Goal: Information Seeking & Learning: Learn about a topic

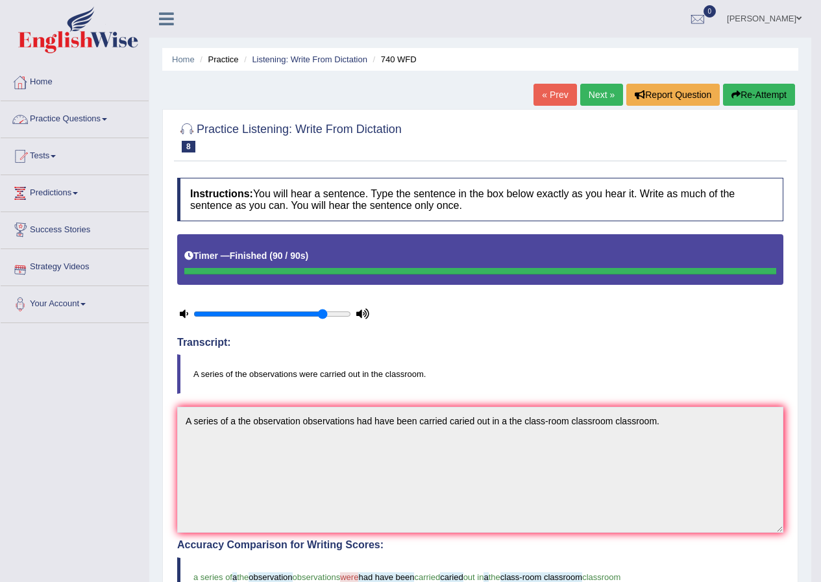
click at [45, 72] on link "Home" at bounding box center [75, 80] width 148 height 32
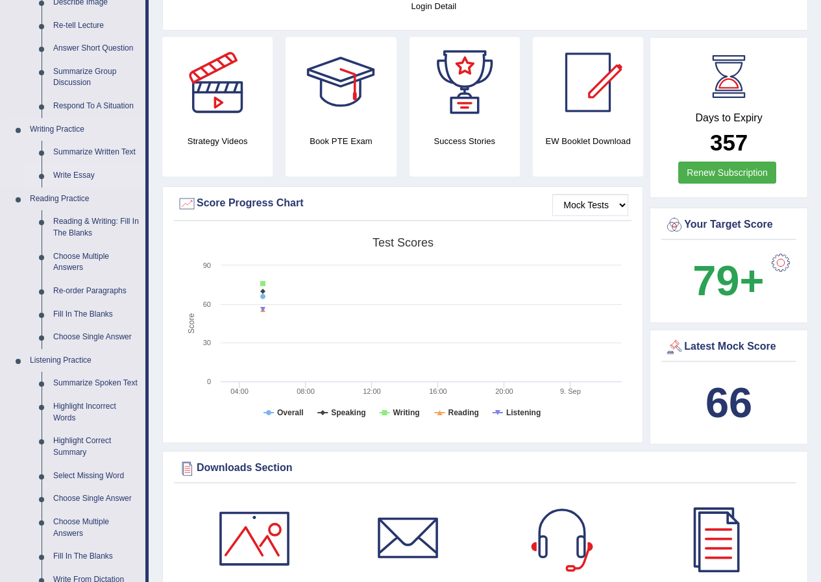
scroll to position [195, 0]
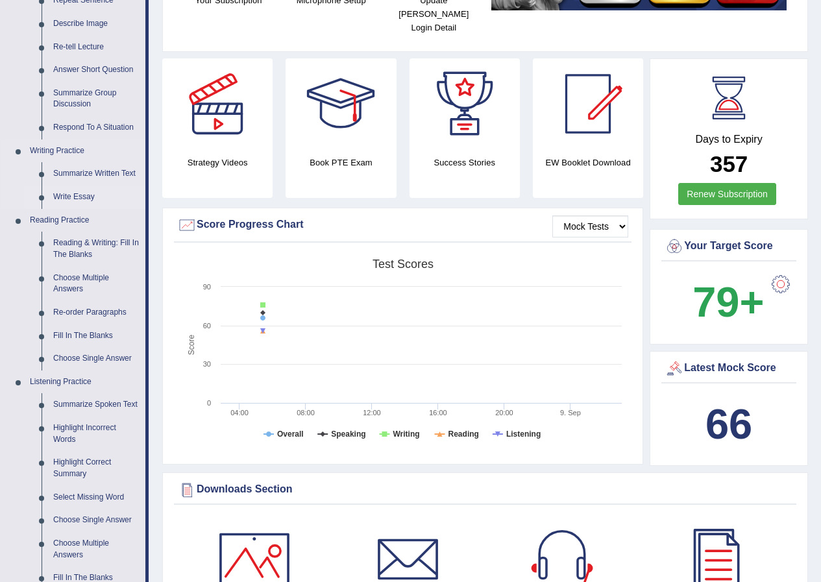
click at [87, 194] on link "Write Essay" at bounding box center [96, 197] width 98 height 23
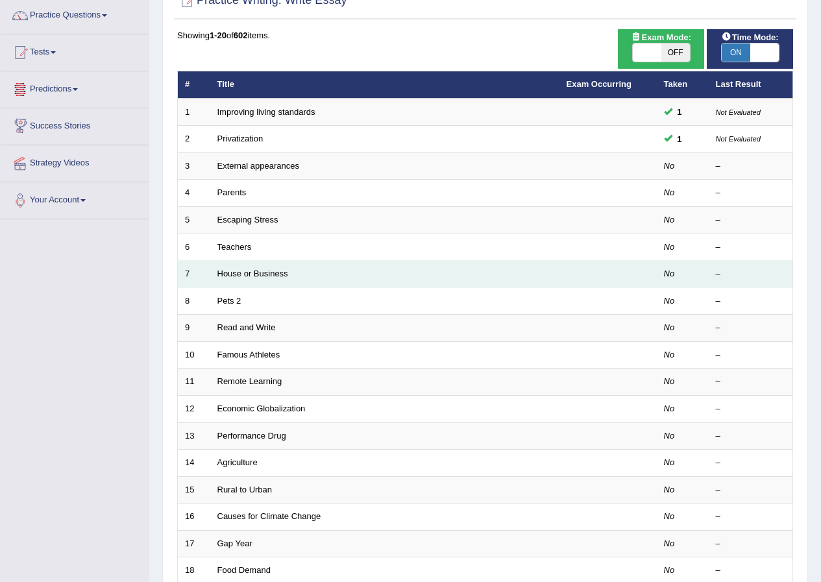
scroll to position [259, 0]
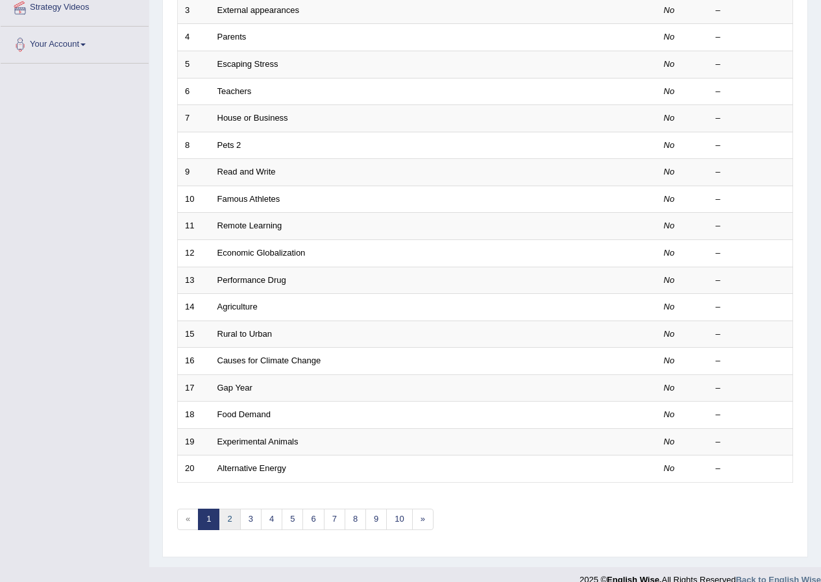
click at [235, 521] on link "2" at bounding box center [229, 519] width 21 height 21
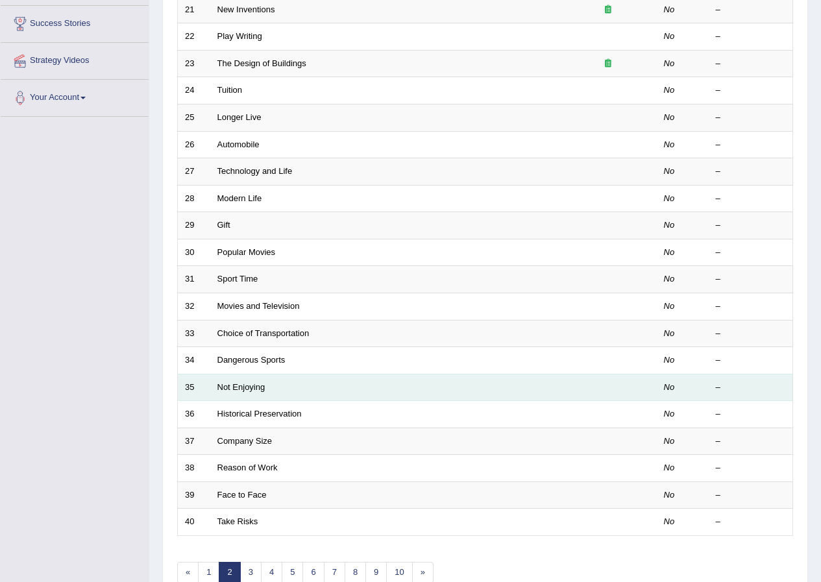
scroll to position [277, 0]
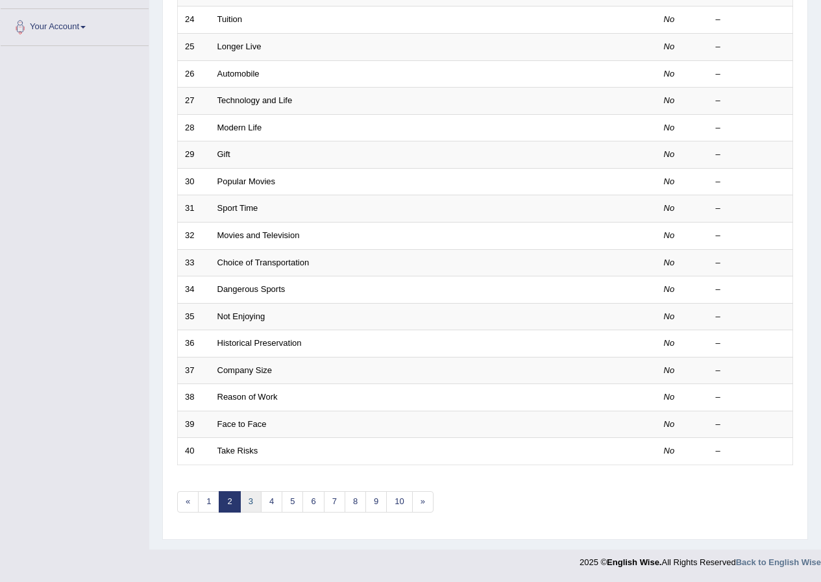
click at [249, 507] on link "3" at bounding box center [250, 501] width 21 height 21
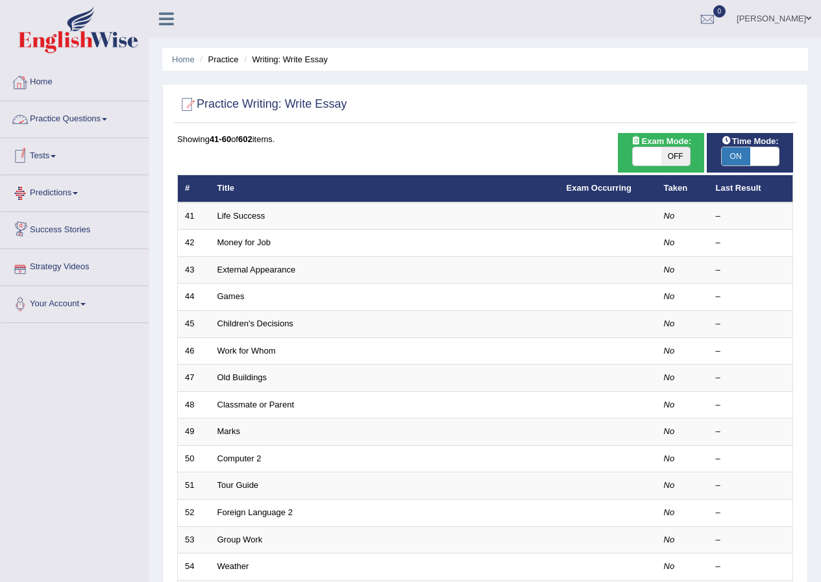
click at [63, 124] on link "Practice Questions" at bounding box center [75, 117] width 148 height 32
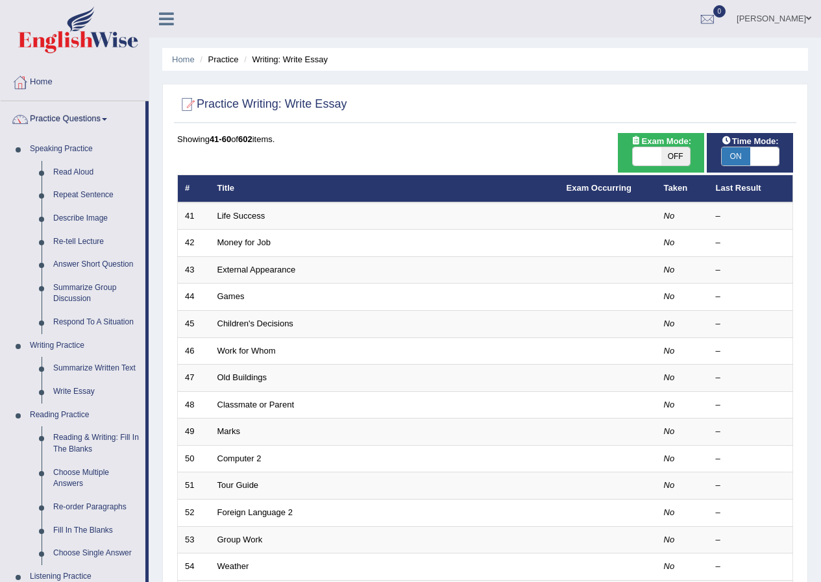
click at [674, 150] on span "OFF" at bounding box center [675, 156] width 29 height 18
checkbox input "true"
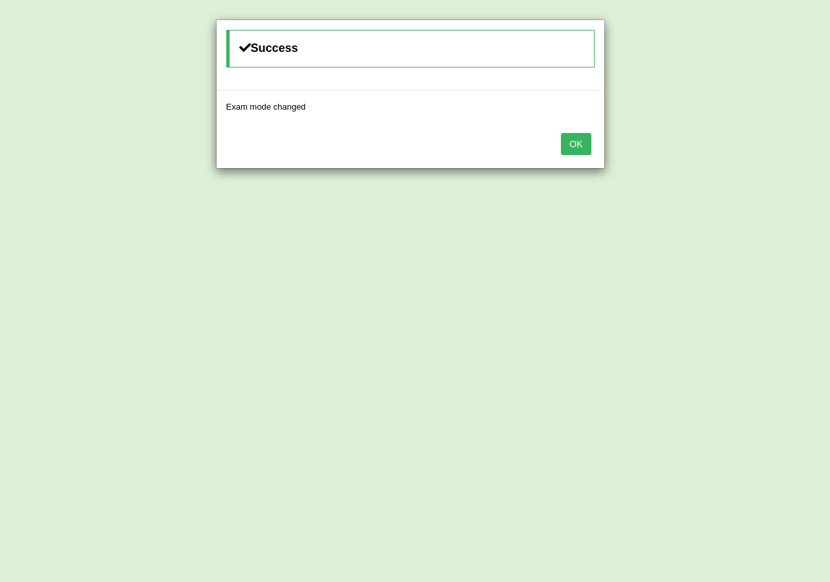
click at [588, 151] on button "OK" at bounding box center [576, 144] width 30 height 22
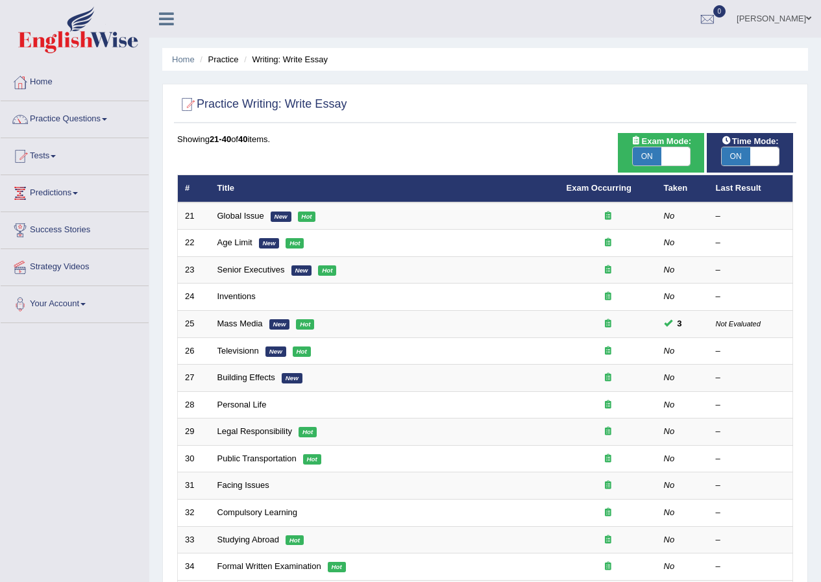
click at [54, 162] on link "Tests" at bounding box center [75, 154] width 148 height 32
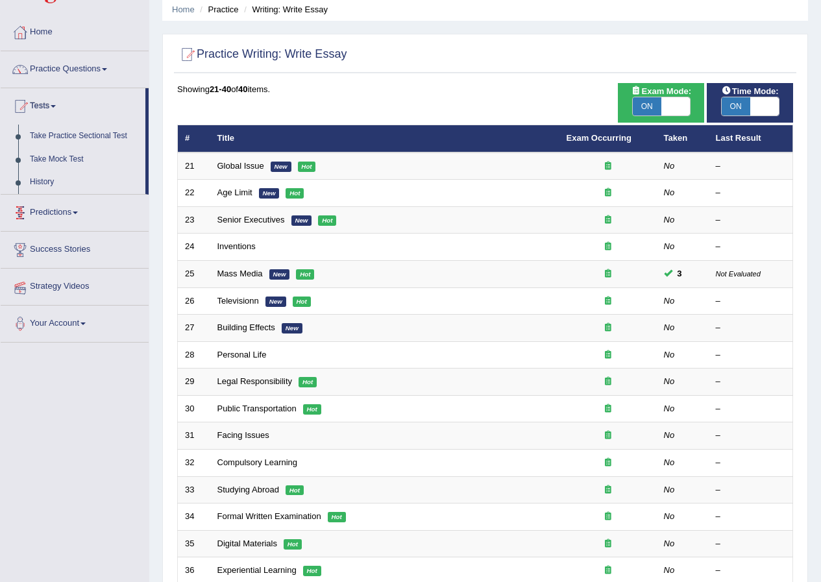
scroll to position [65, 0]
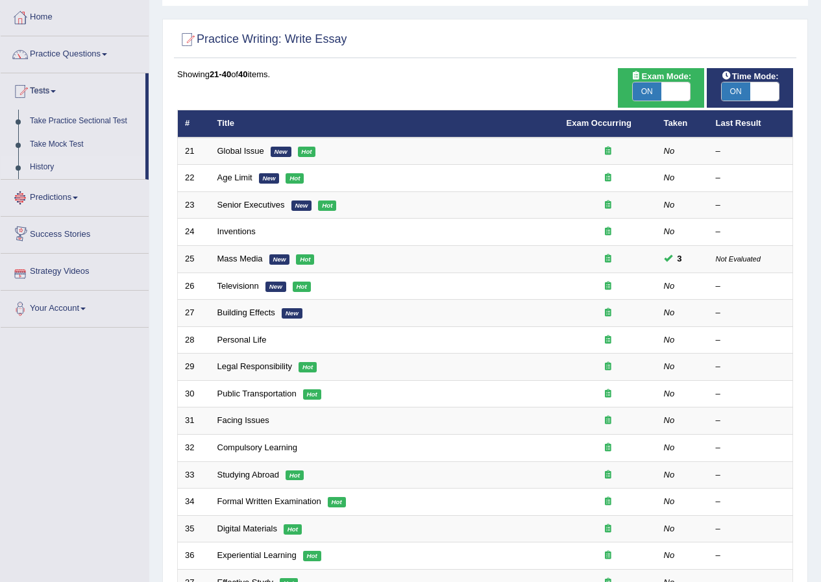
click at [37, 166] on link "History" at bounding box center [84, 167] width 121 height 23
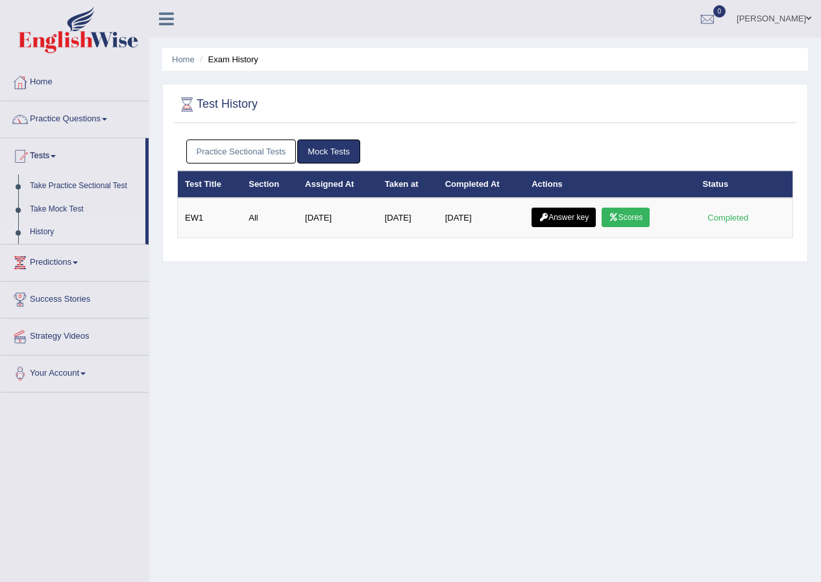
click at [645, 215] on link "Scores" at bounding box center [625, 217] width 48 height 19
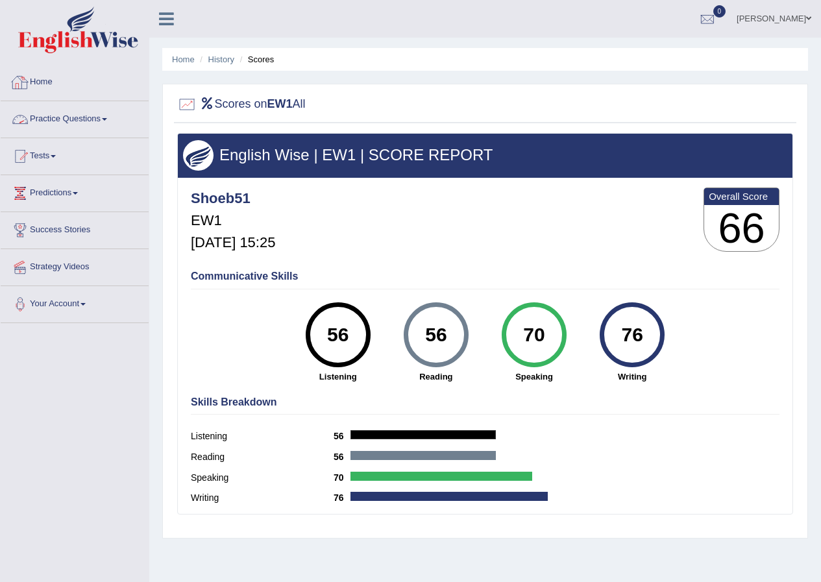
click at [27, 80] on div at bounding box center [19, 82] width 19 height 19
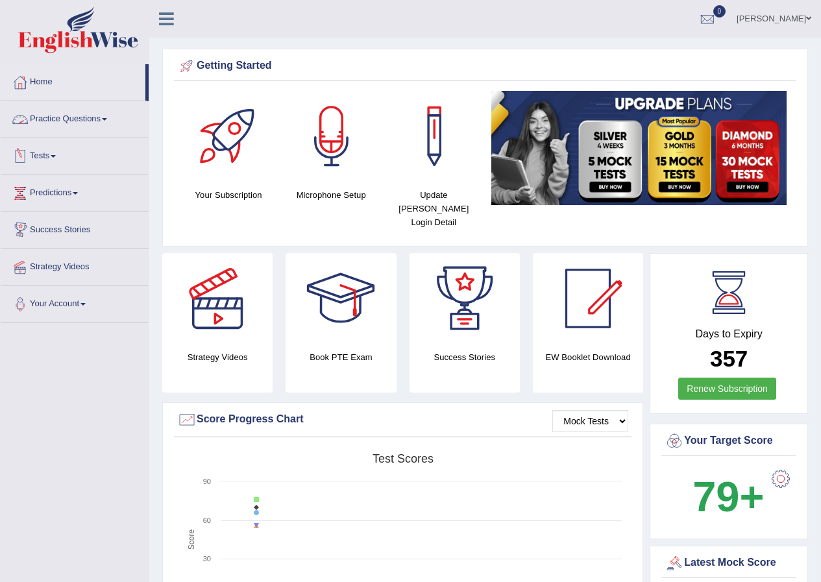
click at [32, 121] on link "Practice Questions" at bounding box center [75, 117] width 148 height 32
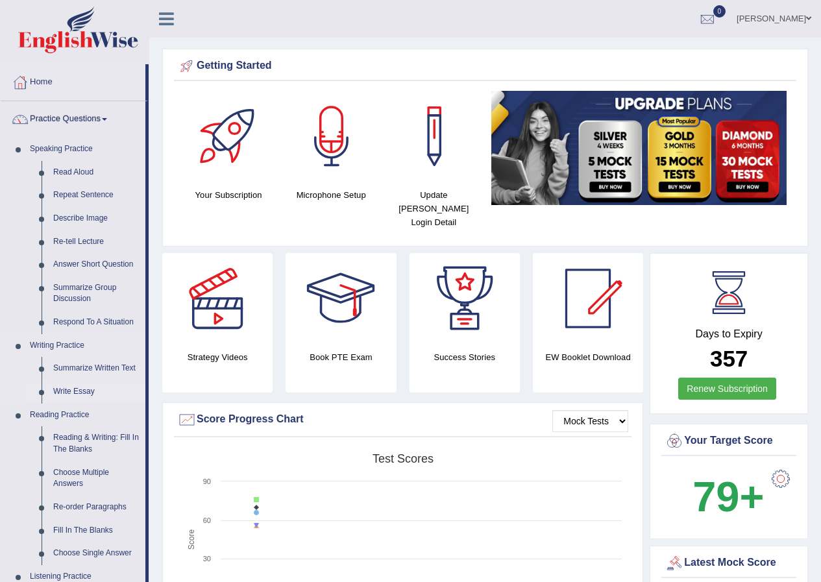
click at [63, 391] on link "Write Essay" at bounding box center [96, 391] width 98 height 23
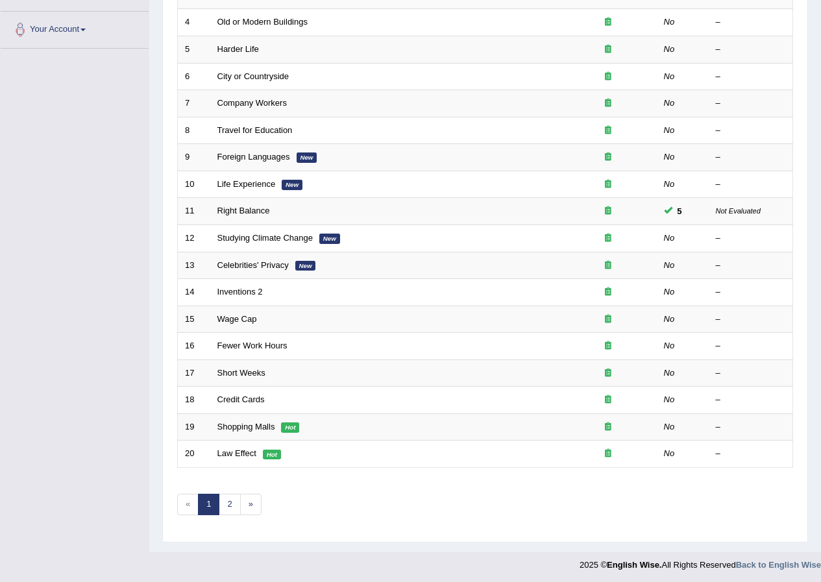
scroll to position [277, 0]
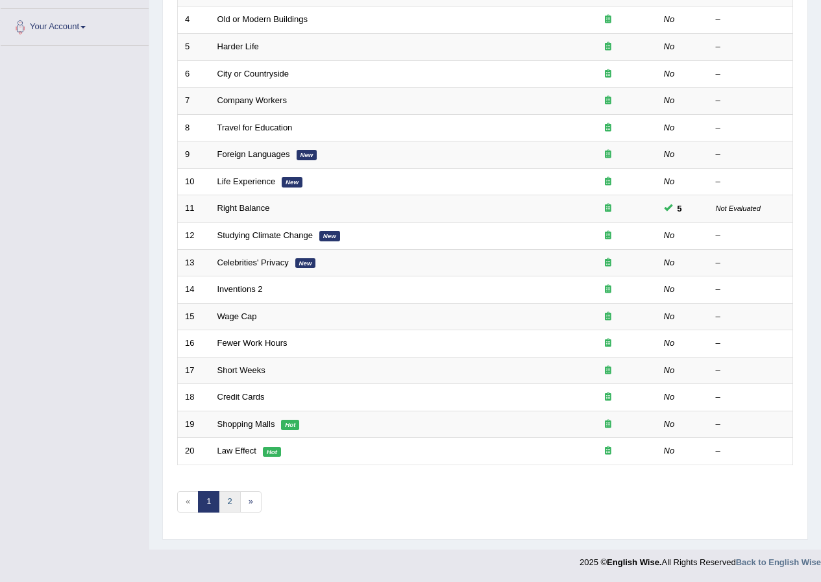
click at [222, 498] on link "2" at bounding box center [229, 501] width 21 height 21
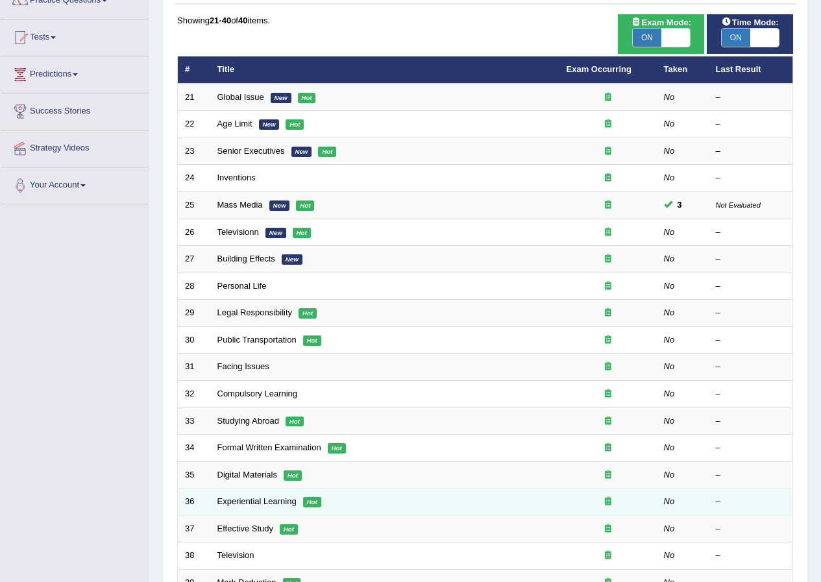
scroll to position [130, 0]
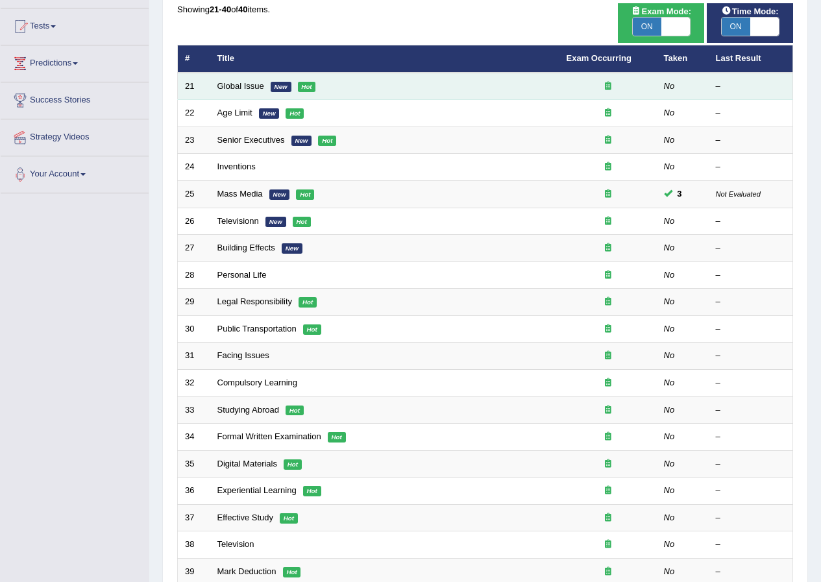
click at [244, 91] on td "Global Issue New Hot" at bounding box center [384, 86] width 349 height 27
click at [244, 84] on link "Global Issue" at bounding box center [240, 86] width 47 height 10
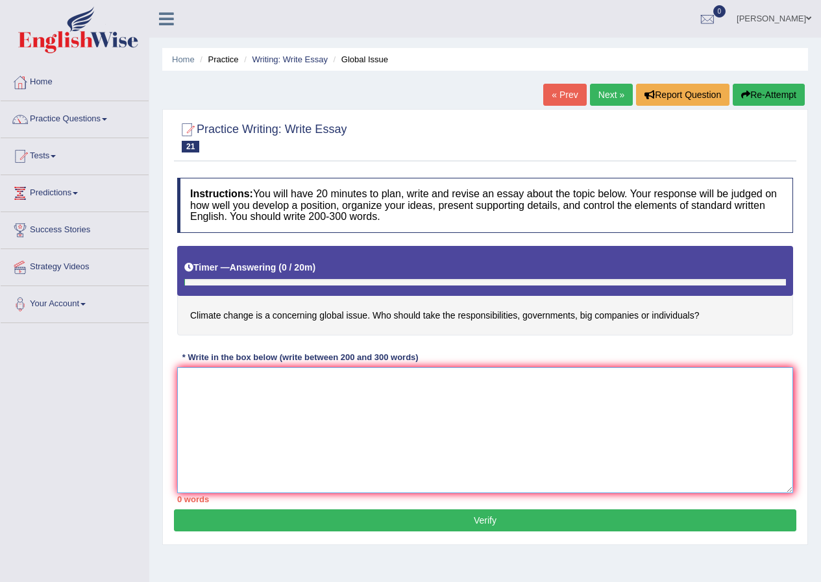
click at [380, 416] on textarea at bounding box center [485, 430] width 616 height 126
paste textarea "The increasing influence of climate change on our lives has ignited numerous di…"
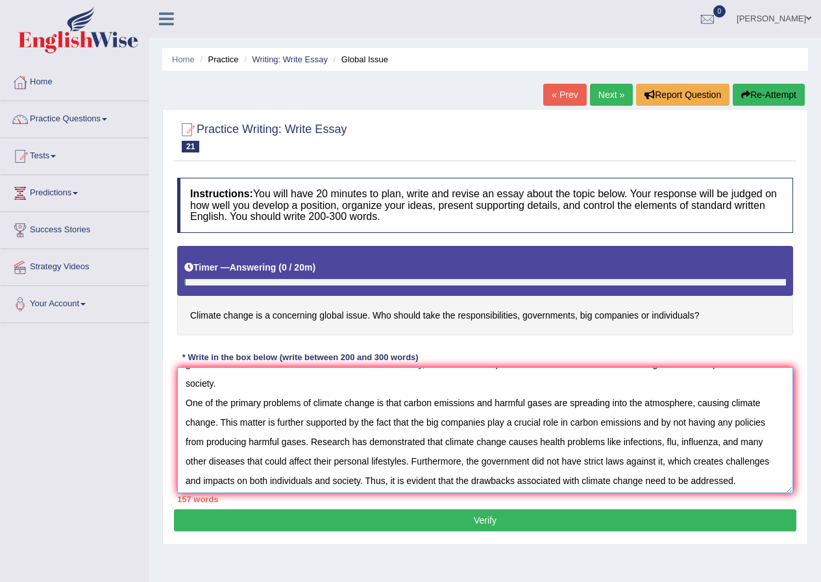
scroll to position [39, 0]
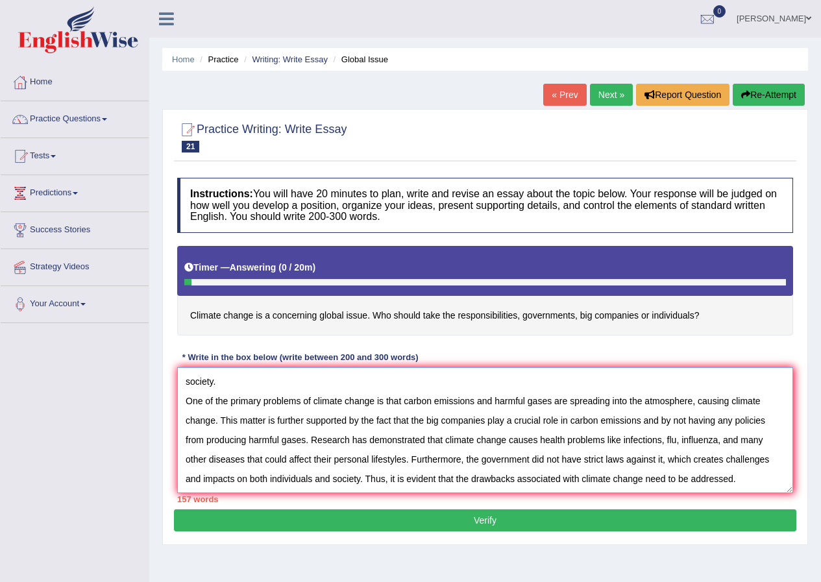
drag, startPoint x: 366, startPoint y: 477, endPoint x: 384, endPoint y: 471, distance: 19.1
click at [384, 471] on textarea "The increasing influence of climate change on our lives has ignited numerous di…" at bounding box center [485, 430] width 616 height 126
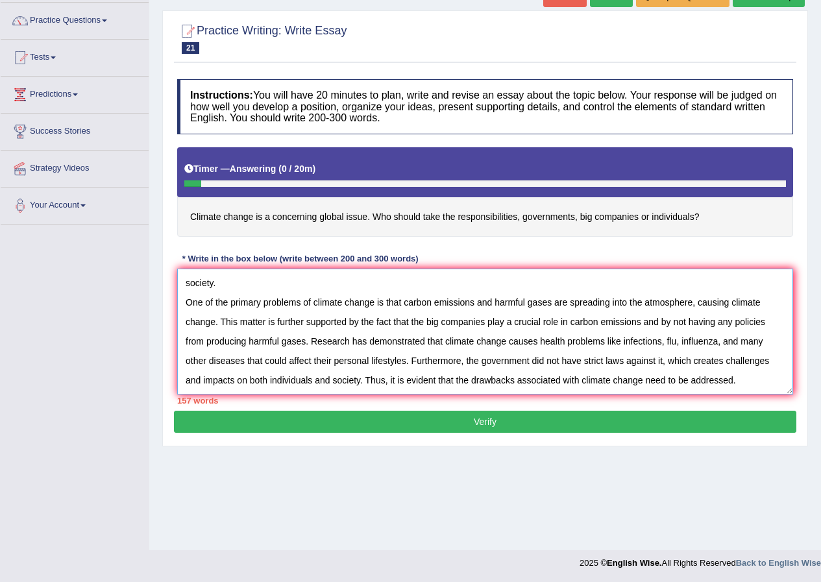
scroll to position [99, 0]
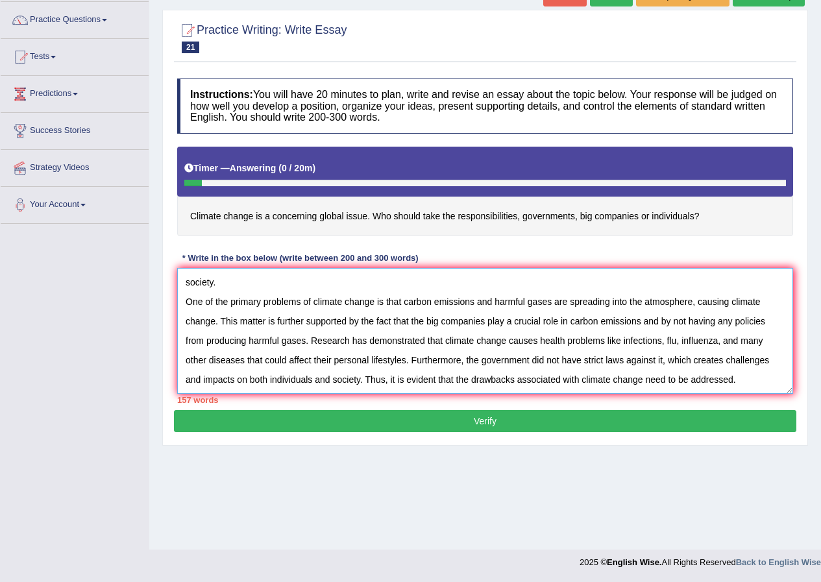
click at [759, 383] on textarea "The increasing influence of climate change on our lives has ignited numerous di…" at bounding box center [485, 331] width 616 height 126
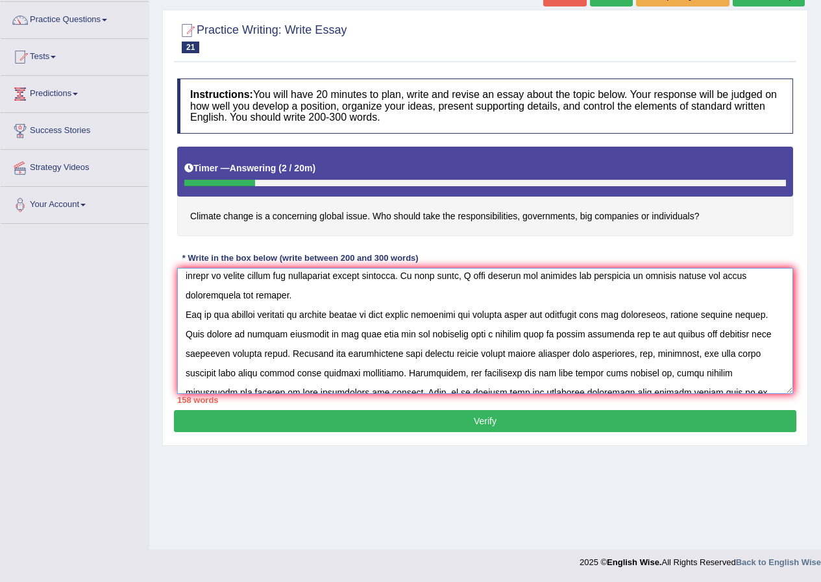
scroll to position [0, 0]
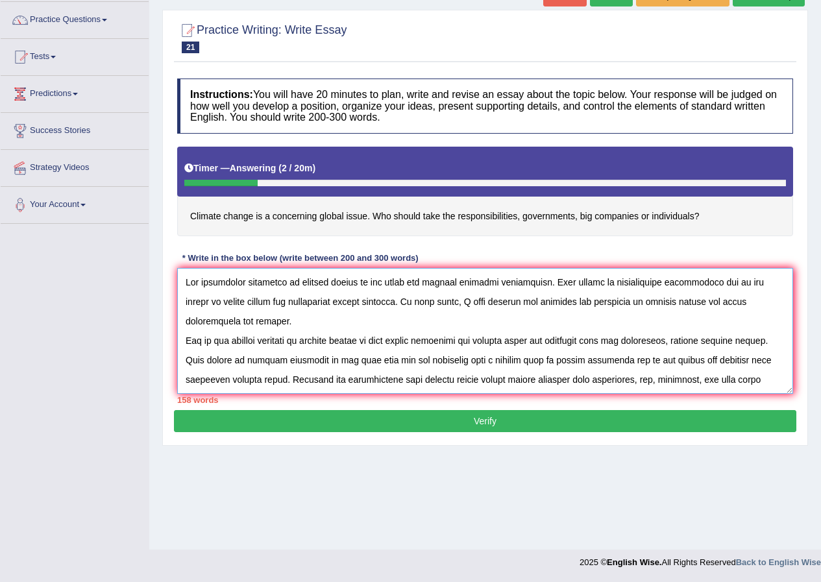
drag, startPoint x: 184, startPoint y: 289, endPoint x: 259, endPoint y: 340, distance: 90.7
click at [259, 340] on textarea at bounding box center [485, 331] width 616 height 126
click at [303, 354] on textarea at bounding box center [485, 331] width 616 height 126
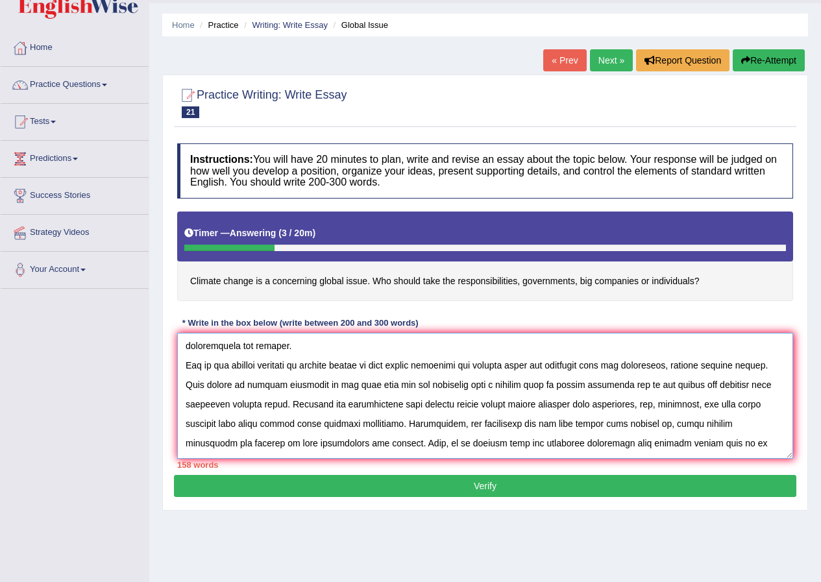
scroll to position [58, 0]
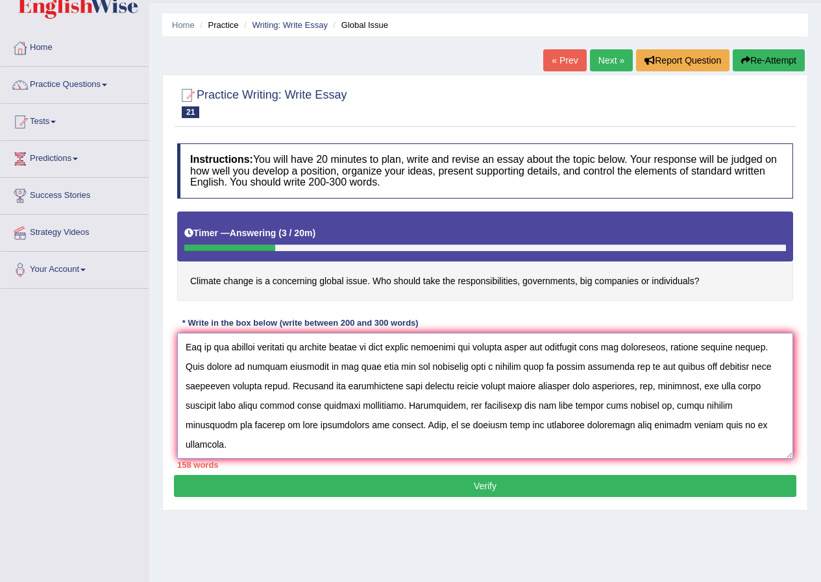
click at [219, 442] on textarea at bounding box center [485, 396] width 616 height 126
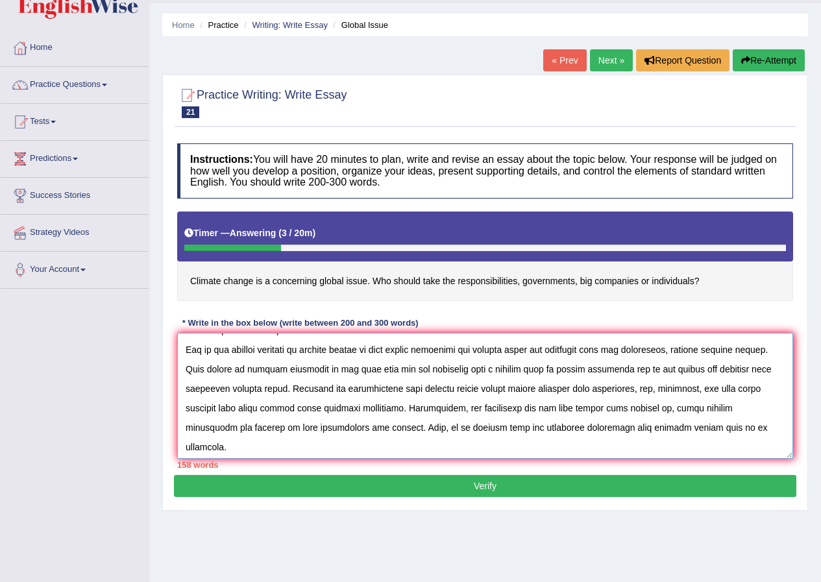
drag, startPoint x: 230, startPoint y: 343, endPoint x: 259, endPoint y: 352, distance: 30.2
click at [259, 350] on textarea at bounding box center [485, 396] width 616 height 126
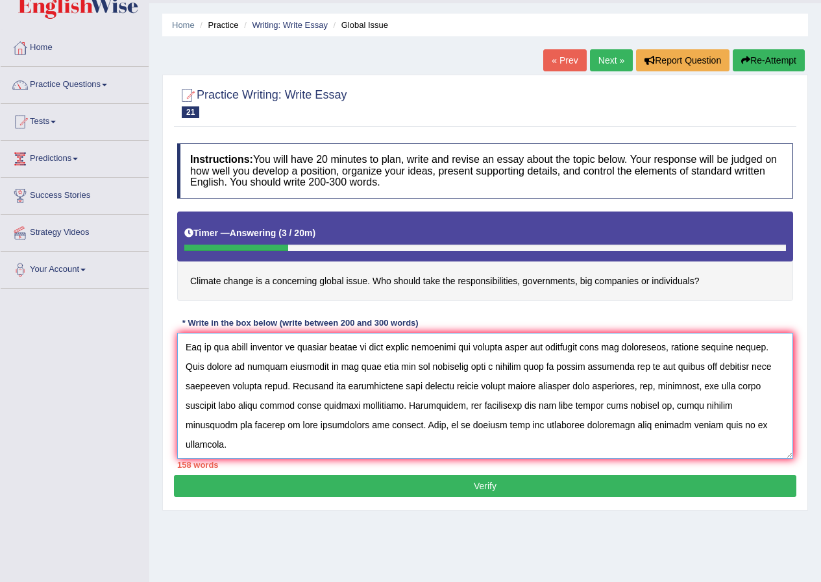
drag, startPoint x: 187, startPoint y: 450, endPoint x: 206, endPoint y: 450, distance: 18.2
click at [206, 450] on textarea at bounding box center [485, 396] width 616 height 126
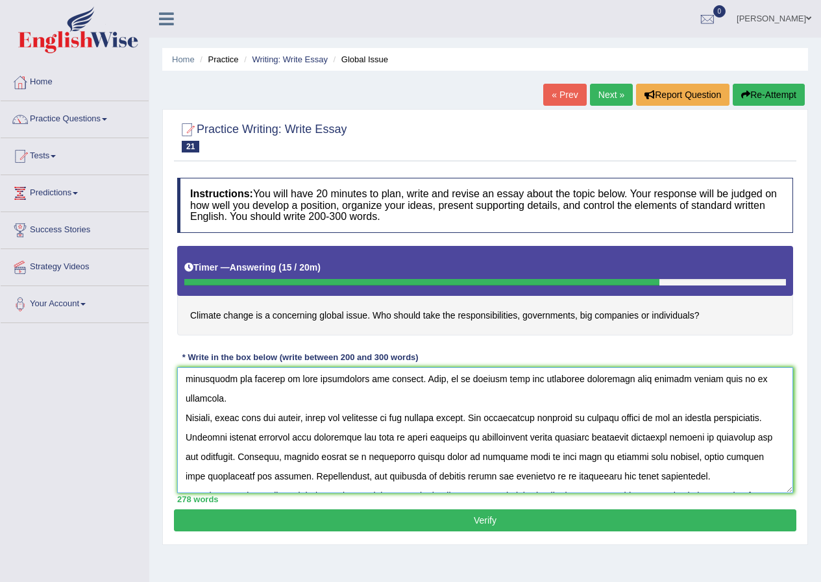
scroll to position [156, 0]
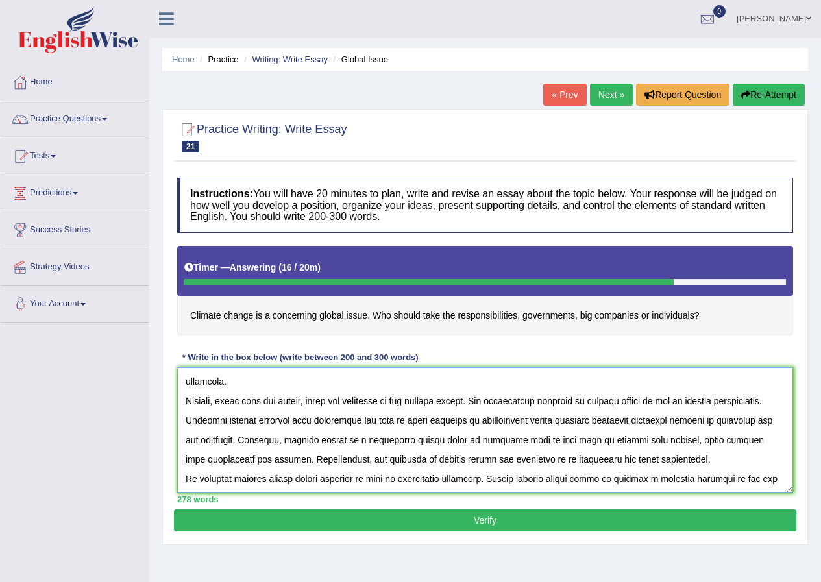
drag, startPoint x: 354, startPoint y: 438, endPoint x: 329, endPoint y: 440, distance: 24.8
click at [329, 440] on textarea at bounding box center [485, 430] width 616 height 126
click at [330, 444] on textarea at bounding box center [485, 430] width 616 height 126
click at [329, 443] on textarea at bounding box center [485, 430] width 616 height 126
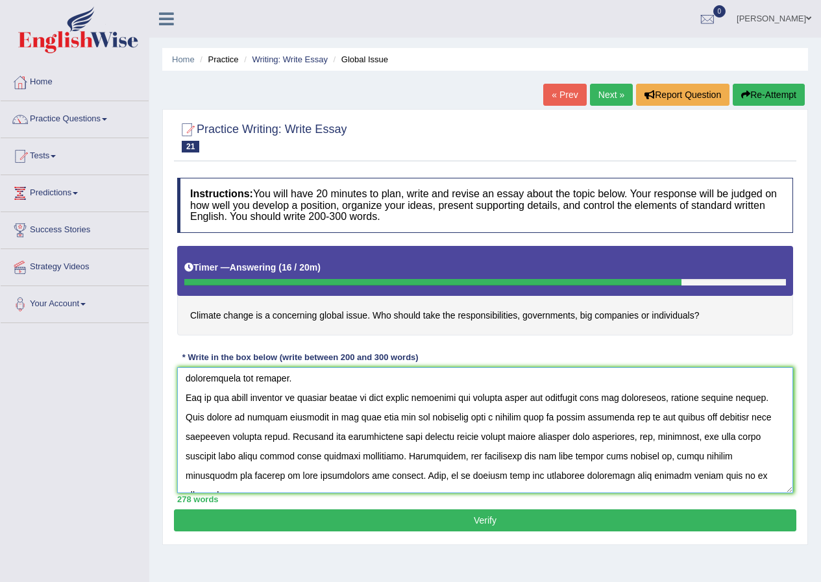
scroll to position [26, 0]
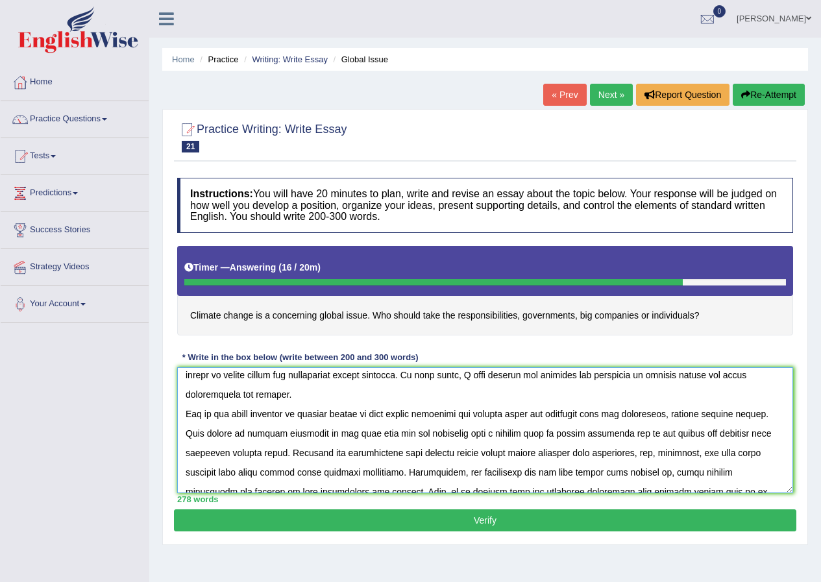
type textarea "The increasing influence of climate change on our lives has ignited numerous di…"
click at [478, 525] on button "Verify" at bounding box center [485, 520] width 622 height 22
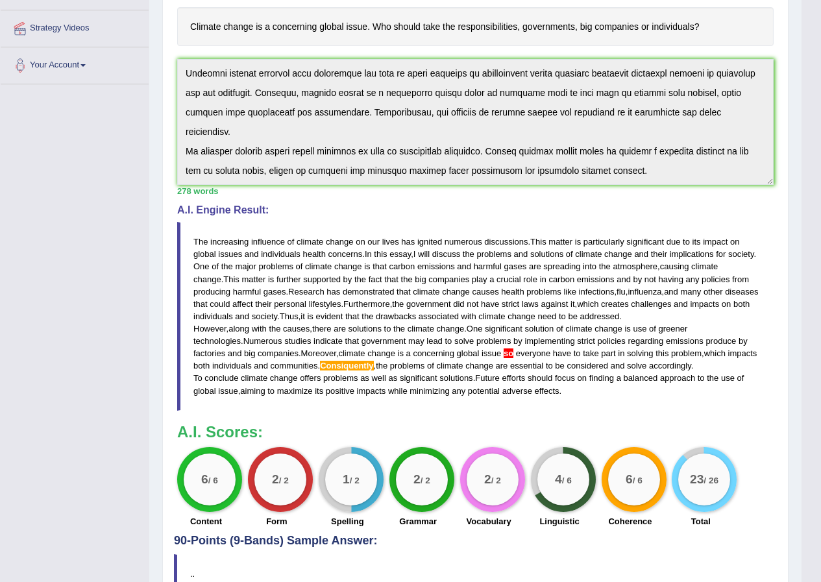
scroll to position [8, 0]
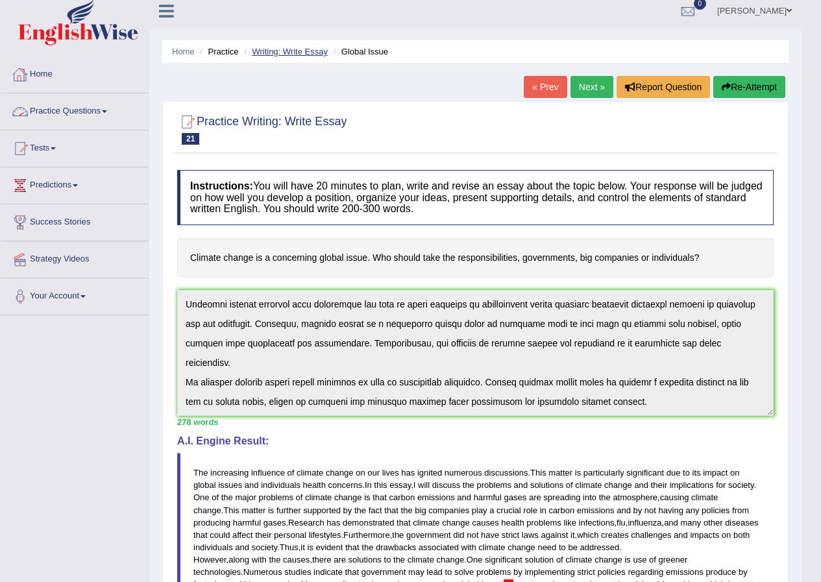
click at [276, 52] on link "Writing: Write Essay" at bounding box center [290, 52] width 76 height 10
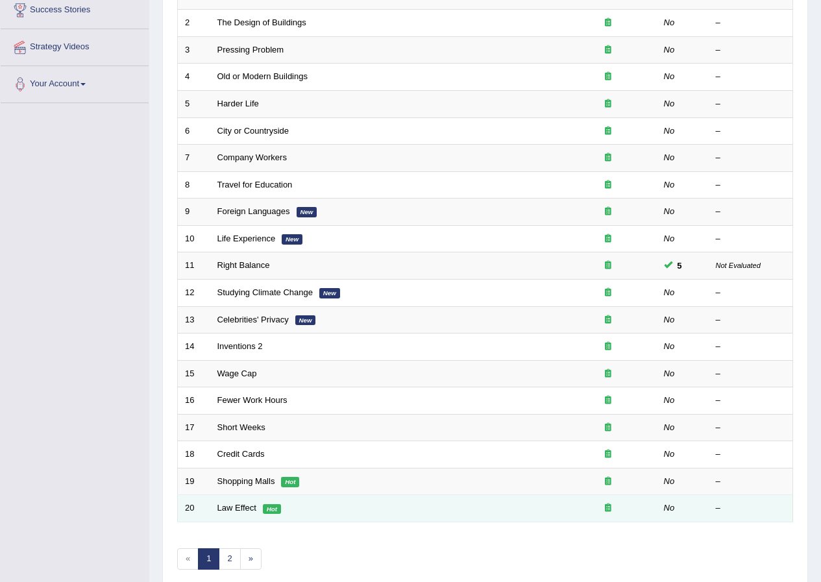
scroll to position [277, 0]
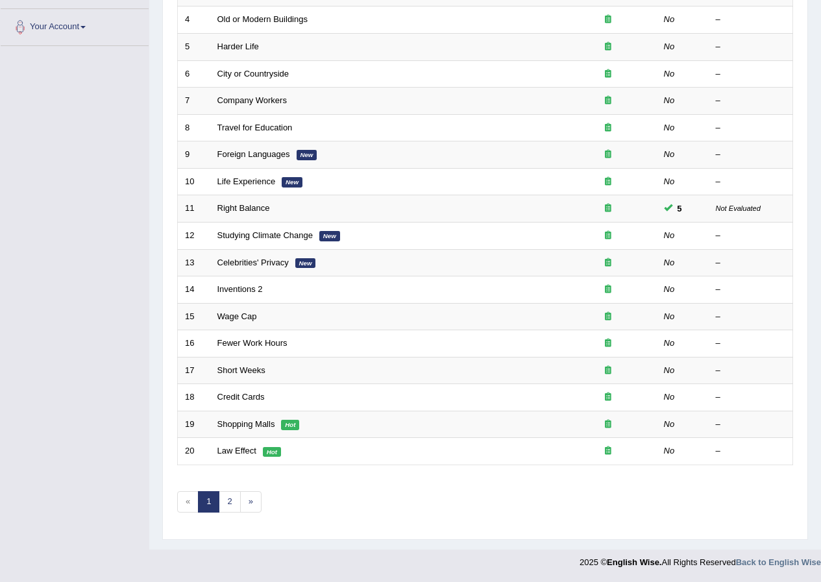
click at [237, 484] on div "Showing 1-20 of 40 items. # Title Exam Occurring Taken Last Result 1 New Invent…" at bounding box center [485, 192] width 616 height 673
click at [225, 518] on div "Showing 1-20 of 40 items. # Title Exam Occurring Taken Last Result 1 New Invent…" at bounding box center [485, 192] width 616 height 673
click at [233, 509] on link "2" at bounding box center [229, 501] width 21 height 21
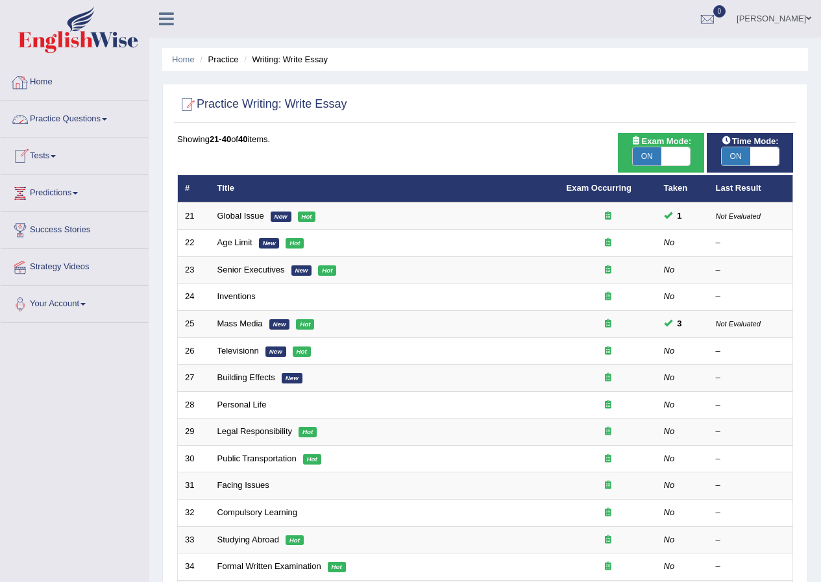
click at [45, 77] on link "Home" at bounding box center [75, 80] width 148 height 32
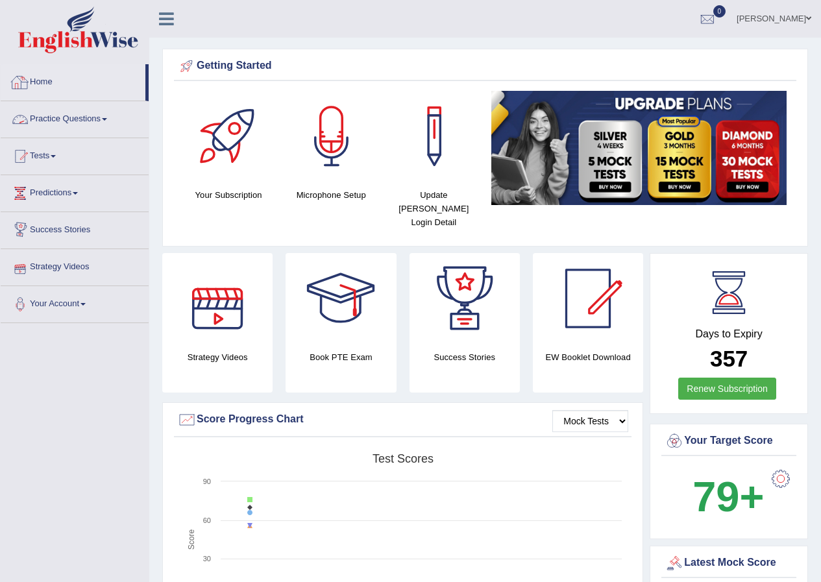
click at [91, 122] on link "Practice Questions" at bounding box center [75, 117] width 148 height 32
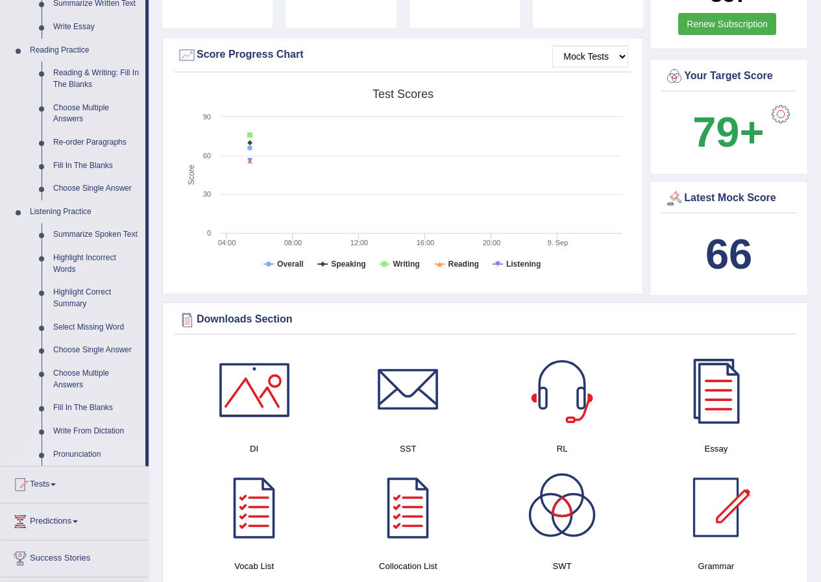
scroll to position [389, 0]
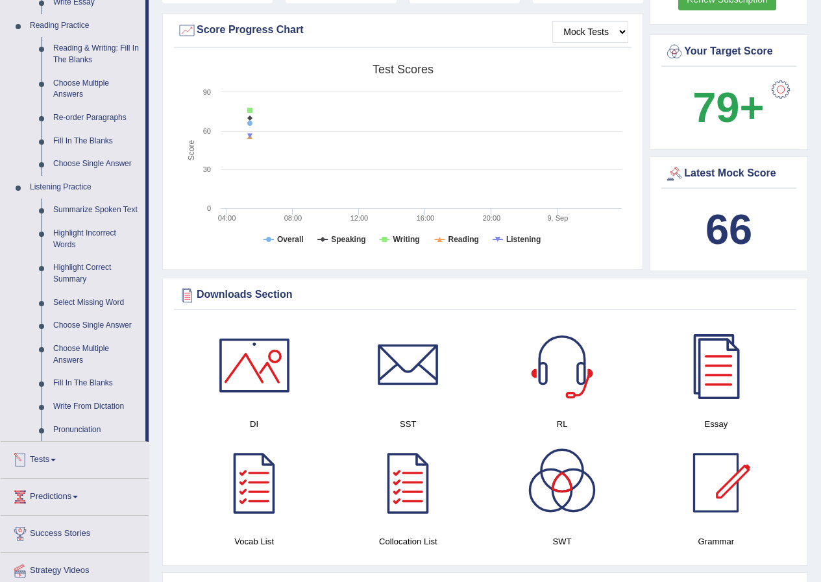
click at [51, 459] on link "Tests" at bounding box center [75, 458] width 148 height 32
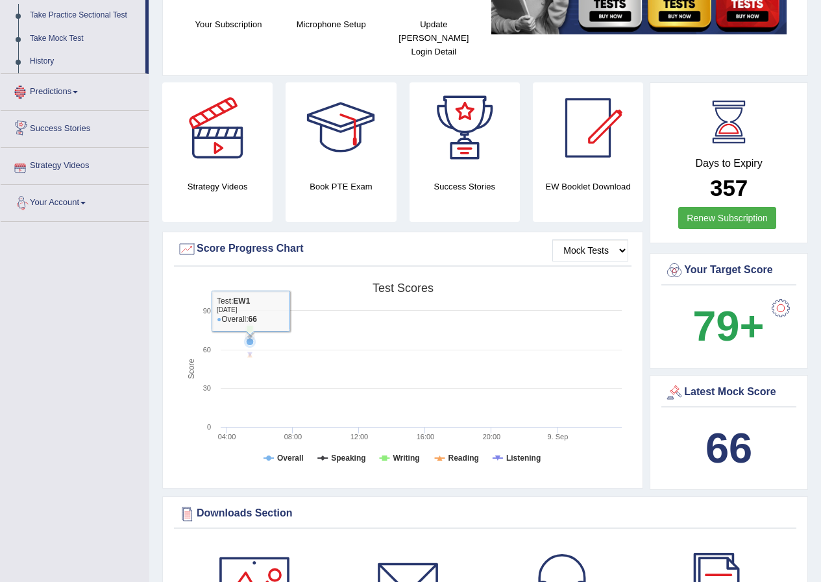
scroll to position [0, 0]
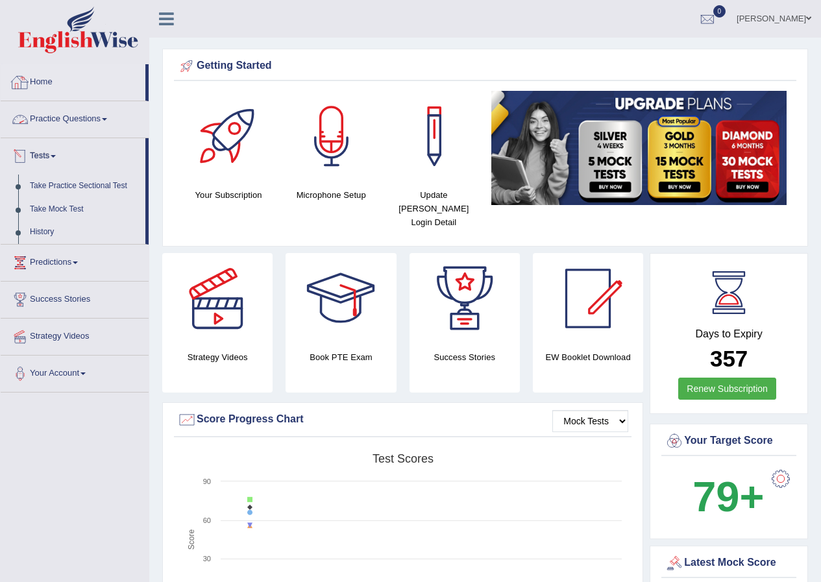
click at [43, 123] on link "Practice Questions" at bounding box center [75, 117] width 148 height 32
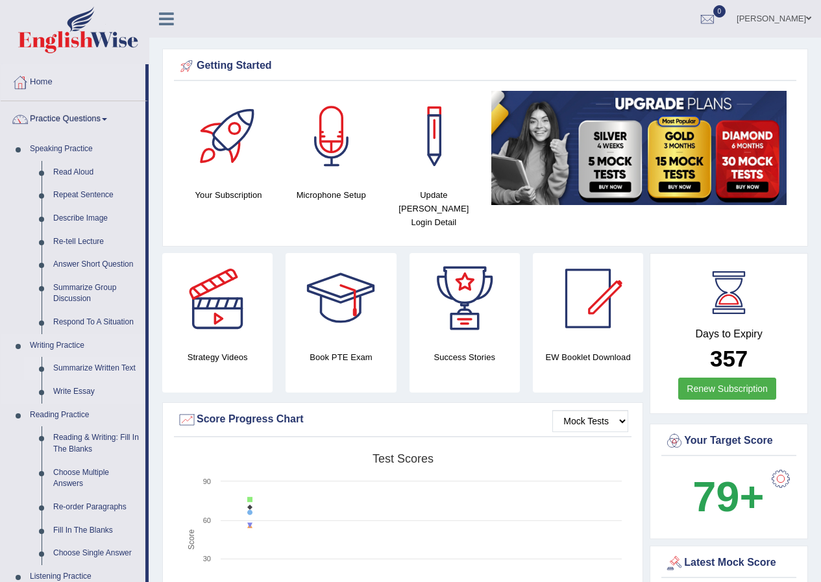
click at [101, 368] on link "Summarize Written Text" at bounding box center [96, 368] width 98 height 23
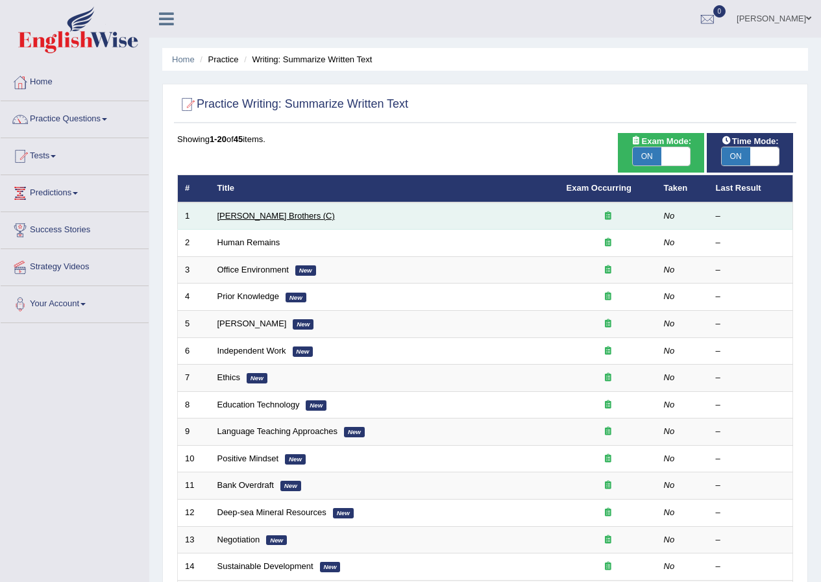
click at [224, 212] on link "Wright Brothers (C)" at bounding box center [275, 216] width 117 height 10
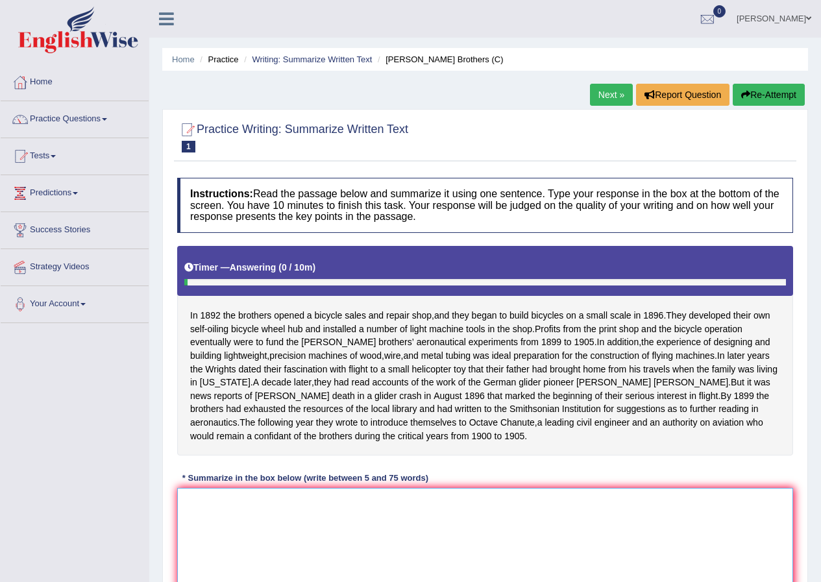
click at [435, 516] on textarea at bounding box center [485, 551] width 616 height 126
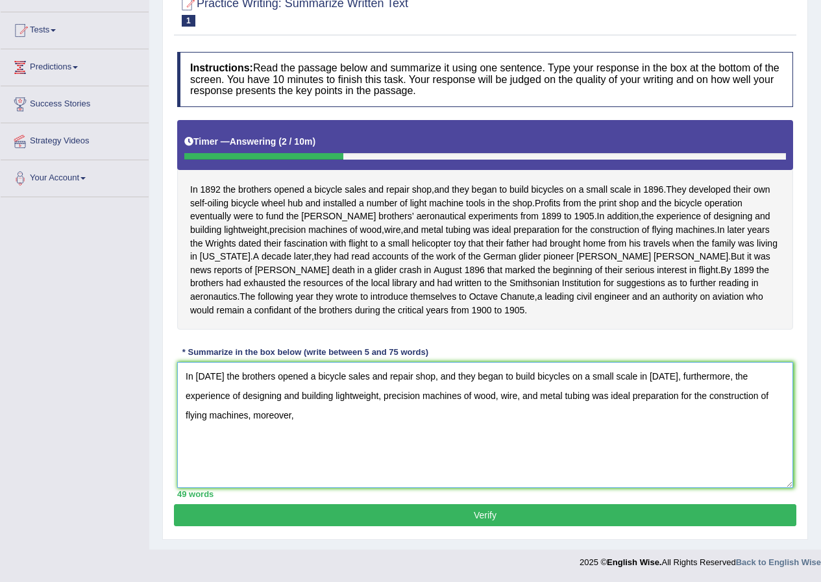
scroll to position [139, 0]
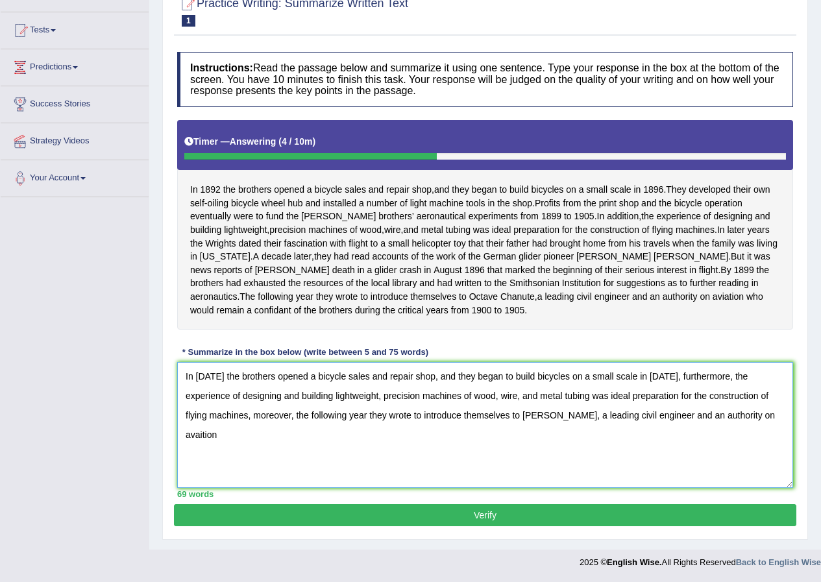
drag, startPoint x: 565, startPoint y: 423, endPoint x: 830, endPoint y: 431, distance: 264.8
click at [820, 431] on html "Toggle navigation Home Practice Questions Speaking Practice Read Aloud Repeat S…" at bounding box center [410, 165] width 821 height 582
drag, startPoint x: 273, startPoint y: 419, endPoint x: 572, endPoint y: 411, distance: 299.2
click at [572, 411] on textarea "In [DATE] the brothers opened a bicycle sales and repair shop, and they began t…" at bounding box center [485, 425] width 616 height 126
paste textarea ", a leading civil engineer and an authority on avaition"
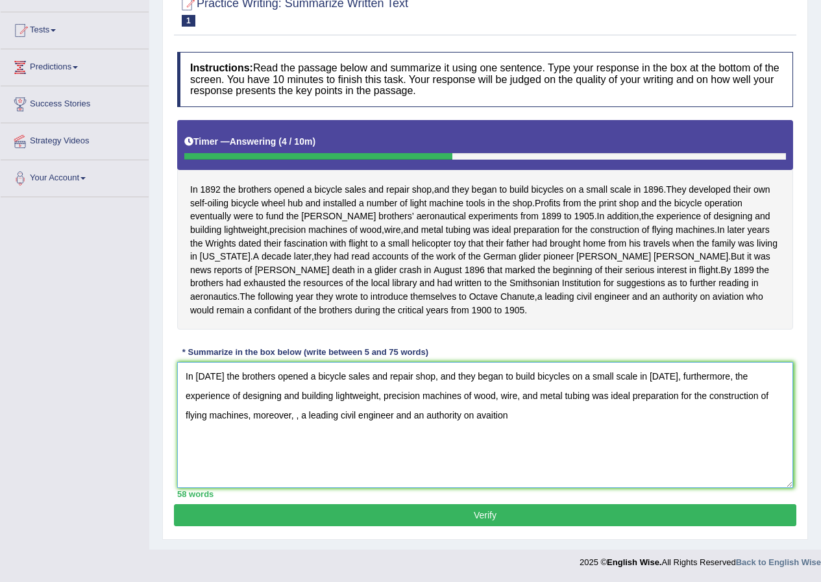
drag, startPoint x: 278, startPoint y: 418, endPoint x: 338, endPoint y: 479, distance: 85.3
click at [278, 419] on textarea "In 1892 the brothers opened a bicycle sales and repair shop, and they began to …" at bounding box center [485, 425] width 616 height 126
click at [557, 409] on textarea "In 1892 the brothers opened a bicycle sales and repair shop, and they began to …" at bounding box center [485, 425] width 616 height 126
type textarea "In 1892 the brothers opened a bicycle sales and repair shop, and they began to …"
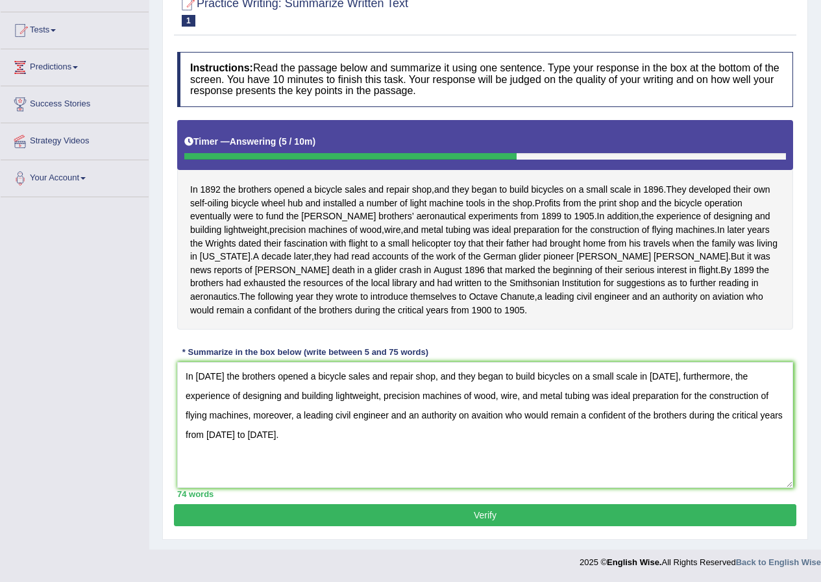
click at [610, 511] on button "Verify" at bounding box center [485, 515] width 622 height 22
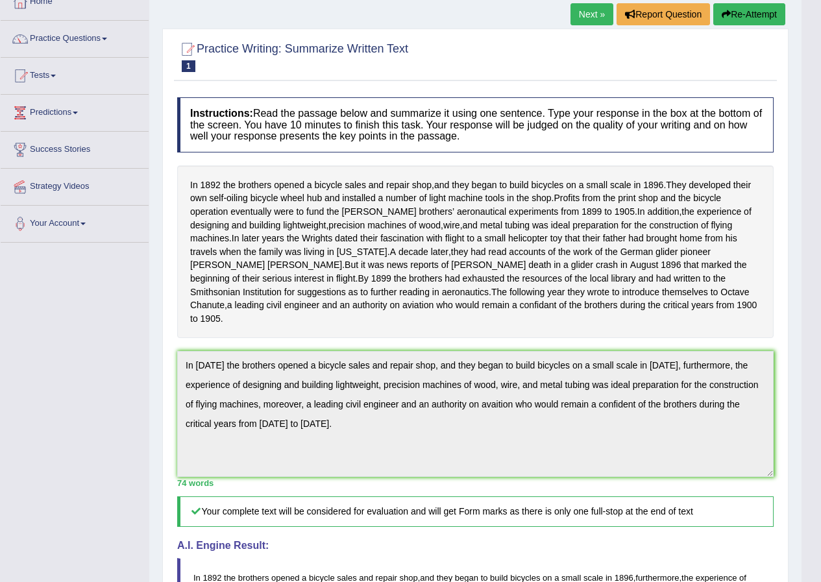
scroll to position [54, 0]
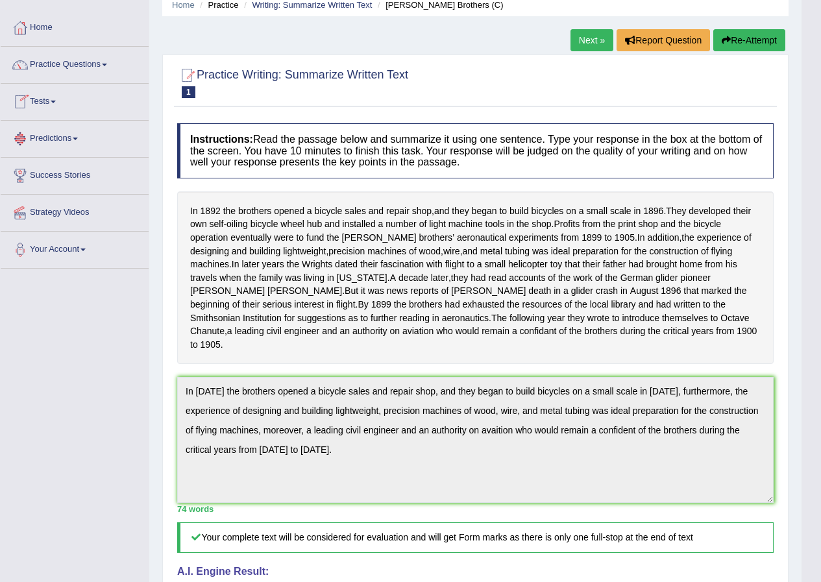
click at [582, 47] on link "Next »" at bounding box center [591, 40] width 43 height 22
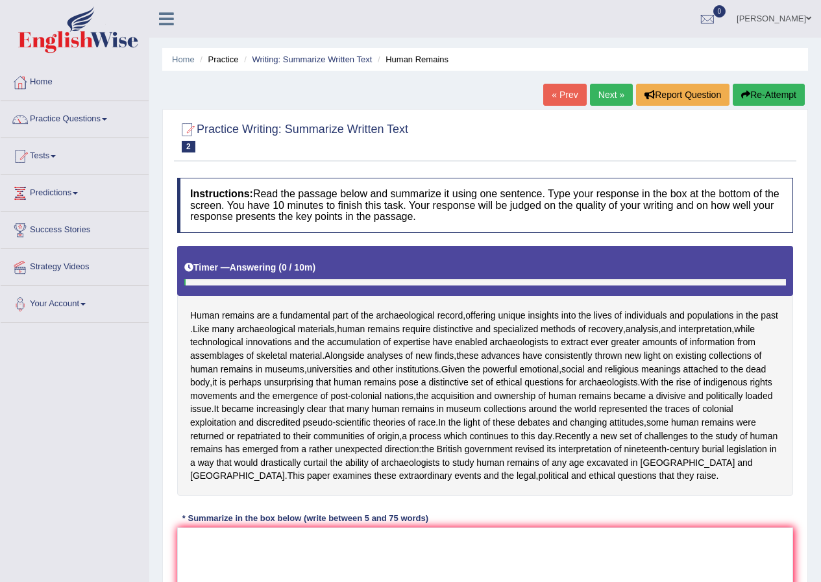
drag, startPoint x: 0, startPoint y: 0, endPoint x: 278, endPoint y: 433, distance: 514.5
click at [278, 527] on textarea at bounding box center [485, 590] width 616 height 126
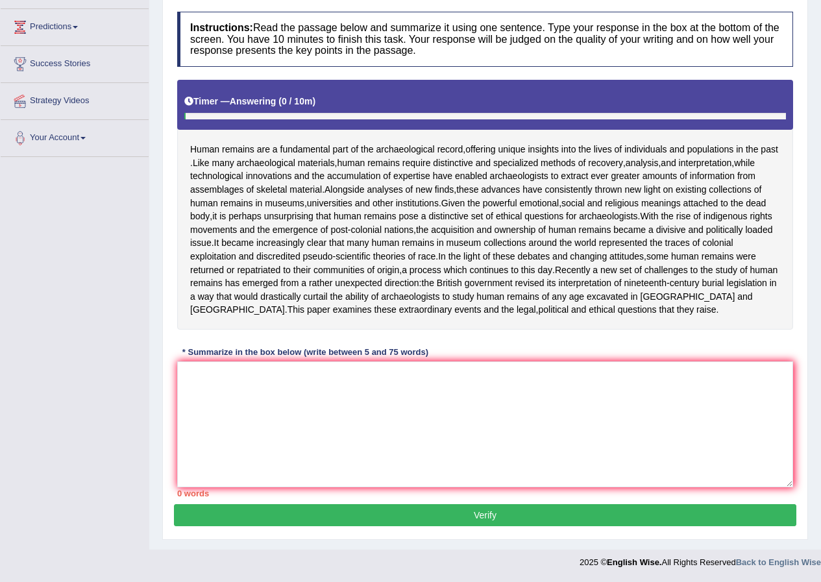
drag, startPoint x: 278, startPoint y: 433, endPoint x: 301, endPoint y: 422, distance: 25.2
click at [278, 432] on textarea at bounding box center [485, 424] width 616 height 126
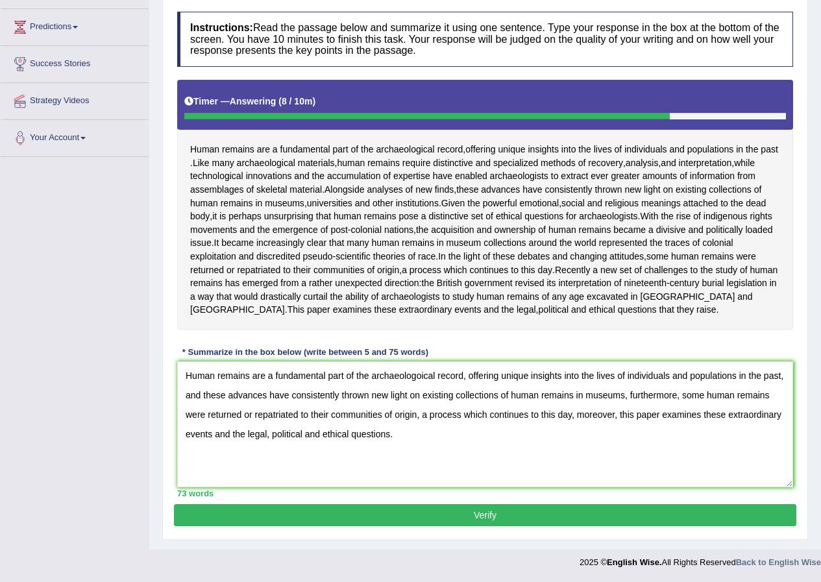
type textarea "Human remains are a fundamental part of the archaeologoical record, offering un…"
click at [582, 512] on button "Verify" at bounding box center [485, 515] width 622 height 22
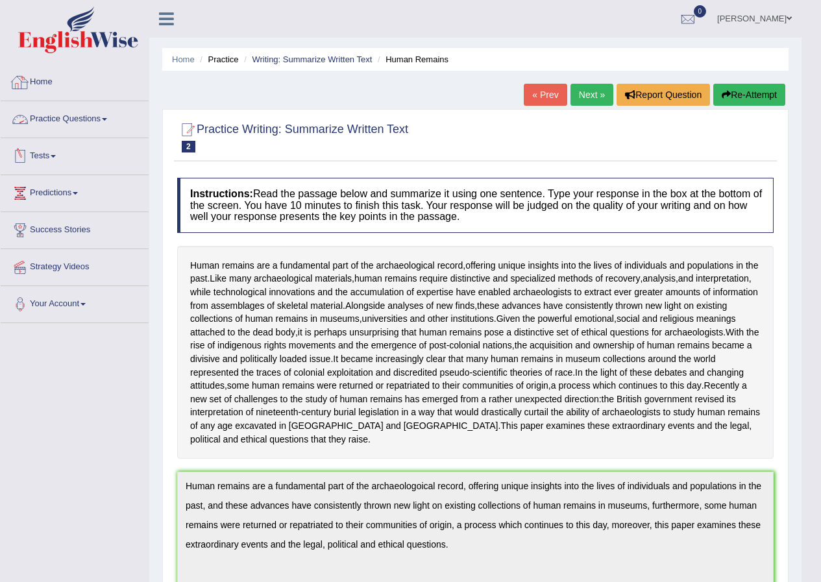
click at [57, 117] on link "Practice Questions" at bounding box center [75, 117] width 148 height 32
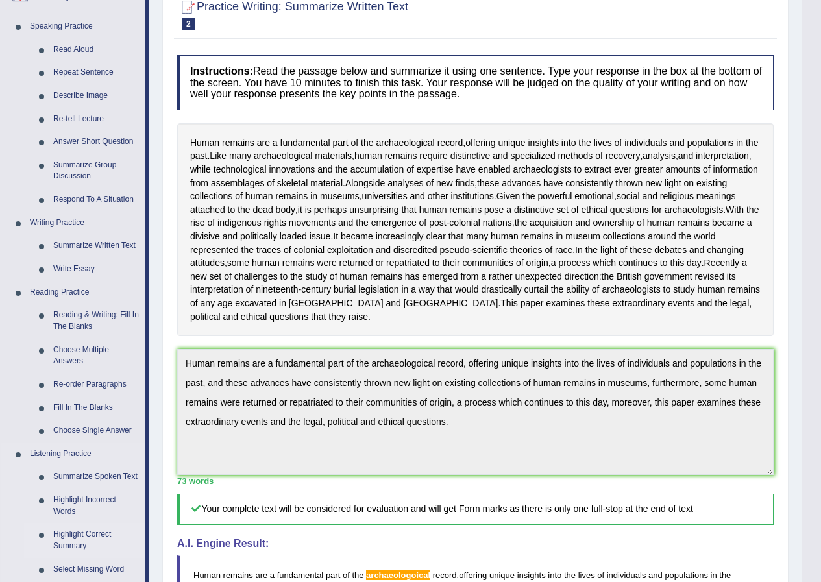
scroll to position [195, 0]
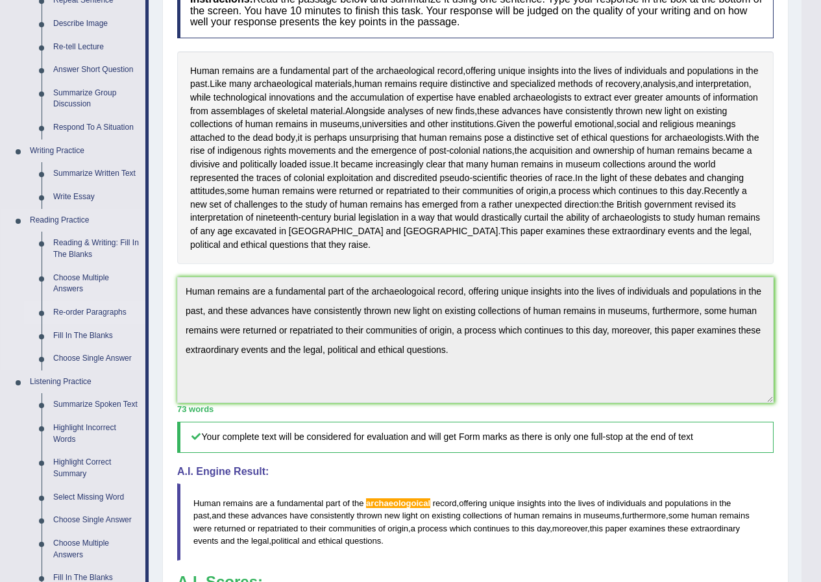
click at [122, 307] on link "Re-order Paragraphs" at bounding box center [96, 312] width 98 height 23
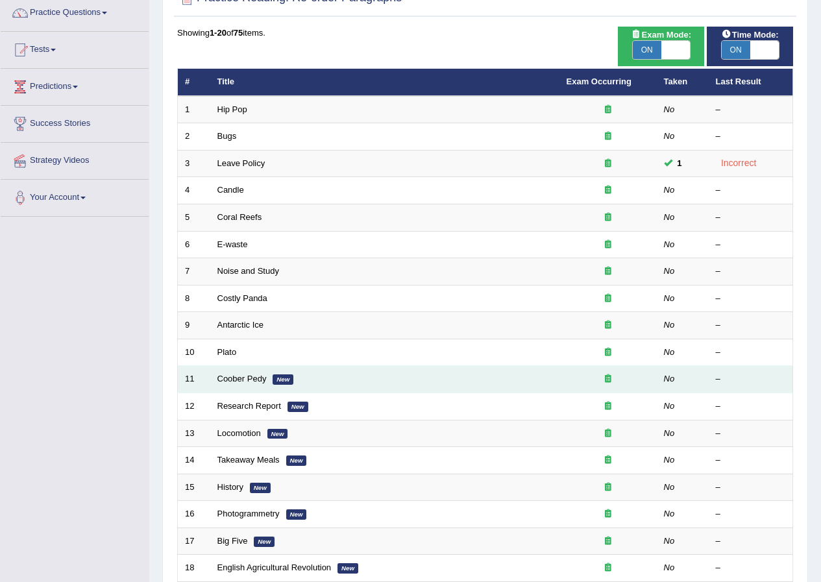
scroll to position [130, 0]
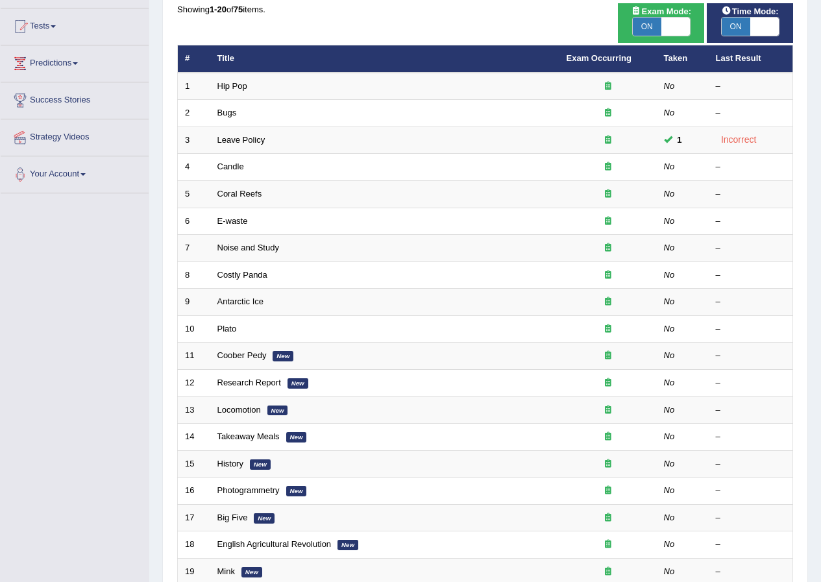
click at [756, 15] on span "Time Mode:" at bounding box center [749, 12] width 67 height 14
click at [755, 28] on span at bounding box center [764, 27] width 29 height 18
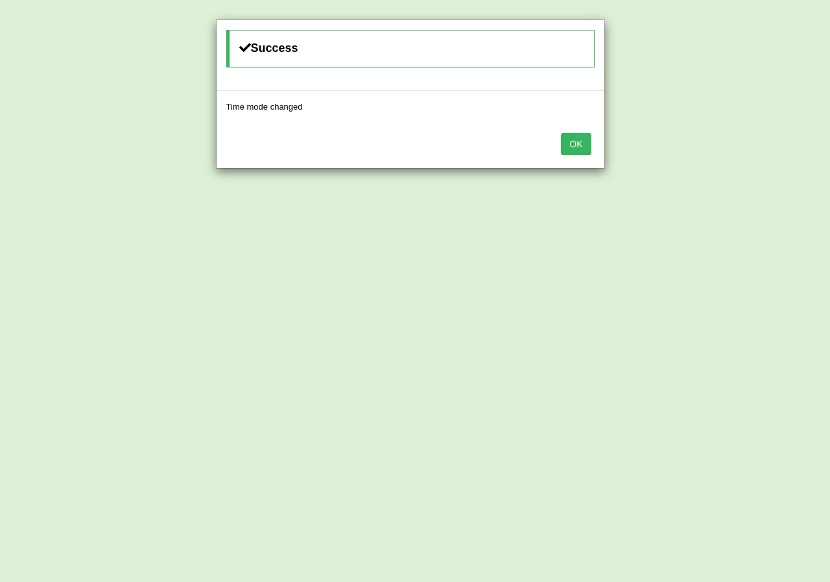
click at [571, 150] on button "OK" at bounding box center [576, 144] width 30 height 22
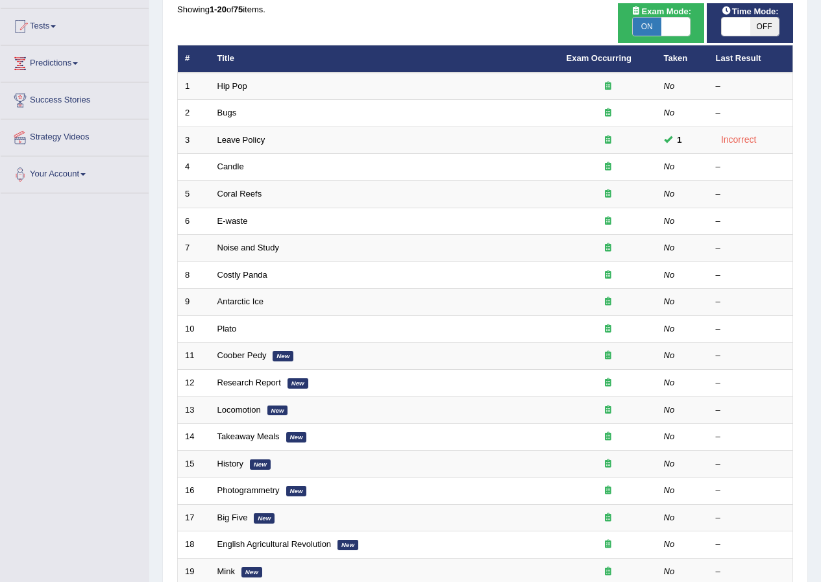
click at [757, 35] on span "OFF" at bounding box center [764, 27] width 29 height 18
checkbox input "true"
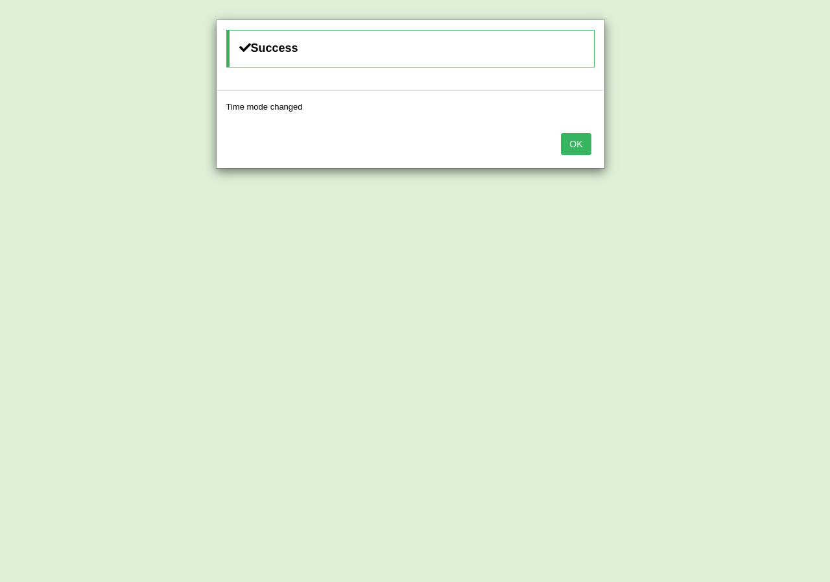
click at [566, 151] on button "OK" at bounding box center [576, 144] width 30 height 22
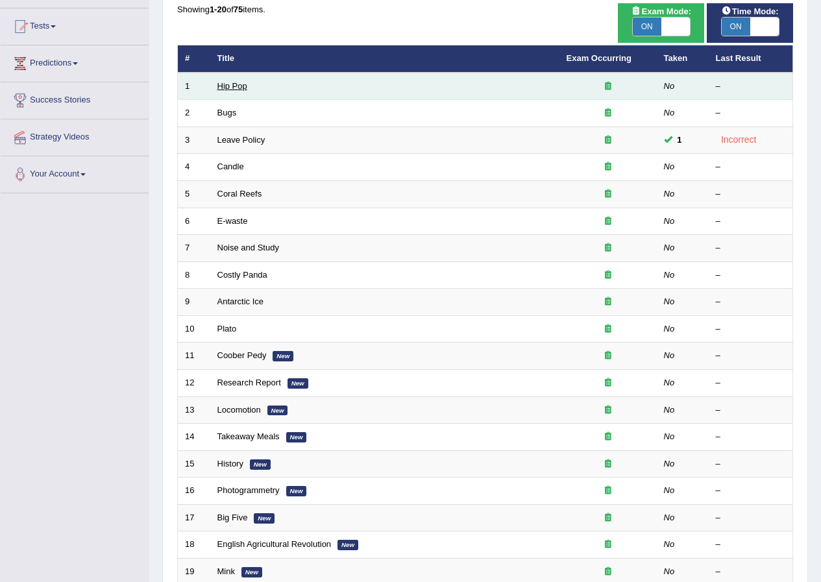
click at [236, 83] on link "Hip Pop" at bounding box center [232, 86] width 30 height 10
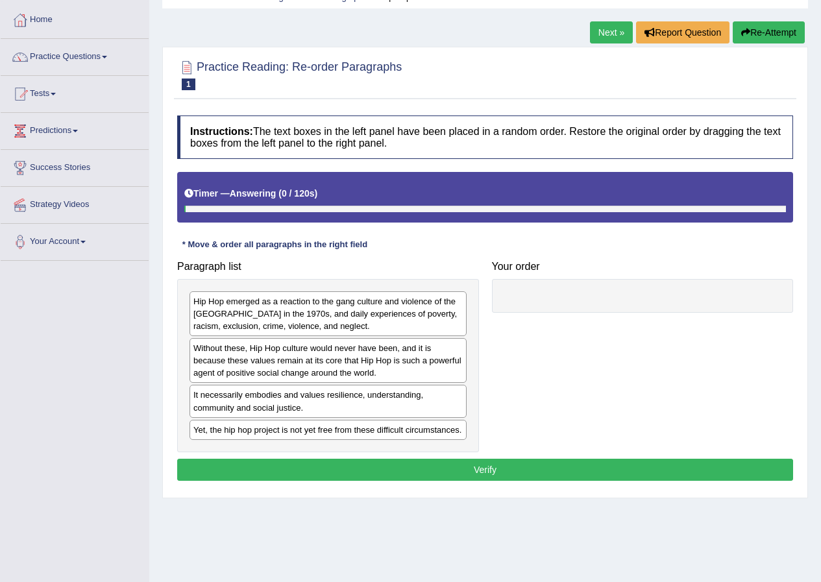
scroll to position [99, 0]
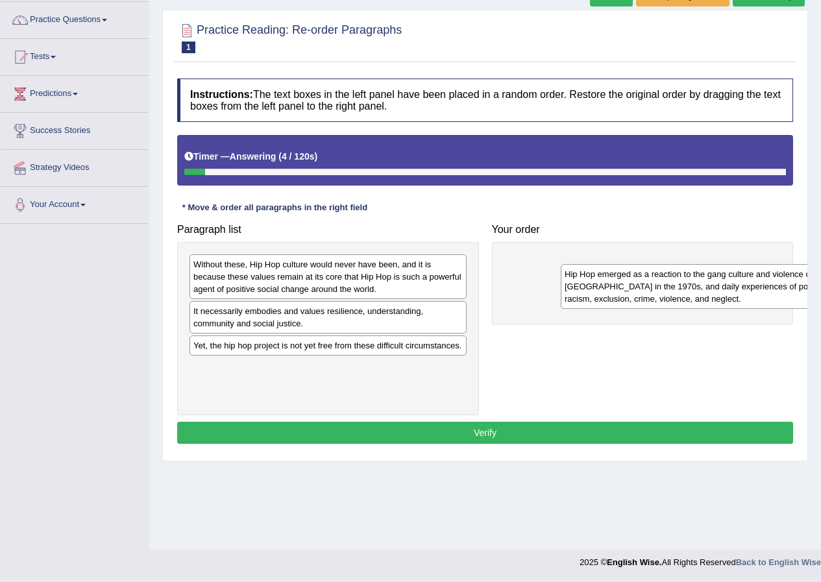
drag, startPoint x: 217, startPoint y: 285, endPoint x: 588, endPoint y: 295, distance: 371.2
click at [588, 295] on div "Hip Hop emerged as a reaction to the gang culture and violence of the South Bro…" at bounding box center [698, 286] width 277 height 45
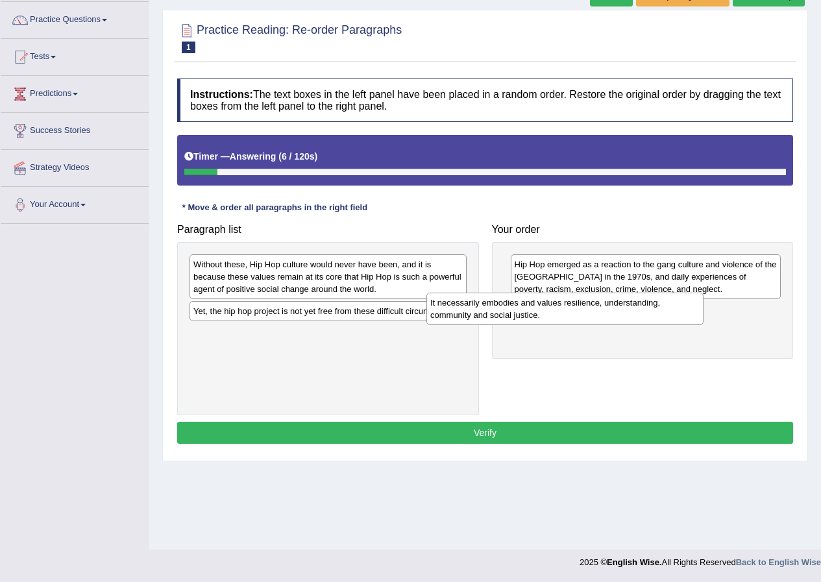
drag, startPoint x: 448, startPoint y: 321, endPoint x: 635, endPoint y: 313, distance: 187.7
click at [635, 313] on div "It necessarily embodies and values resilience, understanding, community and soc…" at bounding box center [564, 309] width 277 height 32
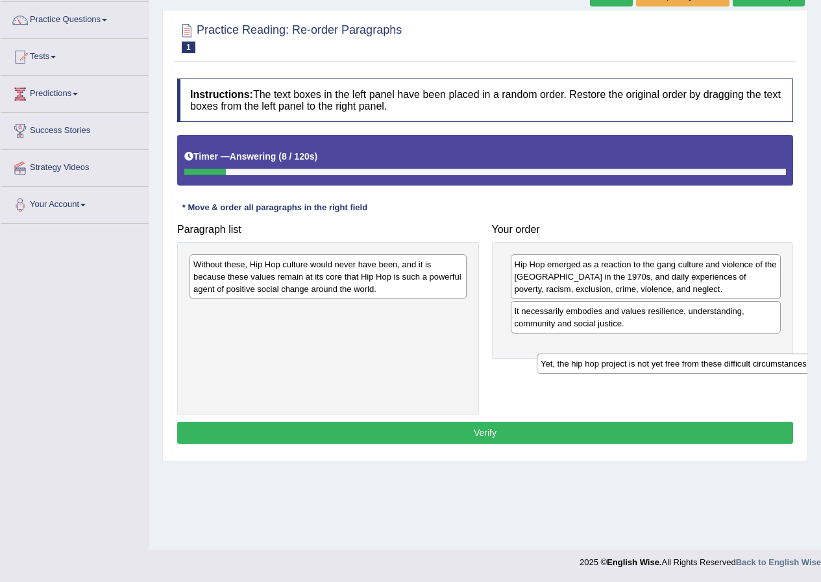
drag, startPoint x: 343, startPoint y: 319, endPoint x: 692, endPoint y: 368, distance: 352.6
click at [692, 368] on div "Yet, the hip hop project is not yet free from these difficult circumstances." at bounding box center [674, 364] width 277 height 20
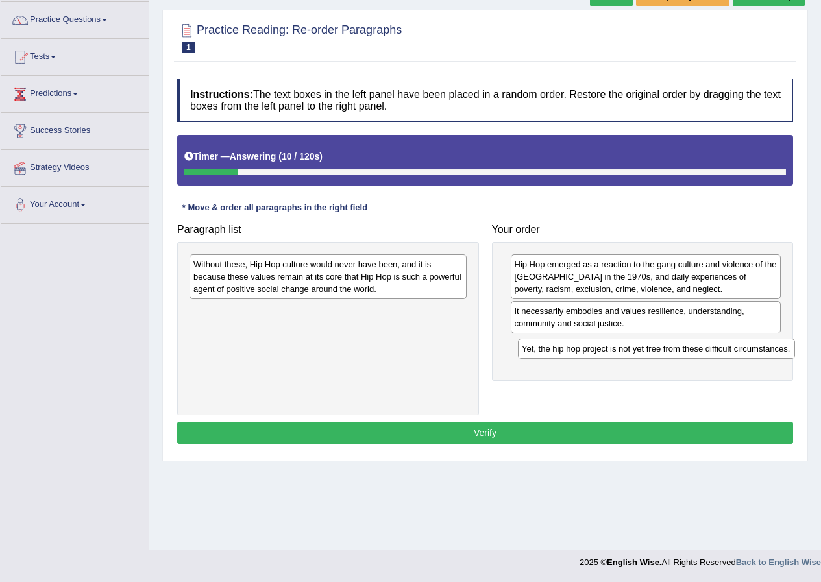
drag, startPoint x: 426, startPoint y: 315, endPoint x: 749, endPoint y: 352, distance: 324.6
click at [749, 352] on div "Yet, the hip hop project is not yet free from these difficult circumstances." at bounding box center [656, 349] width 277 height 20
drag, startPoint x: 418, startPoint y: 317, endPoint x: 418, endPoint y: 276, distance: 40.2
click at [425, 299] on div "Without these, Hip Hop culture would never have been, and it is because these v…" at bounding box center [328, 328] width 302 height 173
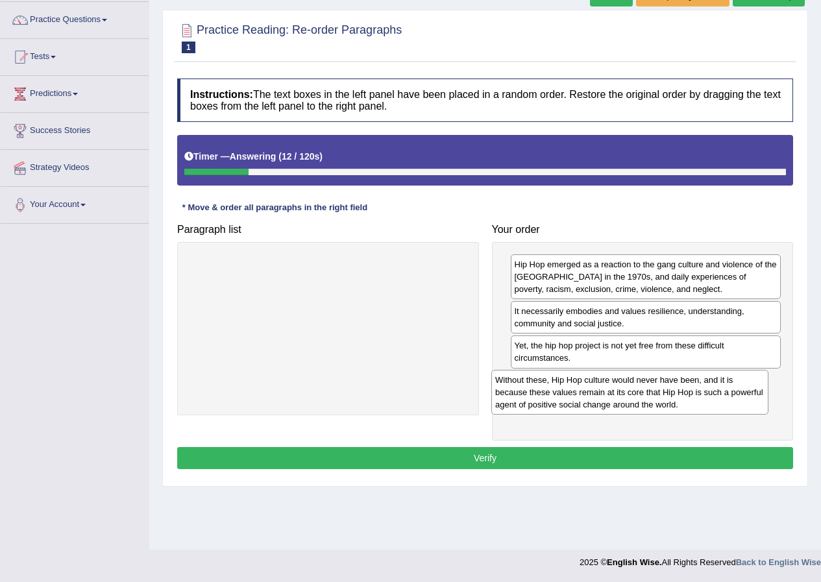
drag, startPoint x: 418, startPoint y: 274, endPoint x: 719, endPoint y: 389, distance: 323.0
click at [719, 389] on div "Without these, Hip Hop culture would never have been, and it is because these v…" at bounding box center [629, 392] width 277 height 45
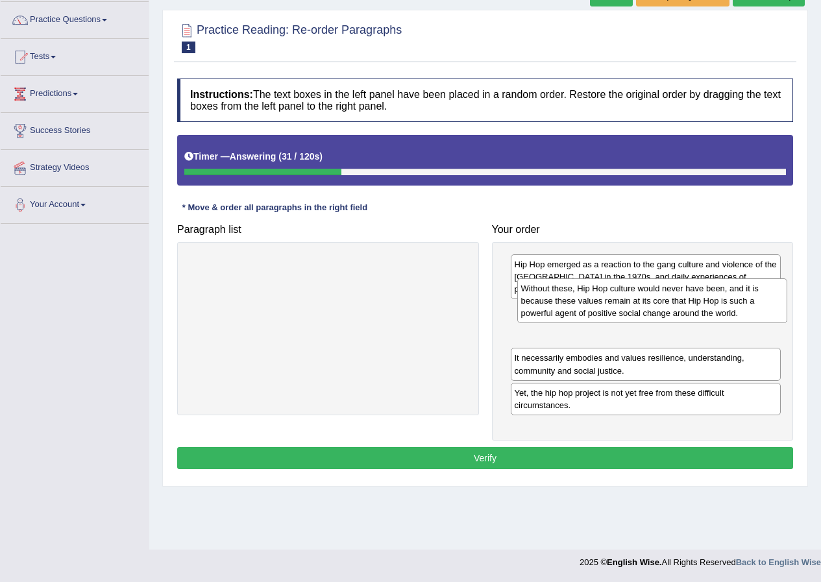
drag, startPoint x: 572, startPoint y: 407, endPoint x: 578, endPoint y: 315, distance: 92.3
click at [578, 315] on div "Without these, Hip Hop culture would never have been, and it is because these v…" at bounding box center [652, 300] width 271 height 45
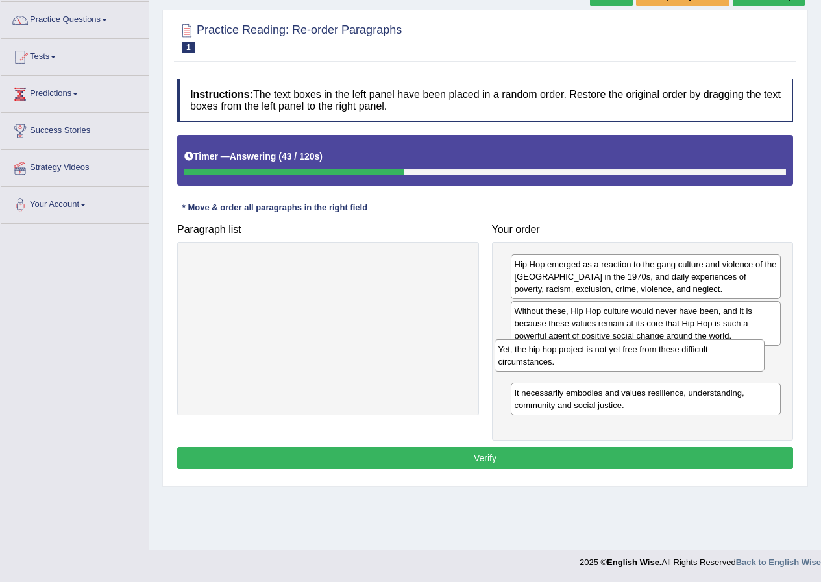
drag, startPoint x: 744, startPoint y: 397, endPoint x: 728, endPoint y: 354, distance: 46.4
click at [728, 354] on div "Yet, the hip hop project is not yet free from these difficult circumstances." at bounding box center [629, 355] width 271 height 32
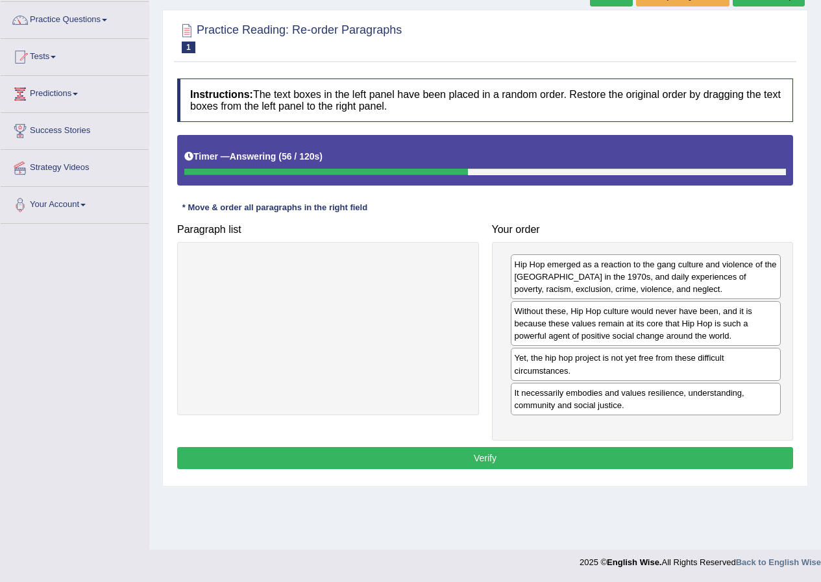
click at [618, 460] on button "Verify" at bounding box center [485, 458] width 616 height 22
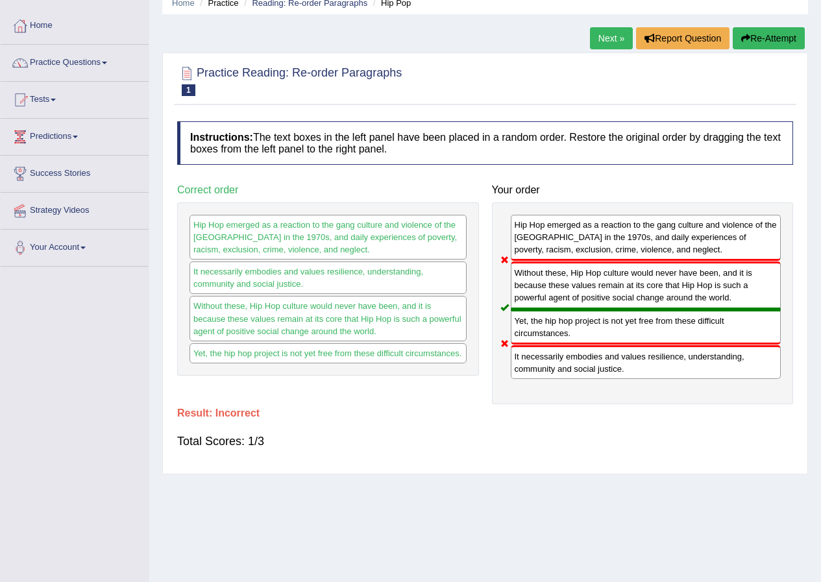
scroll to position [0, 0]
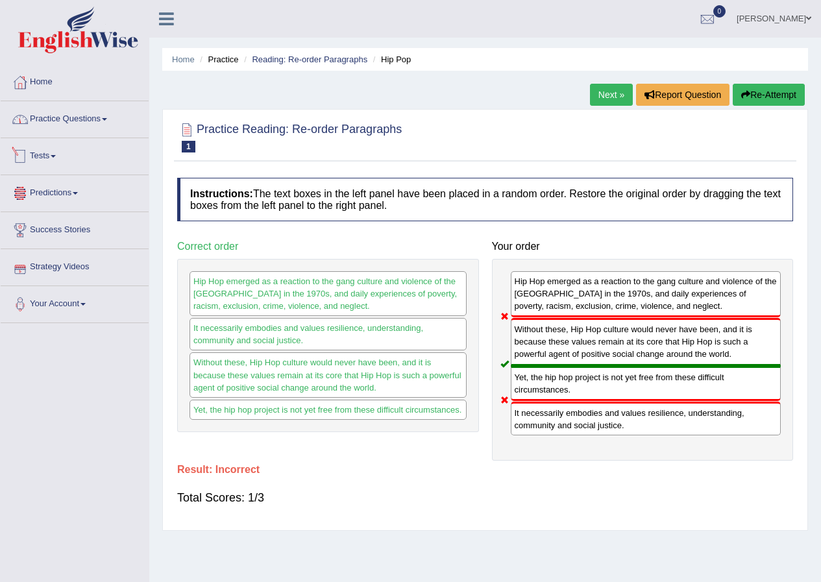
click at [80, 124] on link "Practice Questions" at bounding box center [75, 117] width 148 height 32
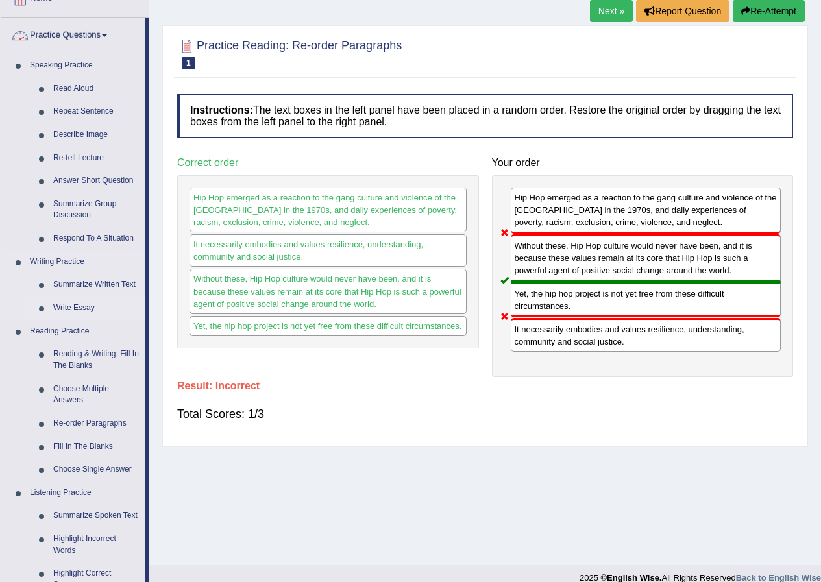
scroll to position [324, 0]
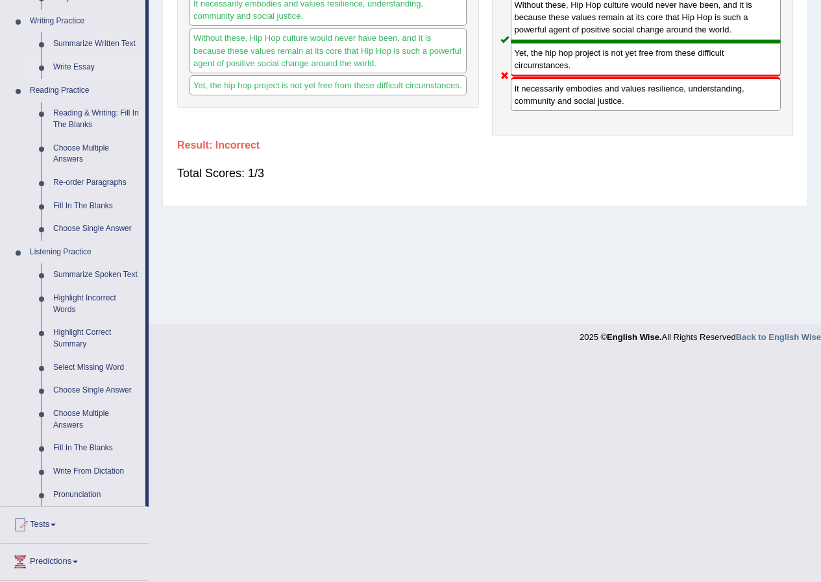
click at [90, 62] on link "Write Essay" at bounding box center [96, 67] width 98 height 23
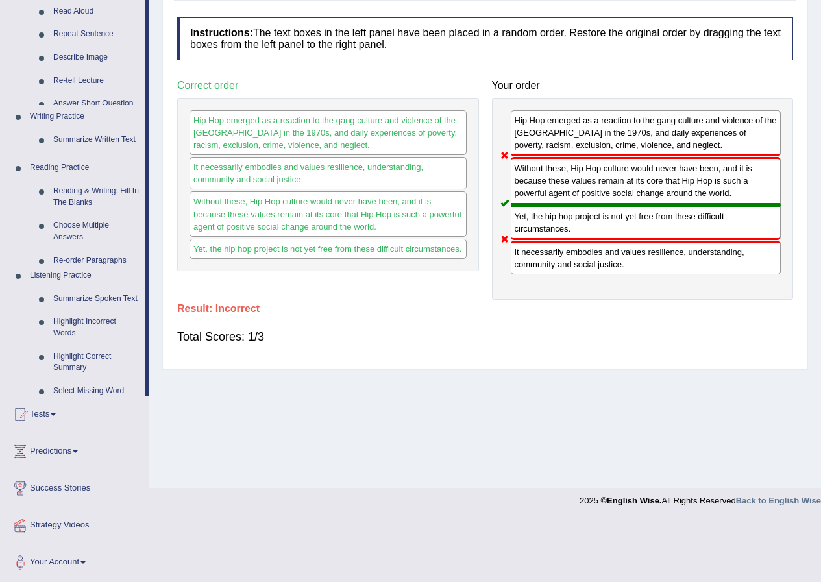
scroll to position [99, 0]
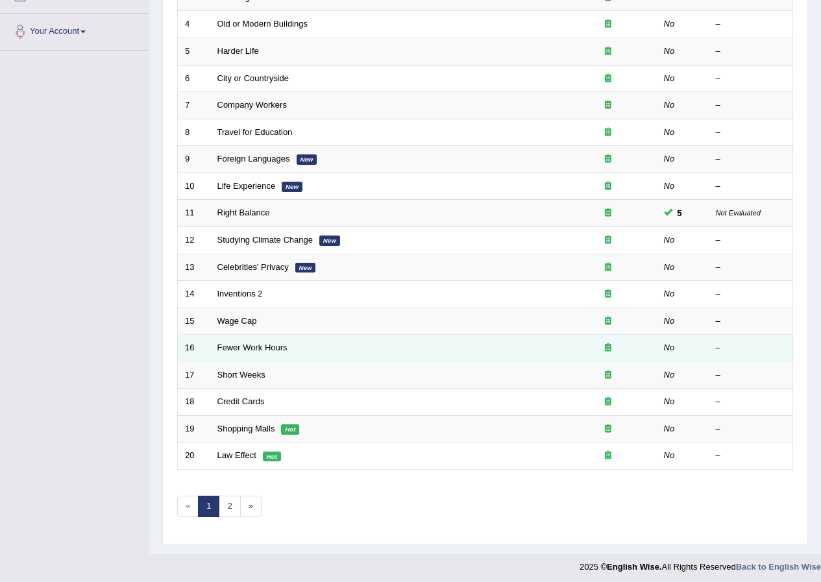
scroll to position [277, 0]
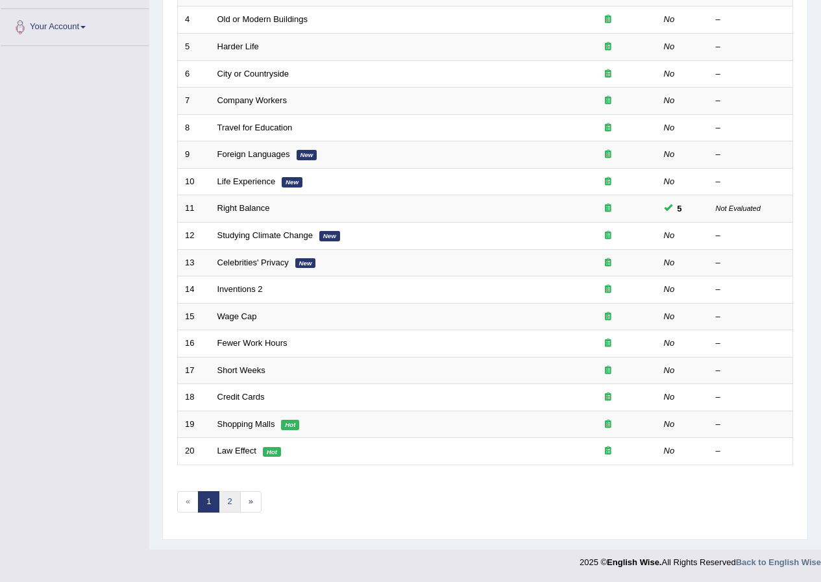
click at [232, 503] on link "2" at bounding box center [229, 501] width 21 height 21
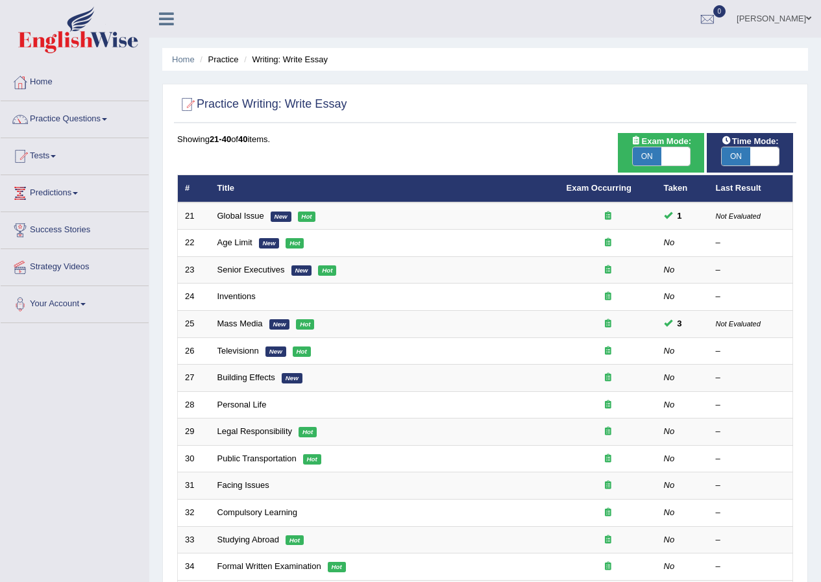
click at [235, 212] on link "Global Issue" at bounding box center [240, 216] width 47 height 10
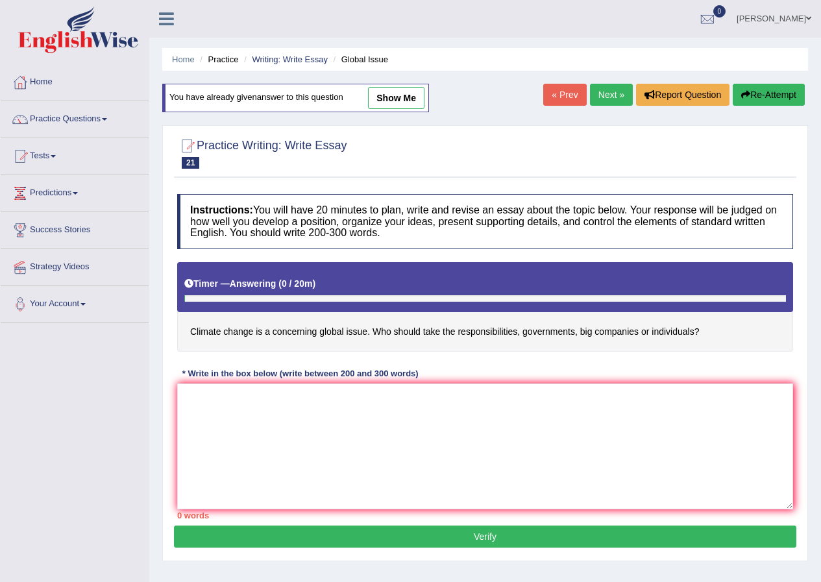
click at [380, 104] on link "show me" at bounding box center [396, 98] width 56 height 22
type textarea "The increasing influence of climate change on our lives has ignited numerous di…"
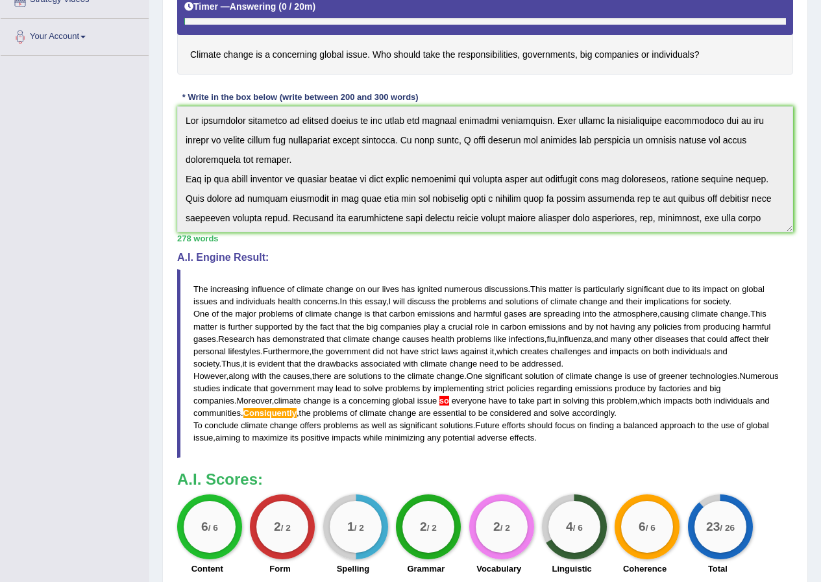
scroll to position [266, 0]
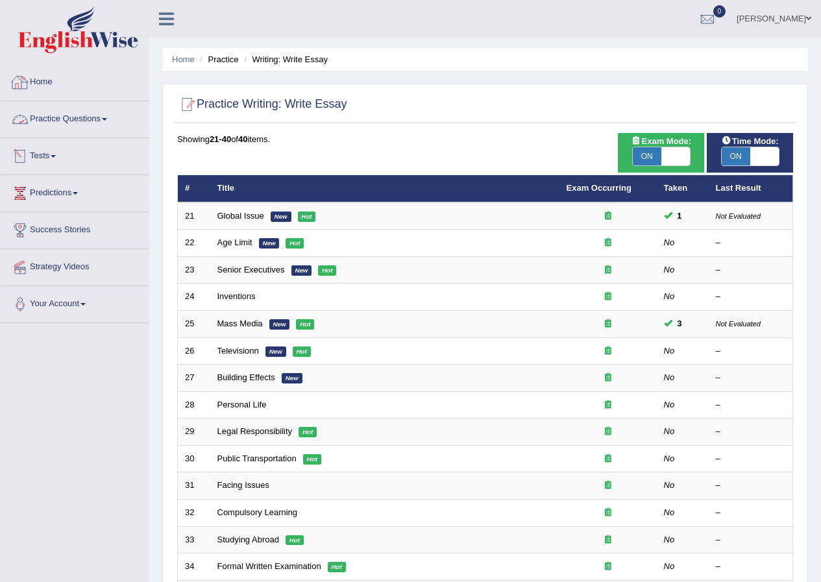
click at [58, 82] on link "Home" at bounding box center [75, 80] width 148 height 32
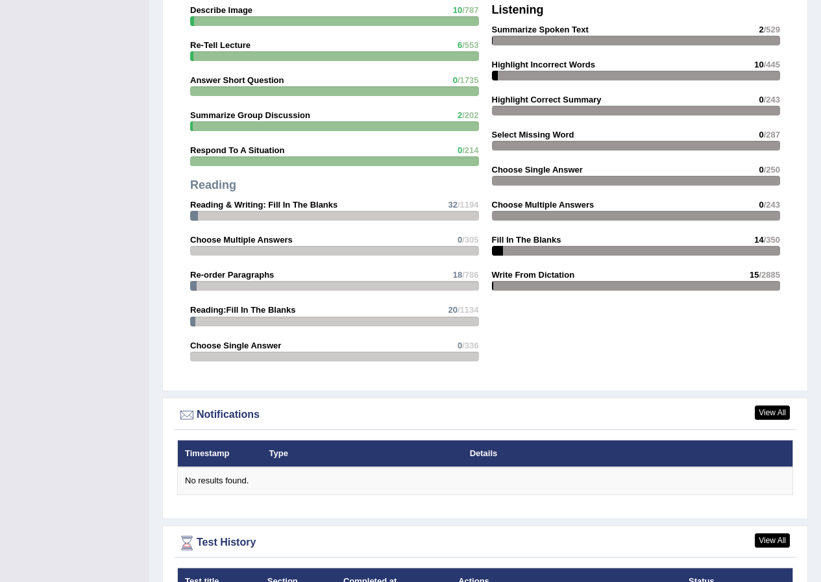
scroll to position [1297, 0]
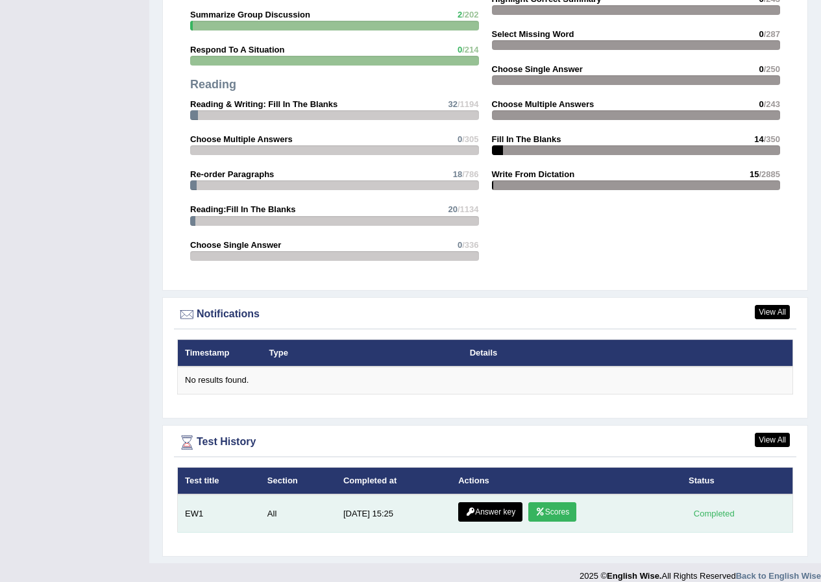
click at [544, 502] on link "Scores" at bounding box center [552, 511] width 48 height 19
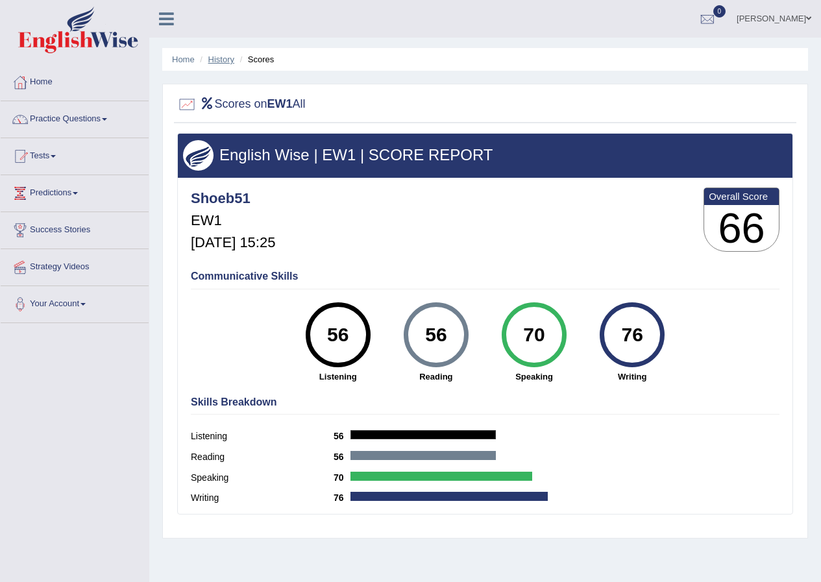
click at [223, 61] on link "History" at bounding box center [221, 59] width 26 height 10
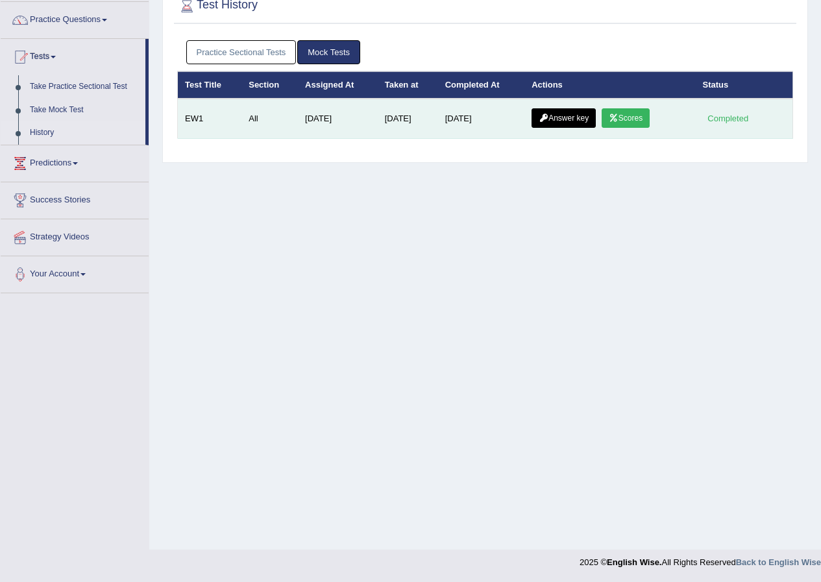
click at [548, 119] on icon at bounding box center [543, 118] width 10 height 8
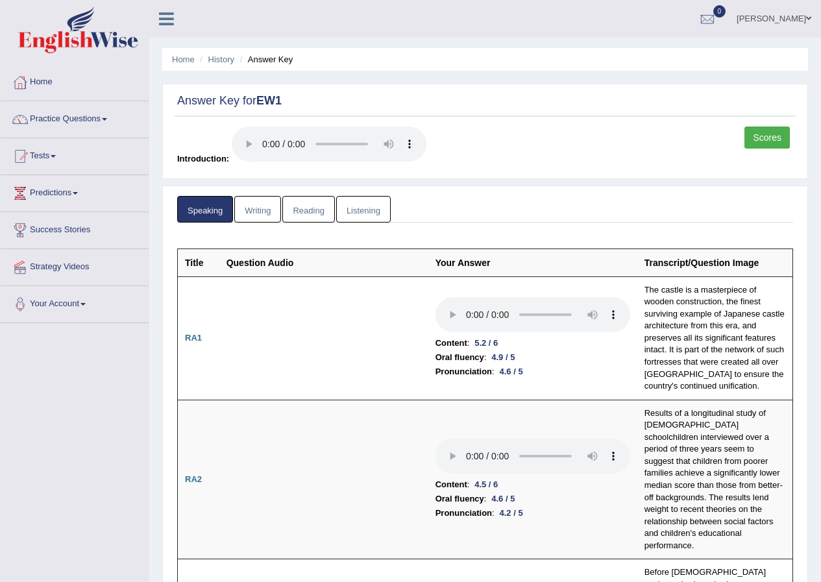
click at [311, 213] on link "Reading" at bounding box center [308, 209] width 52 height 27
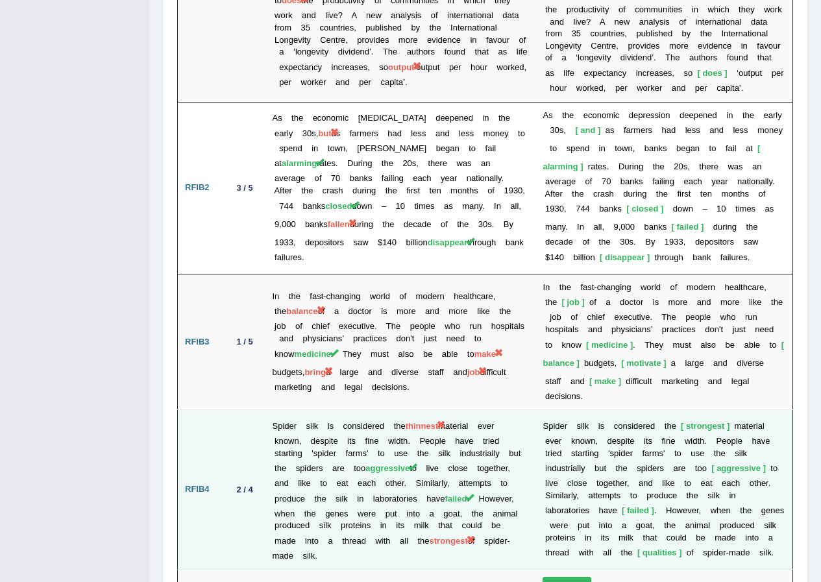
scroll to position [2924, 0]
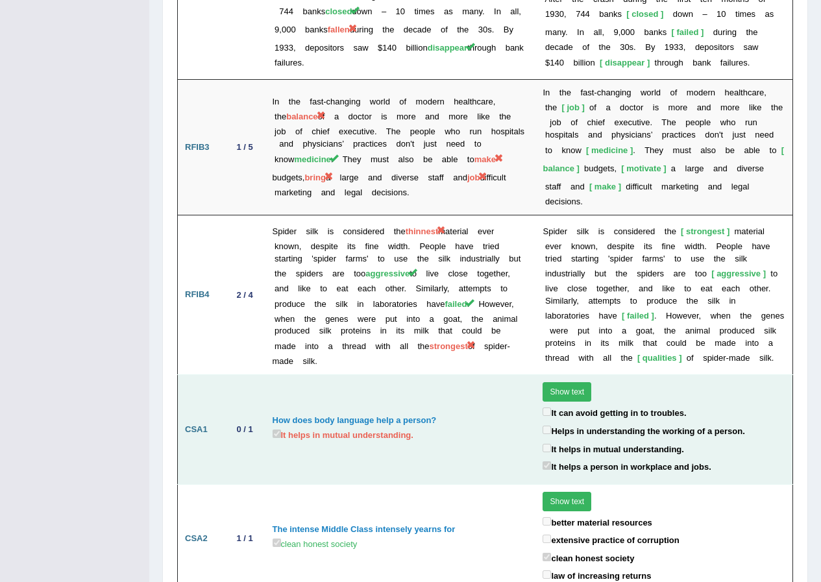
click at [557, 382] on button "Show text" at bounding box center [566, 391] width 49 height 19
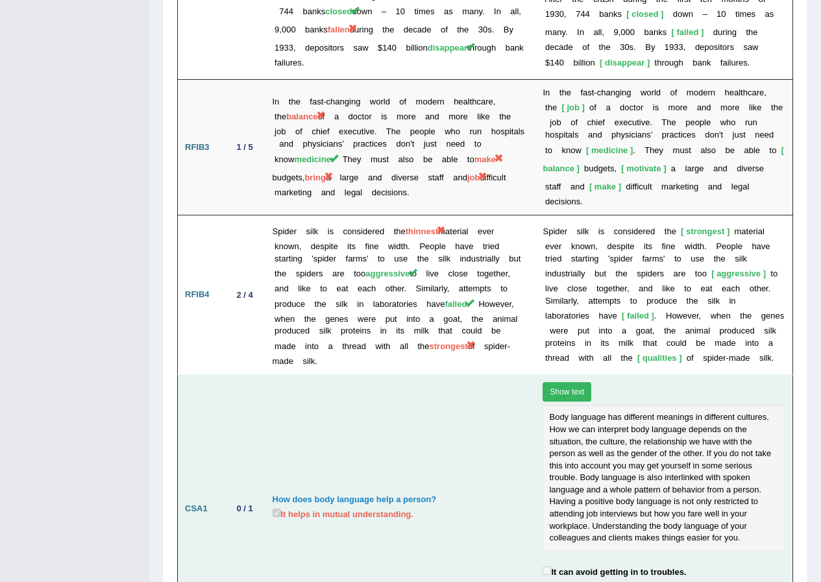
click at [560, 382] on button "Show text" at bounding box center [566, 391] width 49 height 19
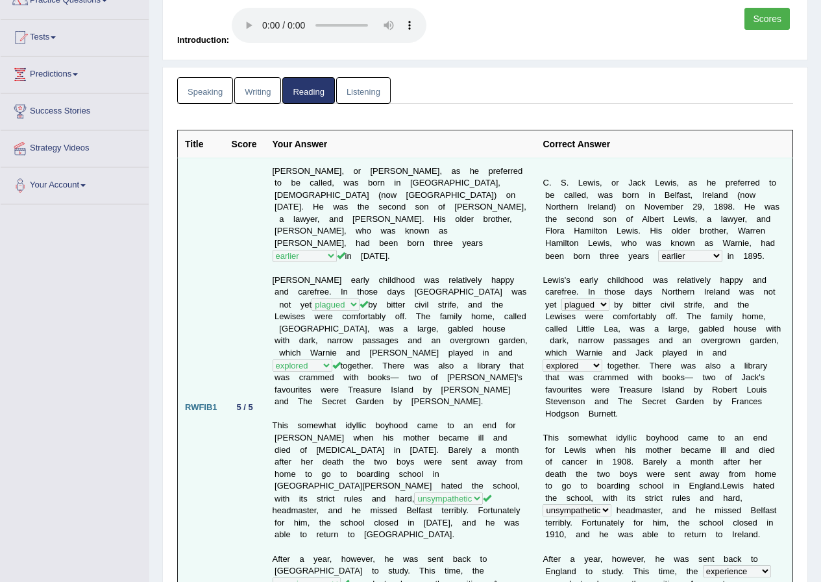
scroll to position [0, 0]
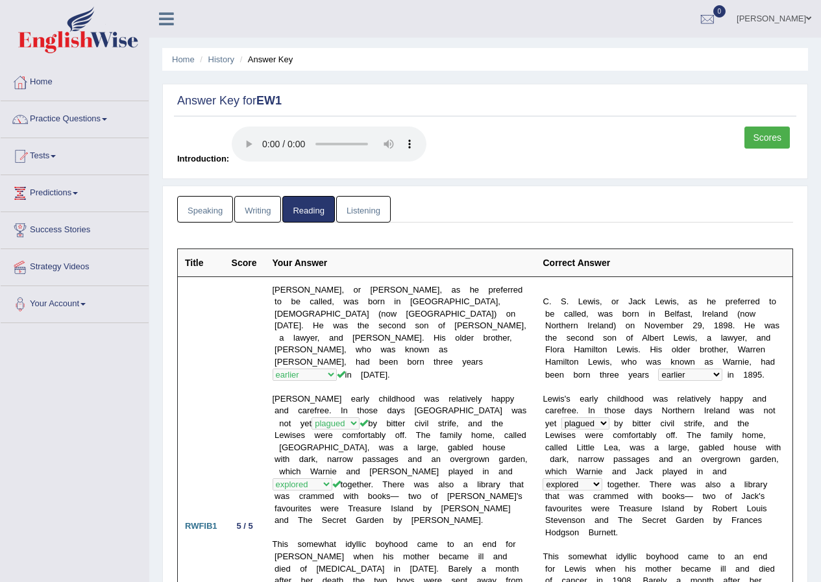
click at [362, 208] on link "Listening" at bounding box center [363, 209] width 54 height 27
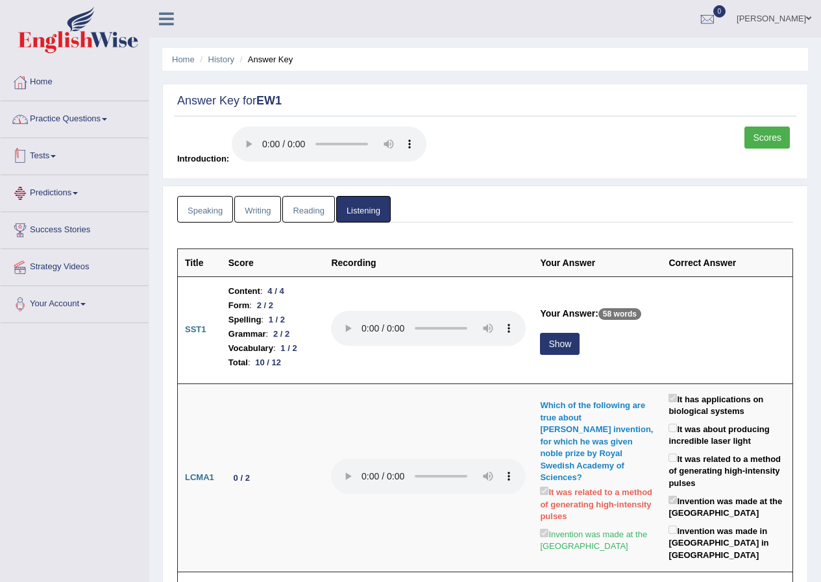
click at [82, 114] on link "Practice Questions" at bounding box center [75, 117] width 148 height 32
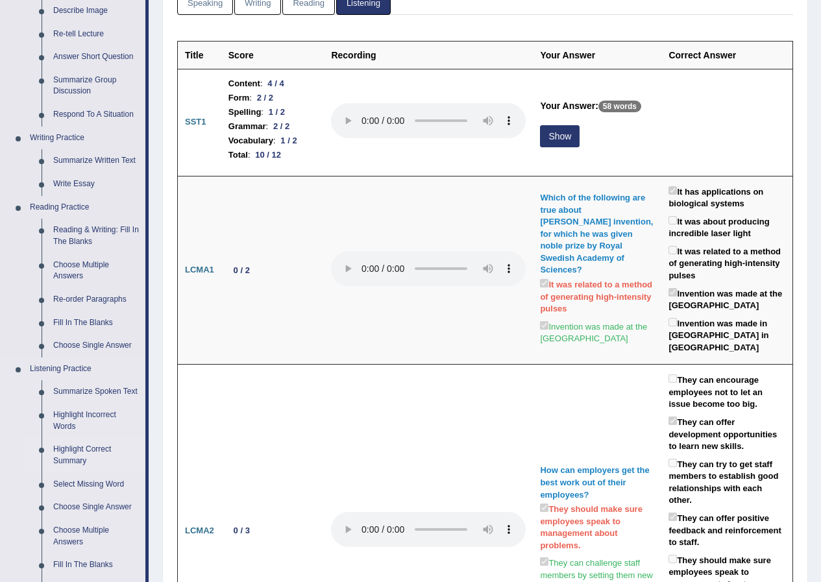
scroll to position [324, 0]
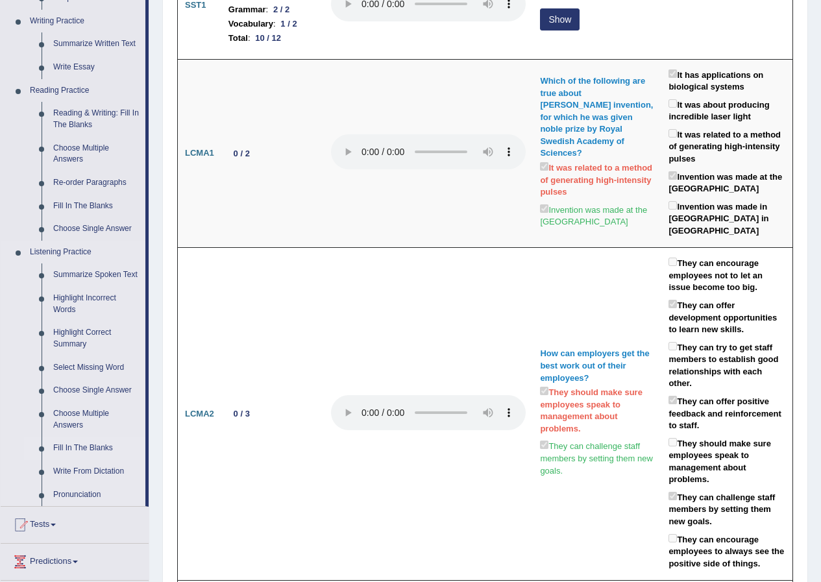
click at [104, 442] on link "Fill In The Blanks" at bounding box center [96, 448] width 98 height 23
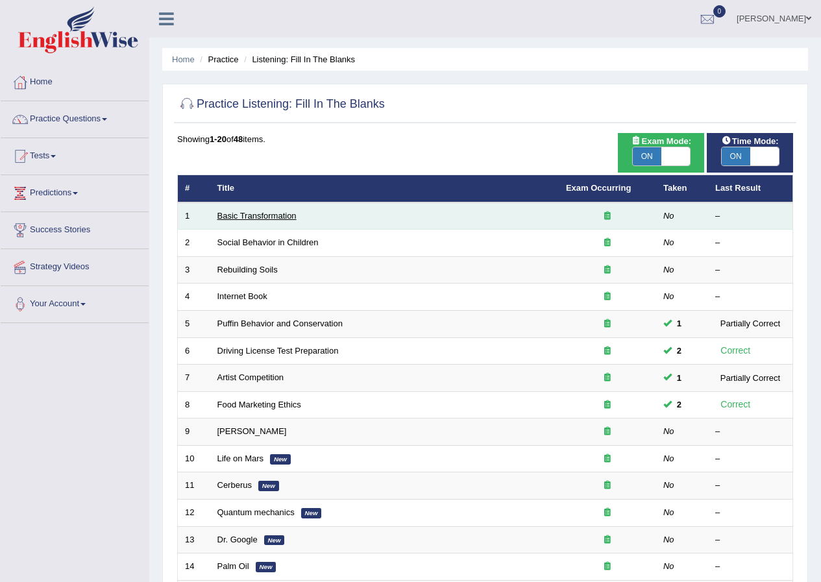
click at [265, 220] on link "Basic Transformation" at bounding box center [256, 216] width 79 height 10
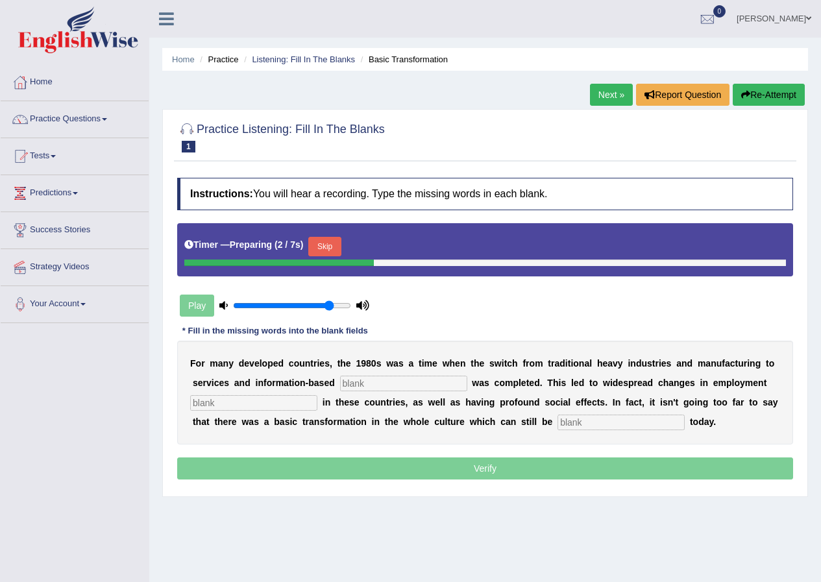
click at [386, 384] on input "text" at bounding box center [403, 384] width 127 height 16
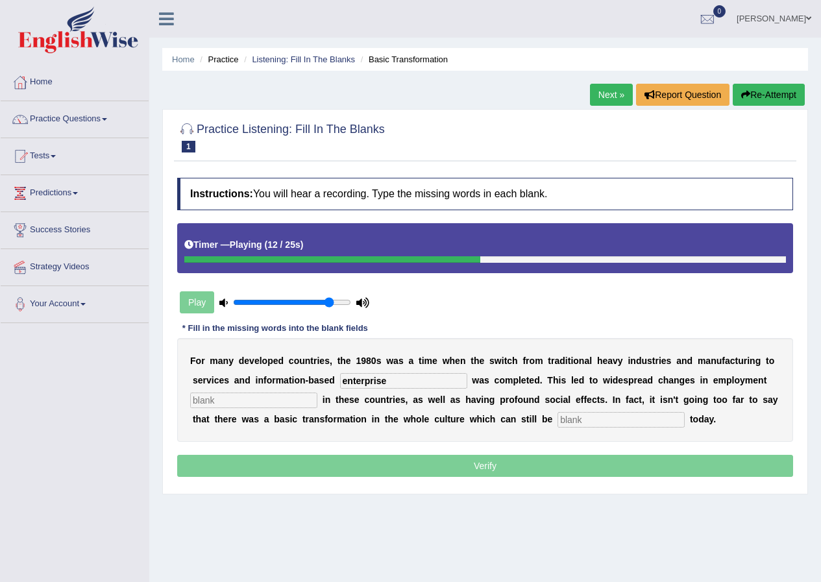
type input "enterprise"
type input "patters"
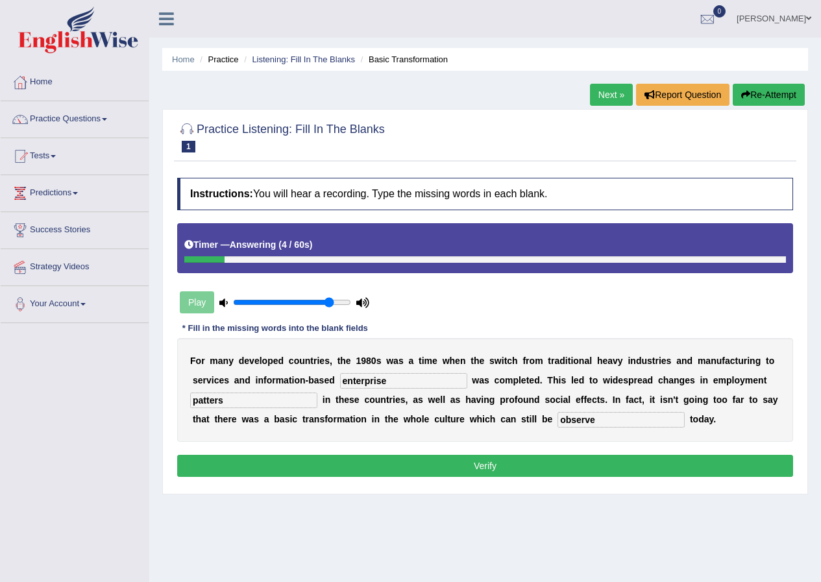
type input "observe"
click at [216, 406] on input "patters" at bounding box center [253, 400] width 127 height 16
type input "patterns"
click at [523, 465] on button "Verify" at bounding box center [485, 466] width 616 height 22
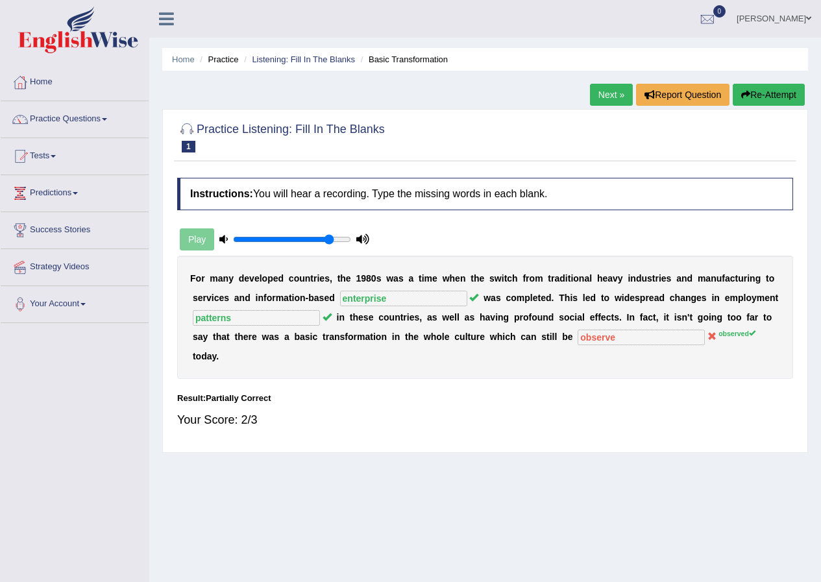
click at [605, 95] on link "Next »" at bounding box center [611, 95] width 43 height 22
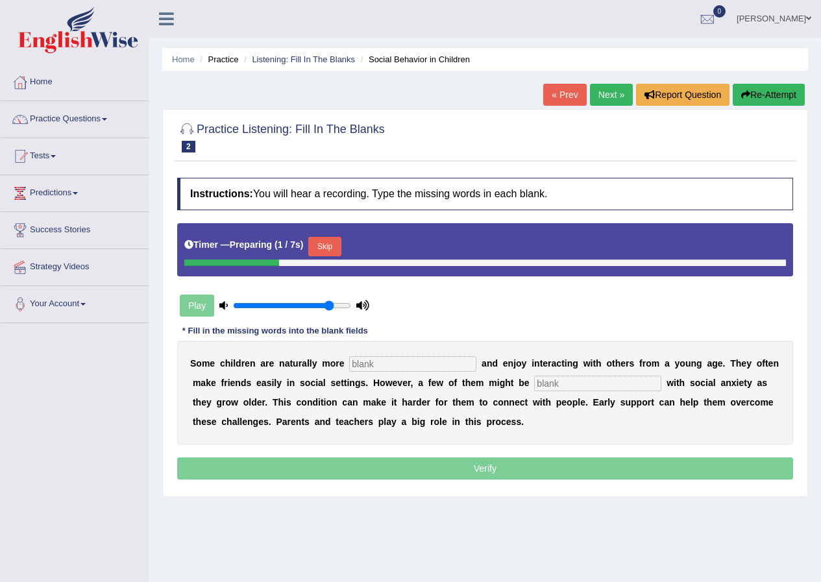
click at [369, 392] on div "S o m e c h i l d r e n a r e n a t u r a l l y m o r e a n d e n j o y i n t e…" at bounding box center [485, 393] width 616 height 104
drag, startPoint x: 398, startPoint y: 352, endPoint x: 400, endPoint y: 365, distance: 13.9
click at [398, 351] on div "S o m e c h i l d r e n a r e n a t u r a l l y m o r e a n d e n j o y i n t e…" at bounding box center [485, 393] width 616 height 104
click at [400, 365] on input "text" at bounding box center [412, 364] width 127 height 16
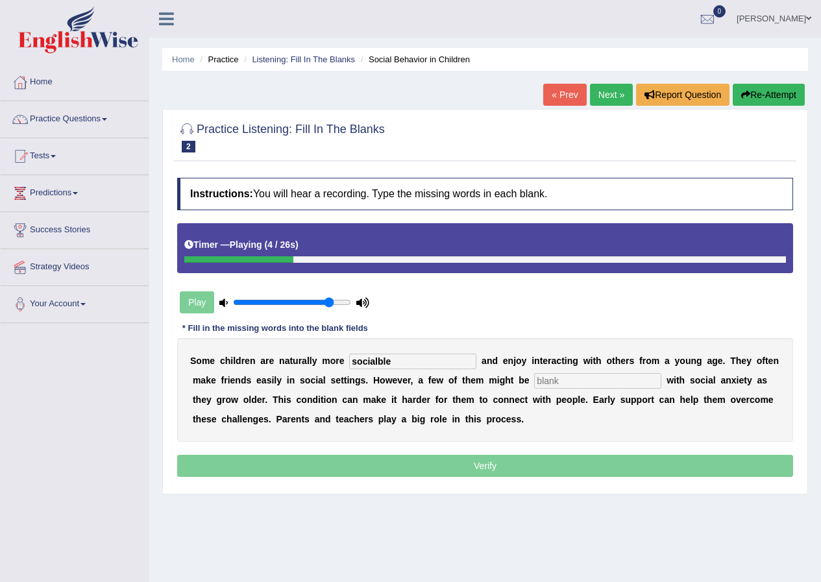
type input "socialble"
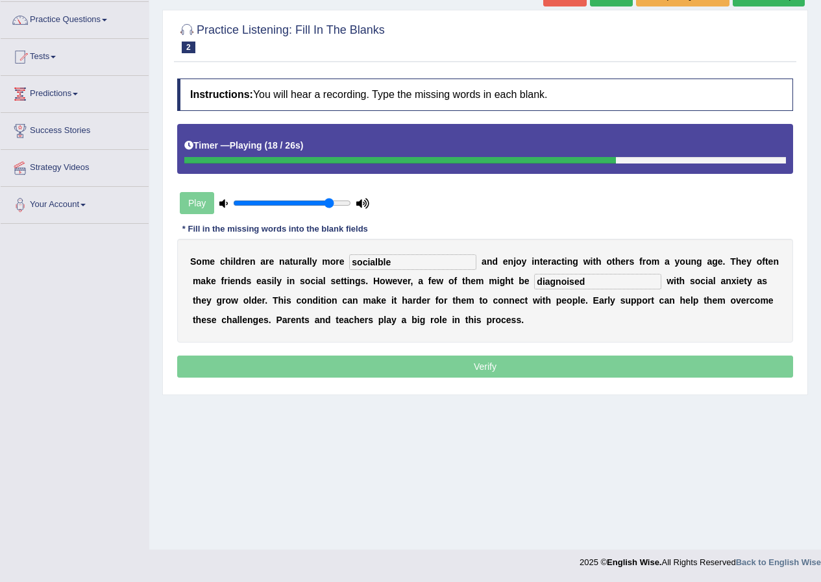
click at [570, 283] on input "diagnoised" at bounding box center [597, 282] width 127 height 16
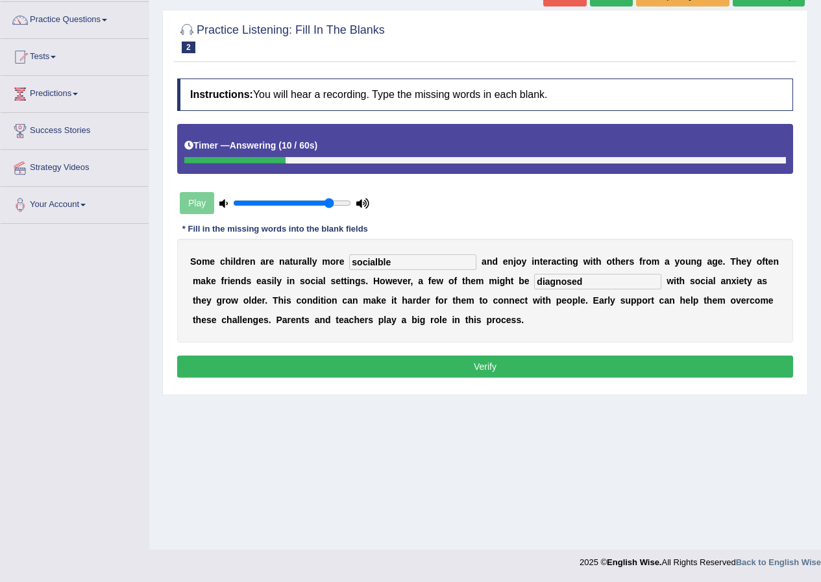
type input "diagnosed"
click at [540, 359] on button "Verify" at bounding box center [485, 367] width 616 height 22
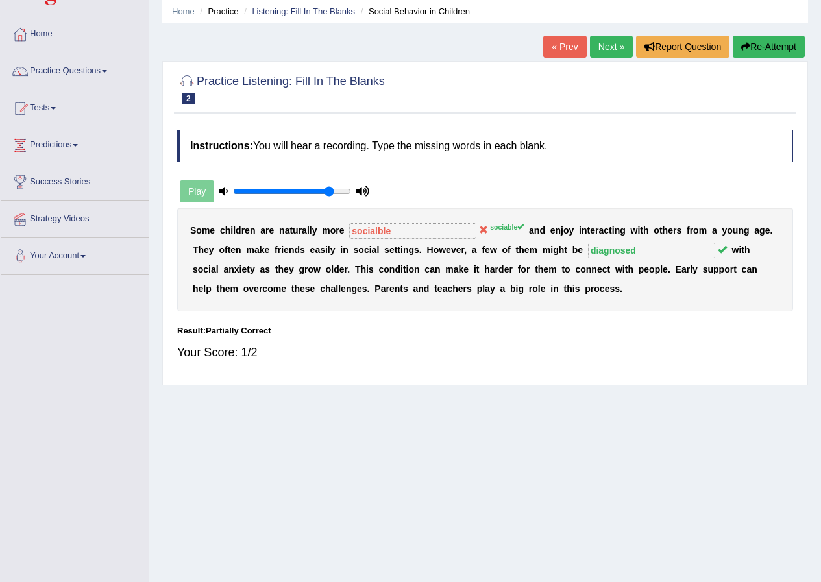
scroll to position [0, 0]
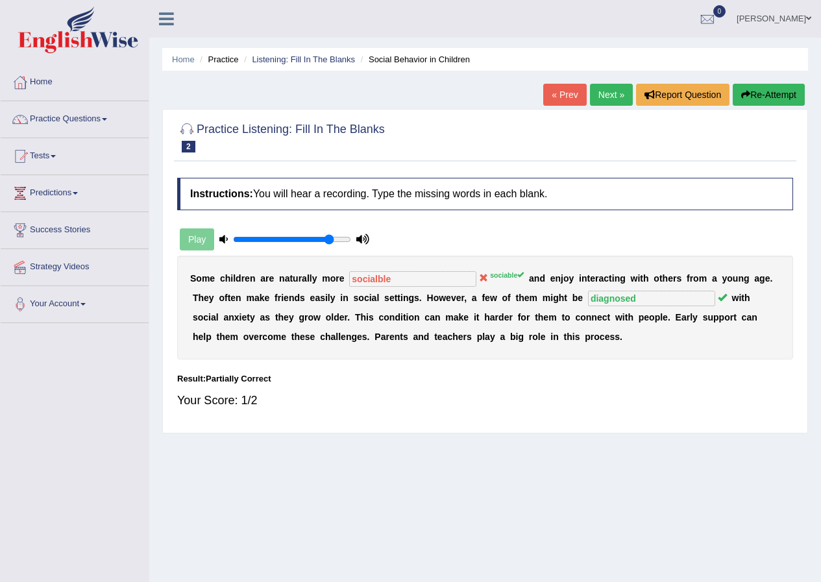
click at [612, 91] on link "Next »" at bounding box center [611, 95] width 43 height 22
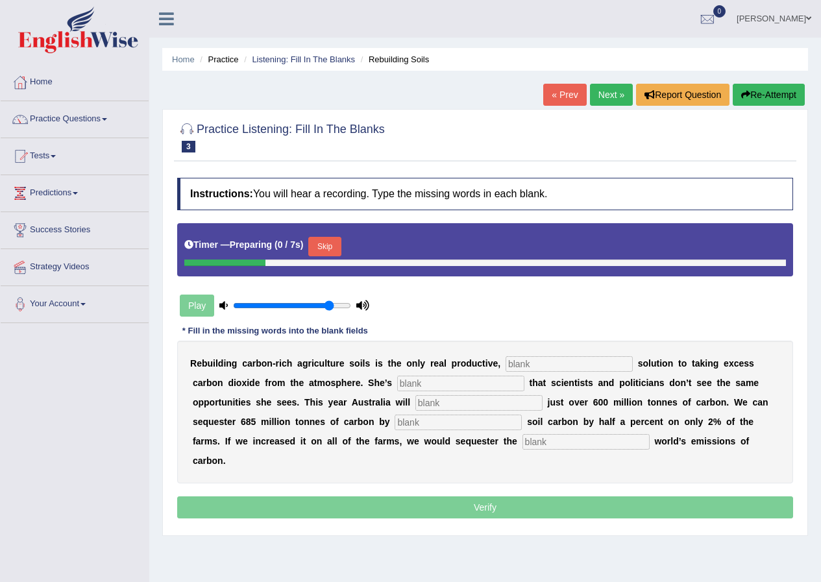
click at [536, 355] on div "R e b u i l d i n g c a r b o n - r i c h a g r i c u l t u r e s o i l s i s t…" at bounding box center [485, 412] width 616 height 143
click at [537, 361] on input "text" at bounding box center [568, 364] width 127 height 16
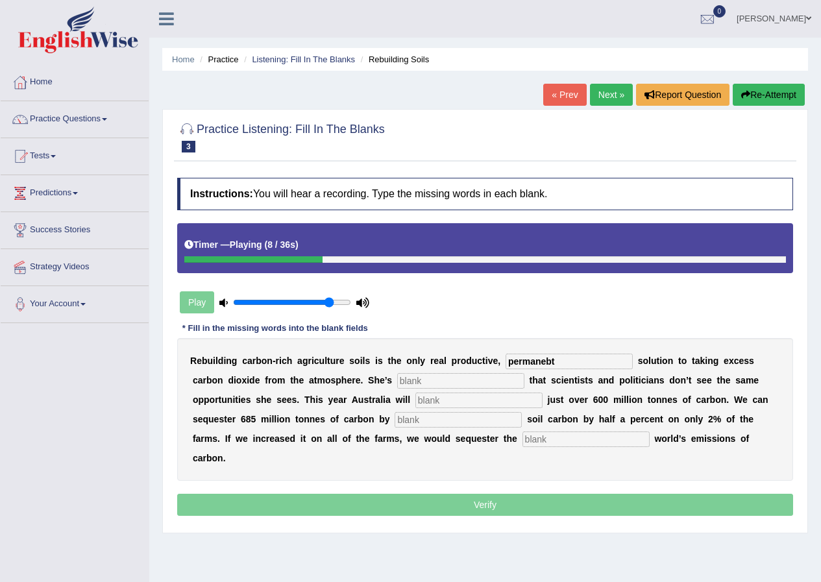
type input "permanebt"
type input "frustrated"
type input "addmit"
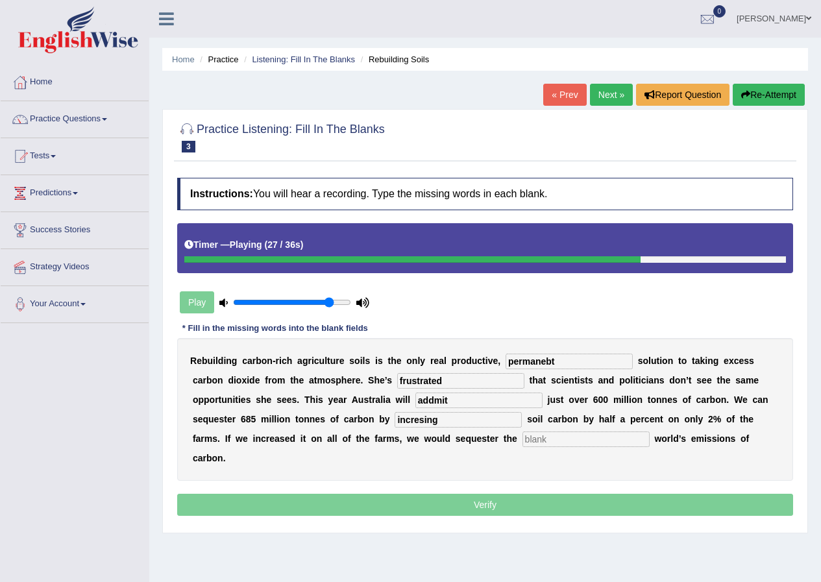
type input "incresing"
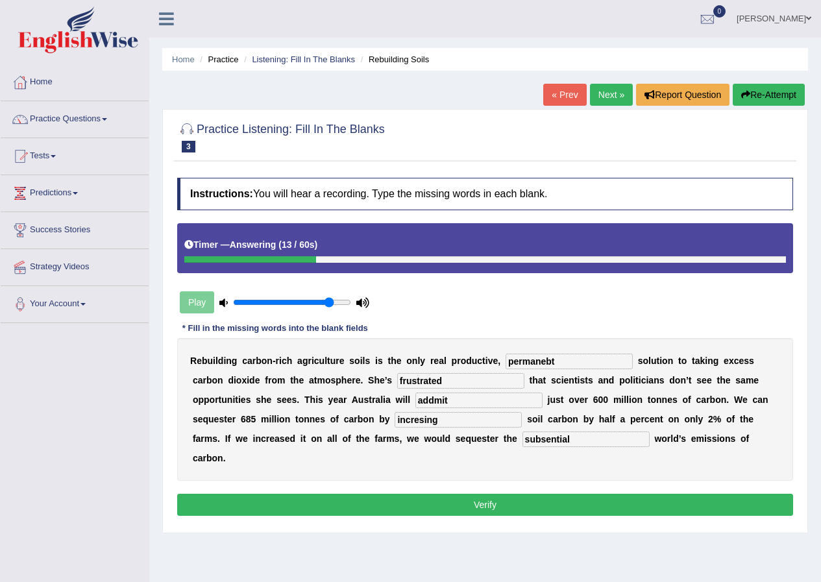
type input "subsential"
click at [420, 423] on input "incresing" at bounding box center [457, 420] width 127 height 16
type input "increasing"
click at [433, 400] on input "addmit" at bounding box center [478, 400] width 127 height 16
type input "admit"
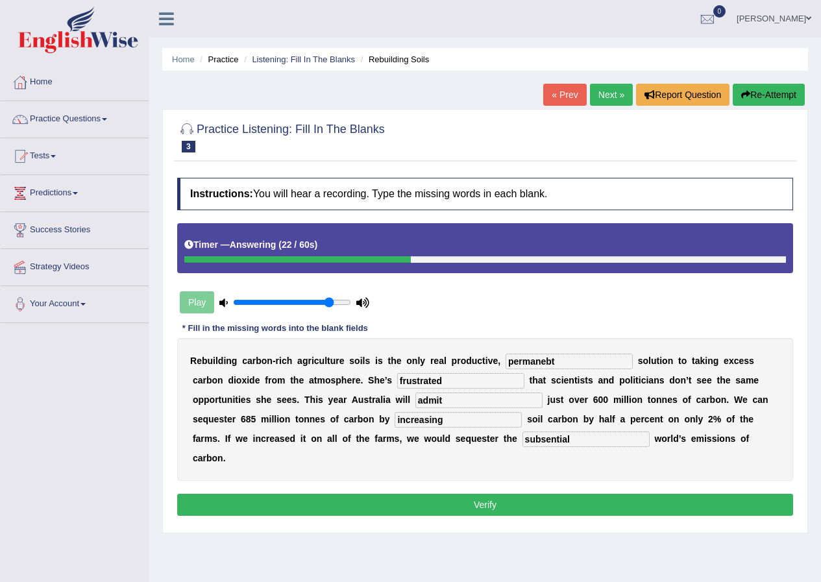
click at [564, 357] on input "permanebt" at bounding box center [568, 362] width 127 height 16
click at [517, 365] on input "permanent" at bounding box center [568, 362] width 127 height 16
type input "permanent"
click at [427, 511] on button "Verify" at bounding box center [485, 505] width 616 height 22
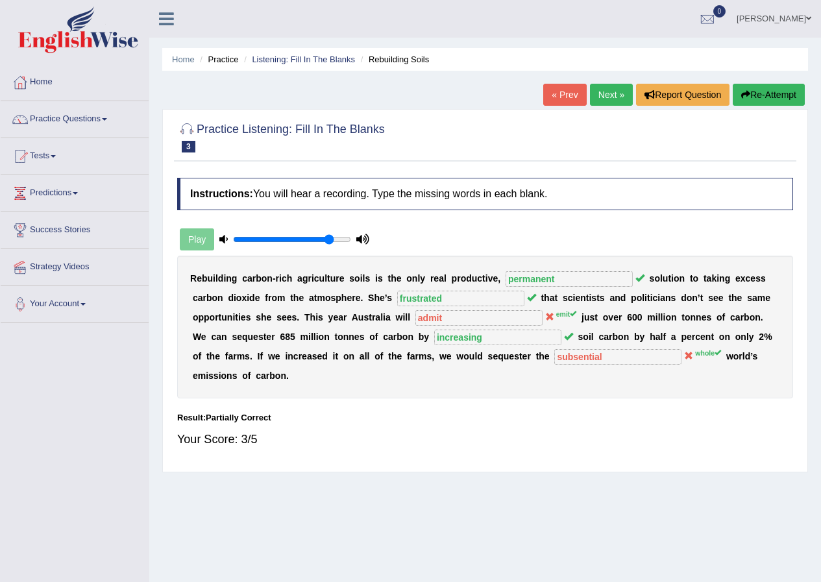
drag, startPoint x: 522, startPoint y: 356, endPoint x: 647, endPoint y: 340, distance: 126.2
click at [647, 340] on div "R e b u i l d i n g c a r b o n - r i c h a g r i c u l t u r e s o i l s i s t…" at bounding box center [485, 327] width 616 height 143
click at [610, 91] on link "Next »" at bounding box center [611, 95] width 43 height 22
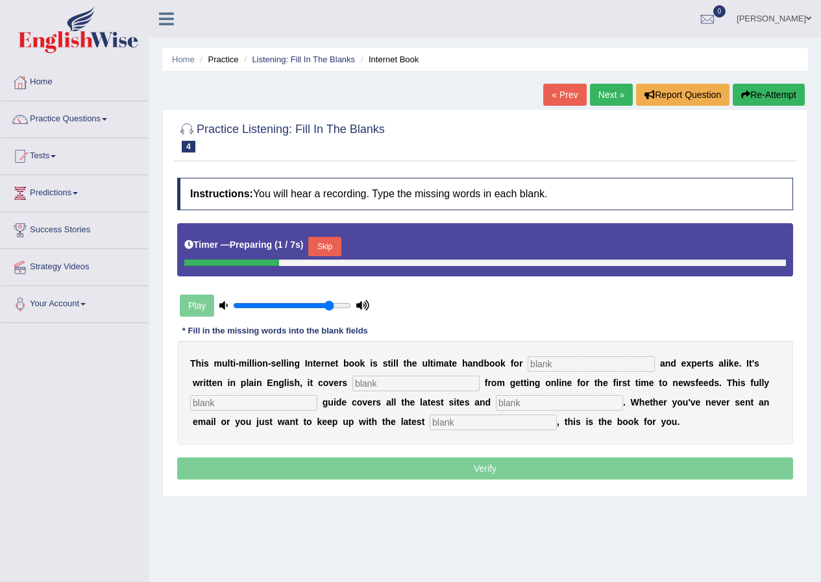
drag, startPoint x: 549, startPoint y: 346, endPoint x: 550, endPoint y: 357, distance: 10.5
click at [550, 357] on div "T h i s m u l t i - m i l l i o n - s e l l i n g I n t e r n e t b o o k i s s…" at bounding box center [485, 393] width 616 height 104
click at [551, 358] on input "text" at bounding box center [590, 364] width 127 height 16
click at [328, 237] on button "Skip" at bounding box center [324, 246] width 32 height 19
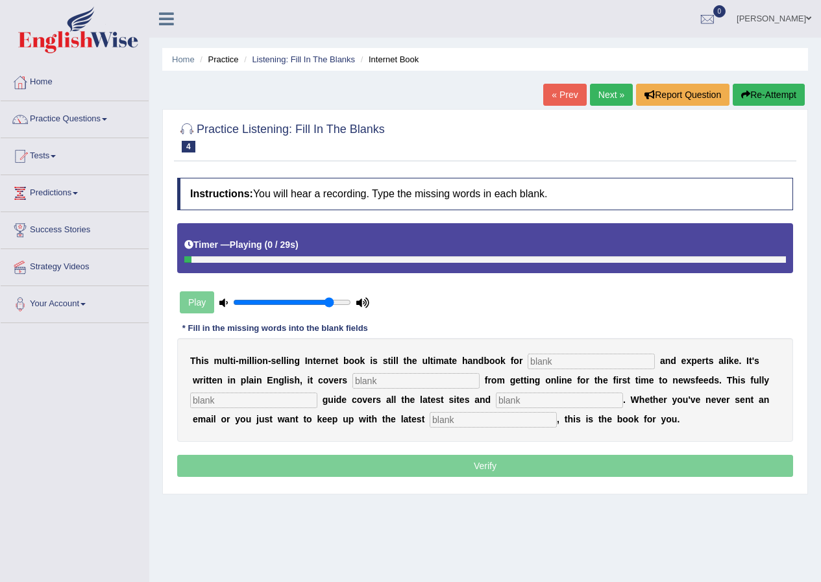
click at [638, 356] on input "text" at bounding box center [590, 362] width 127 height 16
click at [639, 366] on input "text" at bounding box center [590, 362] width 127 height 16
click at [640, 366] on input "text" at bounding box center [590, 362] width 127 height 16
type input "novilist"
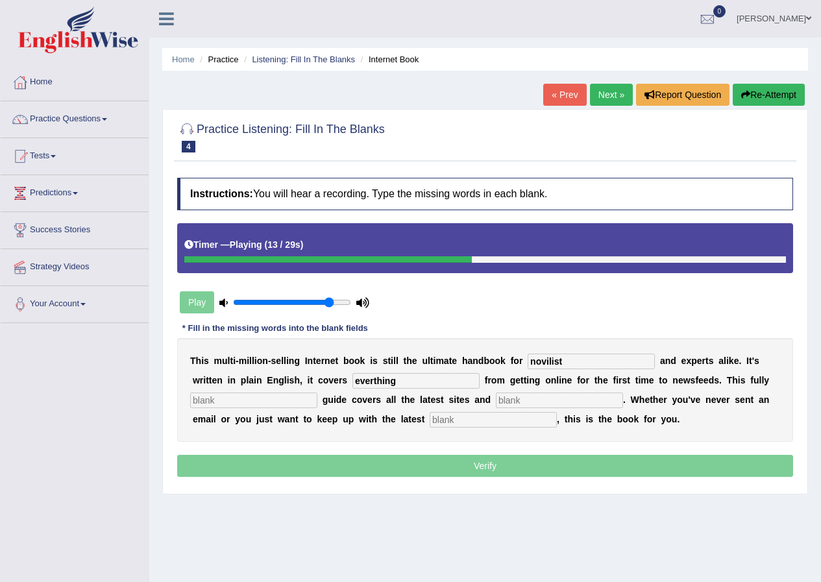
type input "everthing"
type input "revise"
type input "phrases"
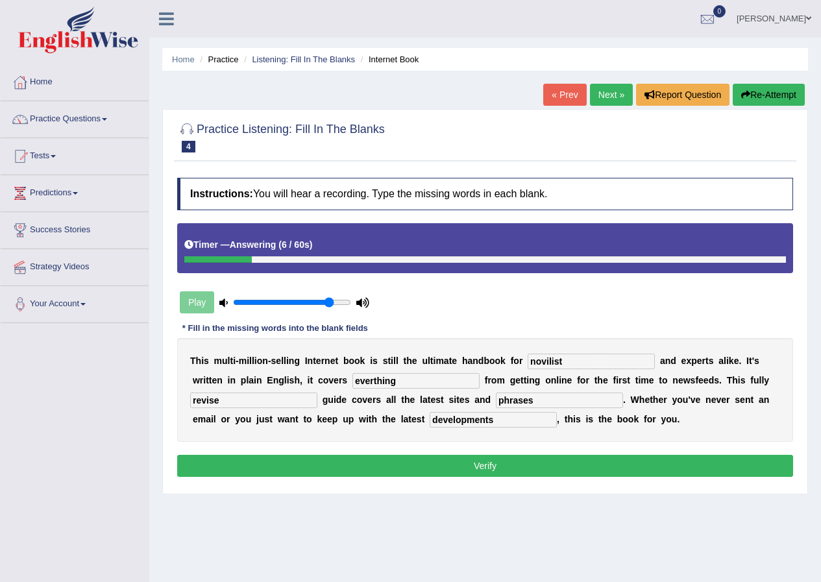
type input "developments"
click at [371, 379] on input "everthing" at bounding box center [415, 381] width 127 height 16
type input "everything"
click at [546, 365] on input "novilist" at bounding box center [590, 362] width 127 height 16
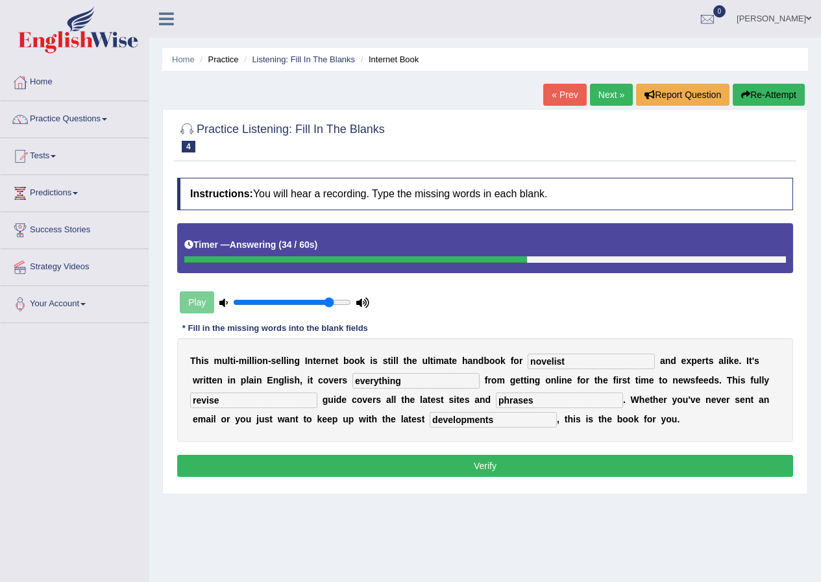
type input "novelist"
click at [305, 473] on button "Verify" at bounding box center [485, 466] width 616 height 22
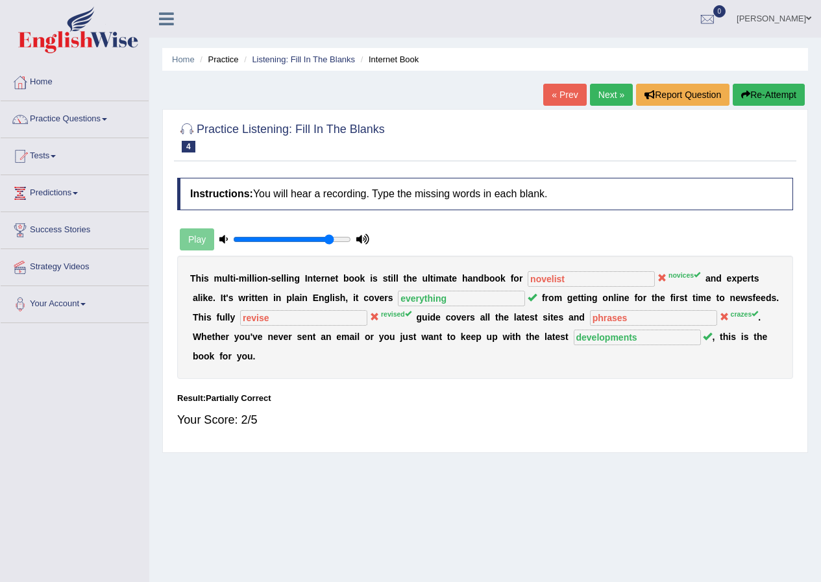
click at [348, 389] on div "Instructions: You will hear a recording. Type the missing words in each blank. …" at bounding box center [485, 308] width 622 height 274
click at [421, 426] on div "Your Score: 2/5" at bounding box center [485, 419] width 616 height 31
click at [605, 95] on link "Next »" at bounding box center [611, 95] width 43 height 22
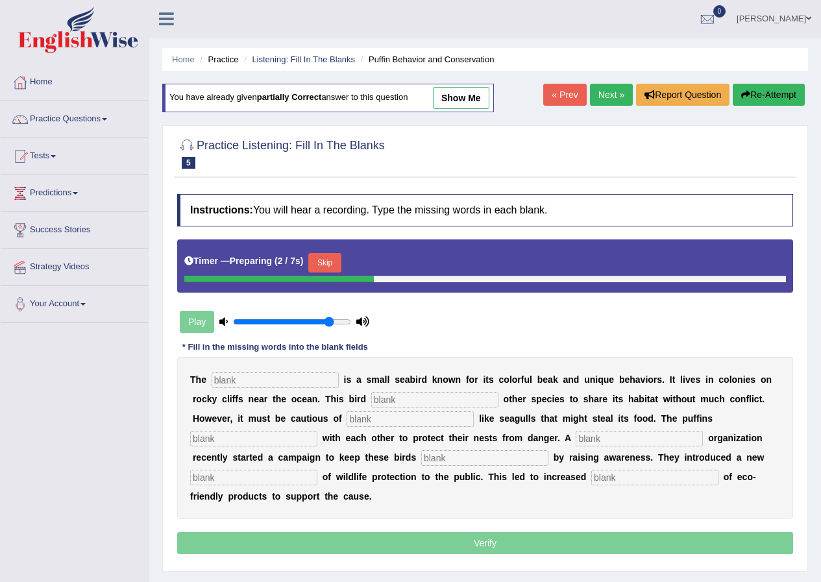
click at [269, 388] on input "text" at bounding box center [274, 380] width 127 height 16
click at [470, 102] on link "show me" at bounding box center [461, 98] width 56 height 22
type input "puffin"
type input "allows"
type input "predators"
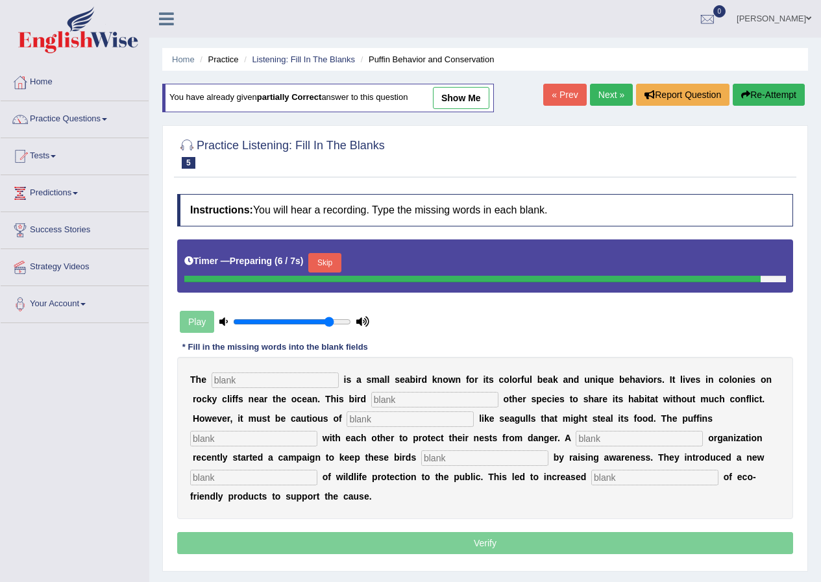
type input "coporate"
type input "corporate"
type input "safe"
type input "conception"
type input "consumption"
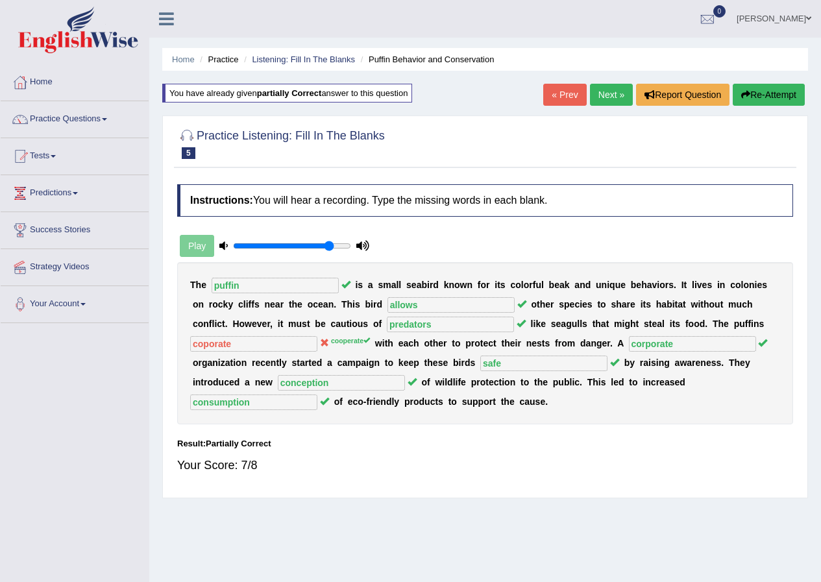
click at [597, 88] on link "Next »" at bounding box center [611, 95] width 43 height 22
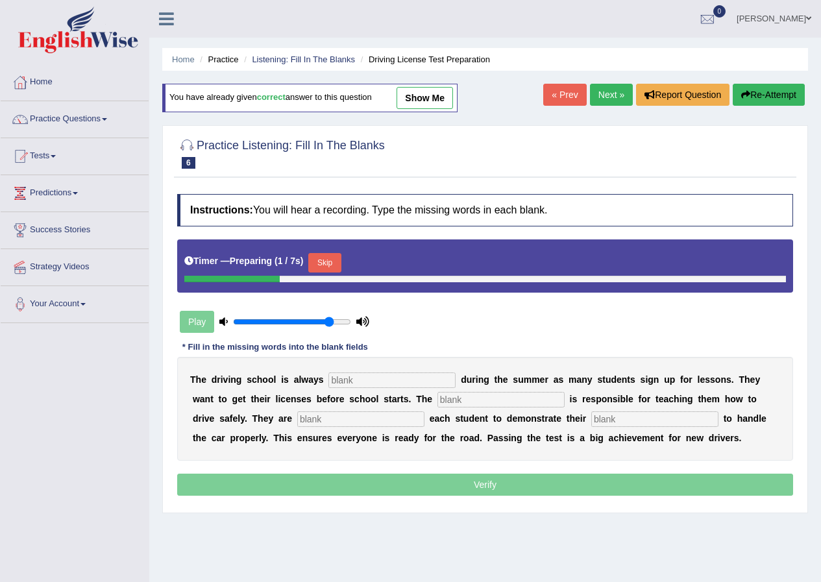
click at [421, 93] on link "show me" at bounding box center [424, 98] width 56 height 22
type input "busy"
type input "instructor"
type input "requiring"
type input "ability"
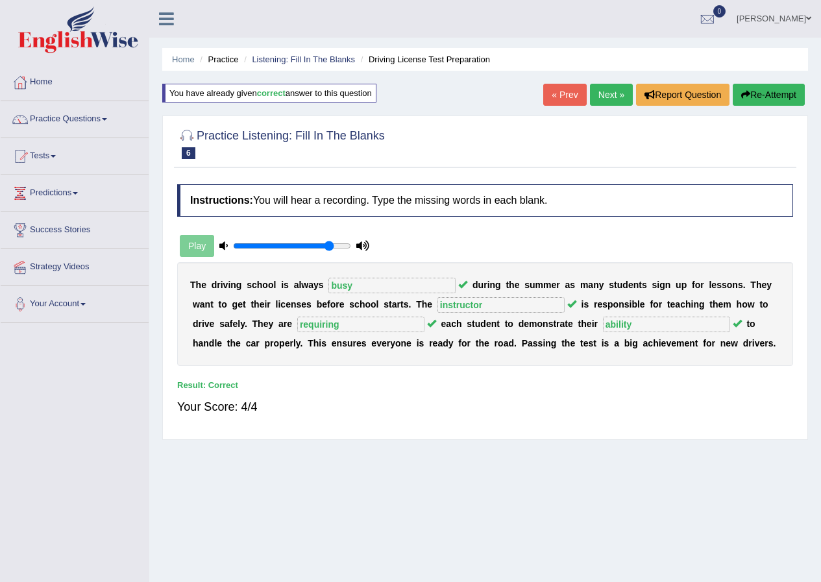
click at [602, 90] on link "Next »" at bounding box center [611, 95] width 43 height 22
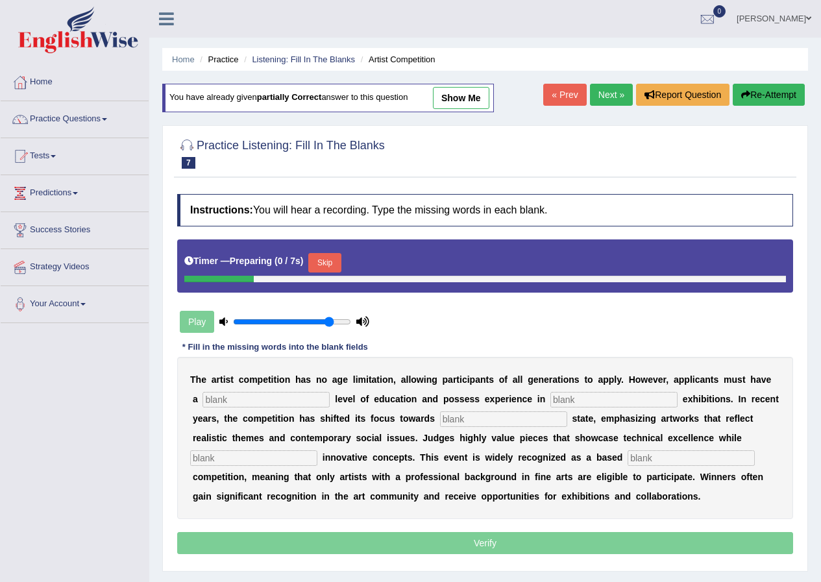
click at [477, 89] on div "You have already given partially correct answer to this question show me" at bounding box center [327, 98] width 331 height 29
click at [476, 92] on link "show me" at bounding box center [461, 98] width 56 height 22
type input "graduate"
type input "scuplture"
type input "real"
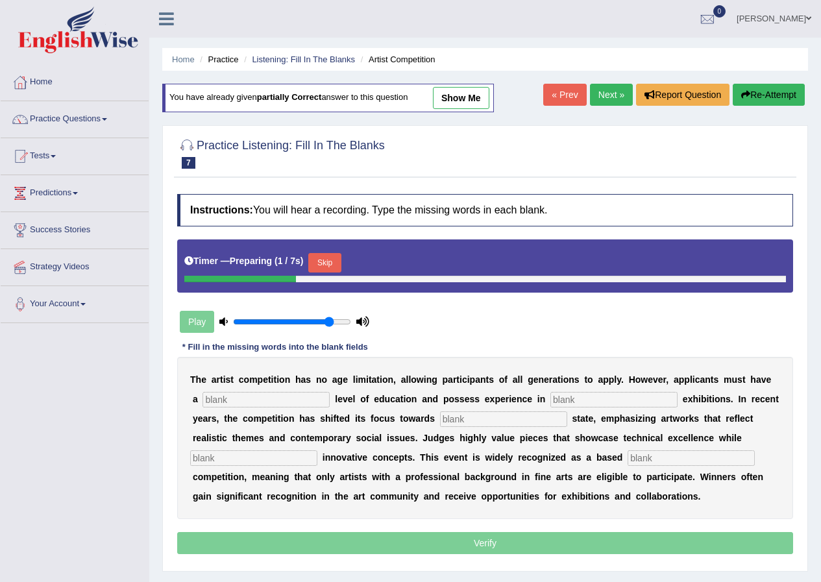
type input "incorporating"
type input "proffesion"
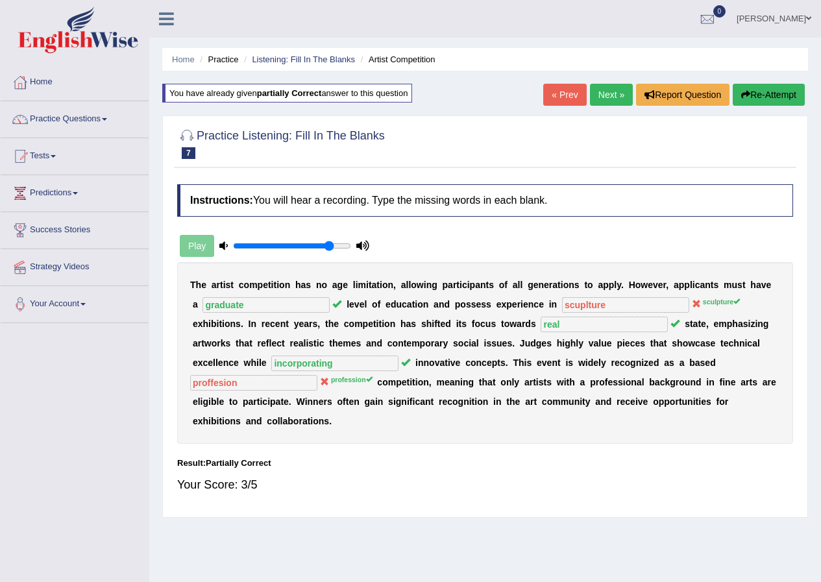
click at [398, 97] on div "You have already given partially correct answer to this question" at bounding box center [287, 93] width 250 height 19
click at [392, 88] on div "You have already given partially correct answer to this question" at bounding box center [287, 93] width 250 height 19
click at [263, 175] on div "Practice Listening: Fill In The Blanks 7 Artist Competition Instructions: You w…" at bounding box center [484, 316] width 645 height 402
click at [767, 87] on button "Re-Attempt" at bounding box center [768, 95] width 72 height 22
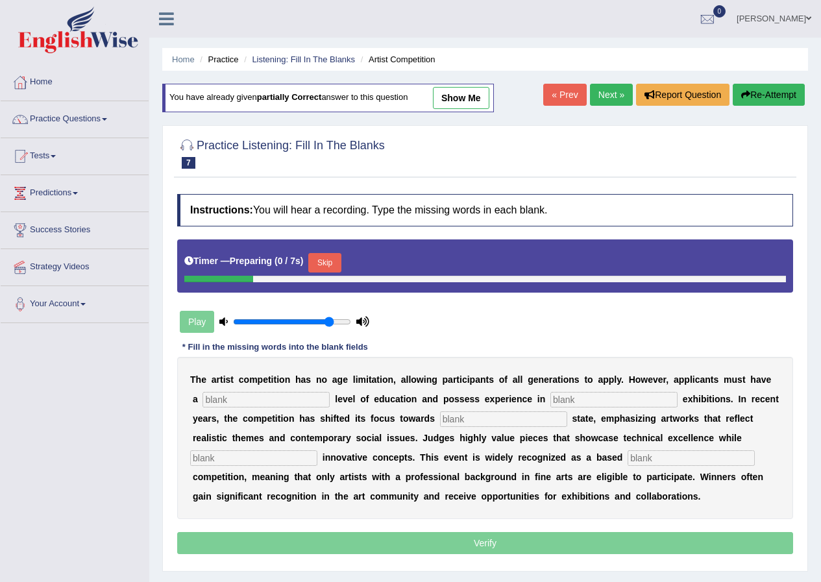
click at [311, 391] on div "T h e a r t i s t c o m p e t i t i o n h a s n o a g e l i m i t a t i o n , a…" at bounding box center [485, 438] width 616 height 162
click at [310, 394] on input "text" at bounding box center [265, 400] width 127 height 16
click at [310, 397] on input "text" at bounding box center [265, 400] width 127 height 16
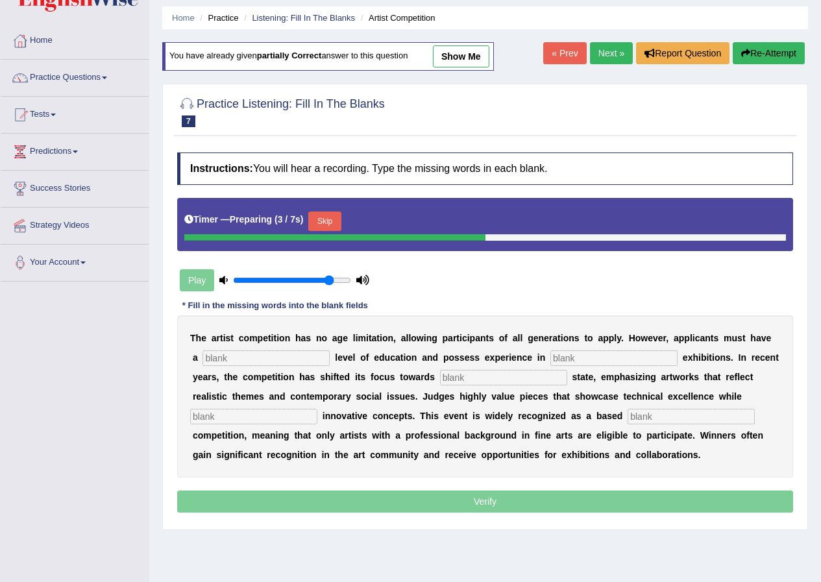
scroll to position [65, 0]
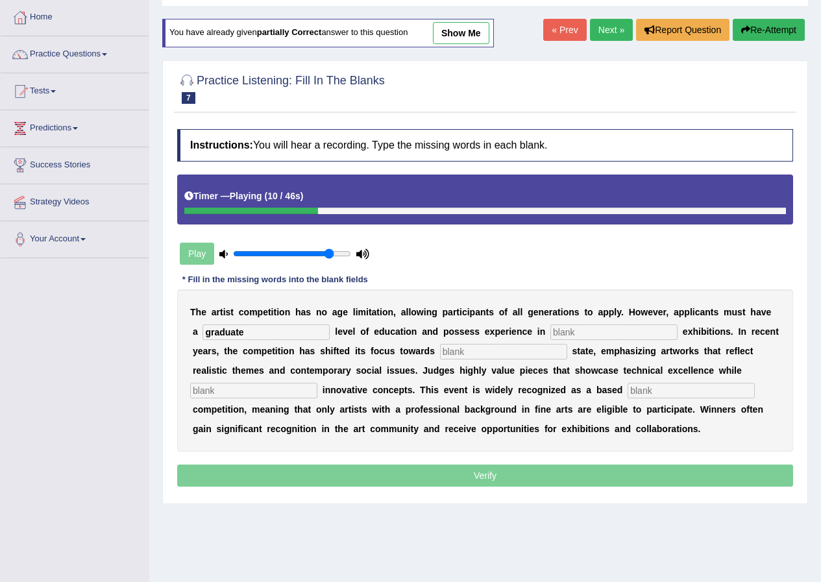
type input "graduate"
type input "sculpture"
type input "realestate"
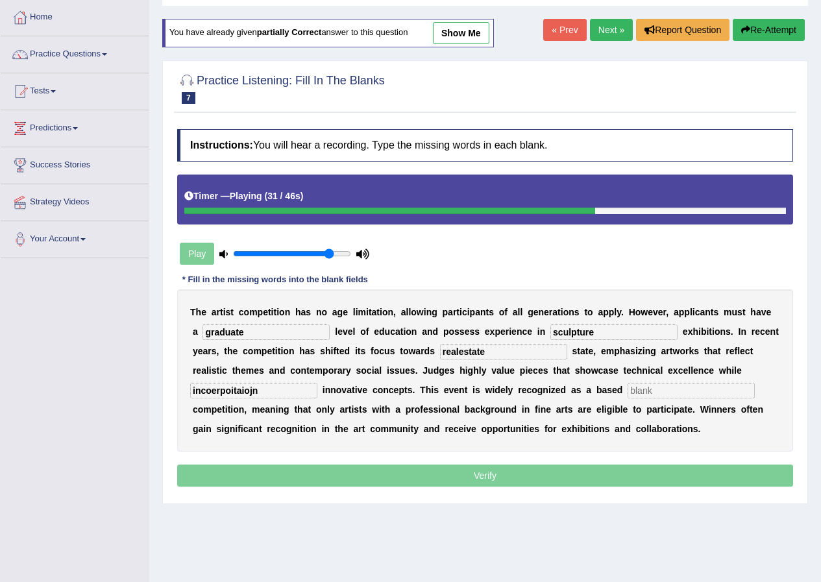
type input "incoerpoitaiojn"
type input "proffesion"
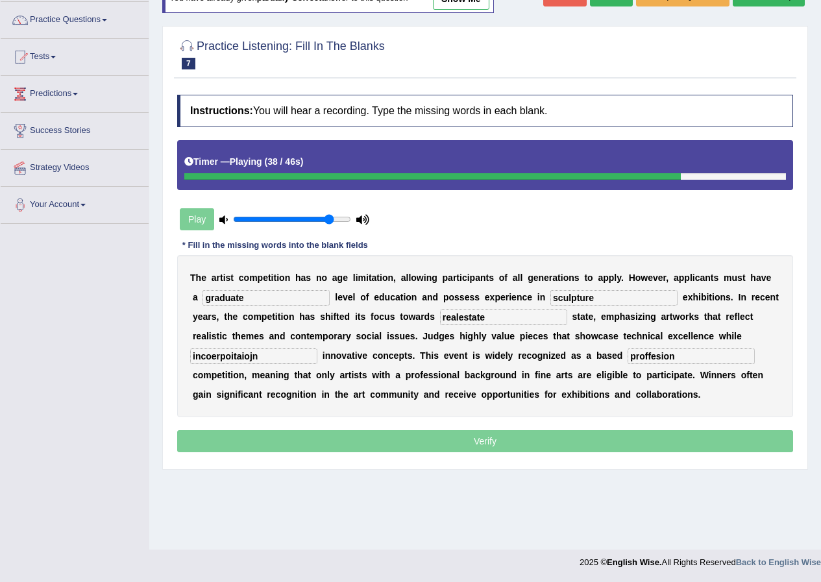
drag, startPoint x: 282, startPoint y: 352, endPoint x: 213, endPoint y: 364, distance: 69.2
click at [213, 364] on div "T h e a r t i s t c o m p e t i t i o n h a s n o a g e l i m i t a t i o n , a…" at bounding box center [485, 336] width 616 height 162
type input "incorporation"
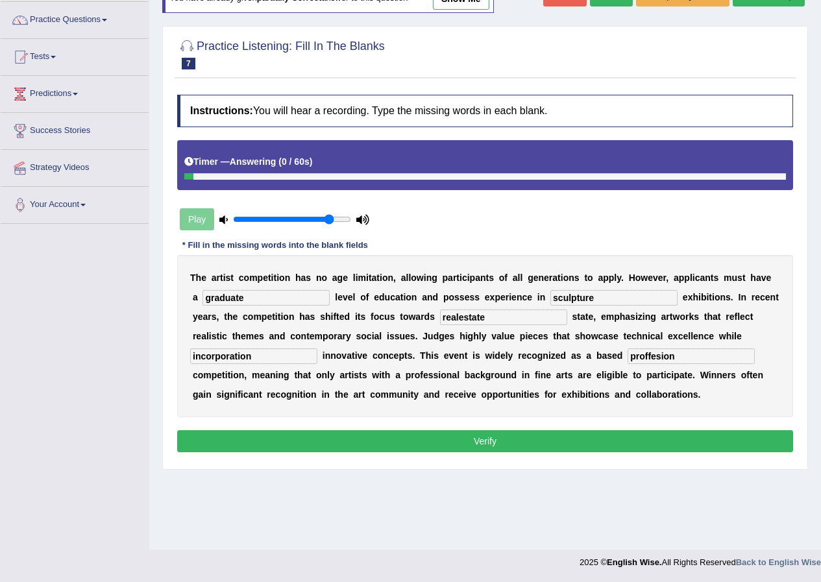
drag, startPoint x: 490, startPoint y: 319, endPoint x: 461, endPoint y: 324, distance: 29.7
click at [461, 324] on input "realestate" at bounding box center [503, 317] width 127 height 16
type input "real"
click at [682, 354] on input "proffesion" at bounding box center [690, 356] width 127 height 16
type input "proffesion"
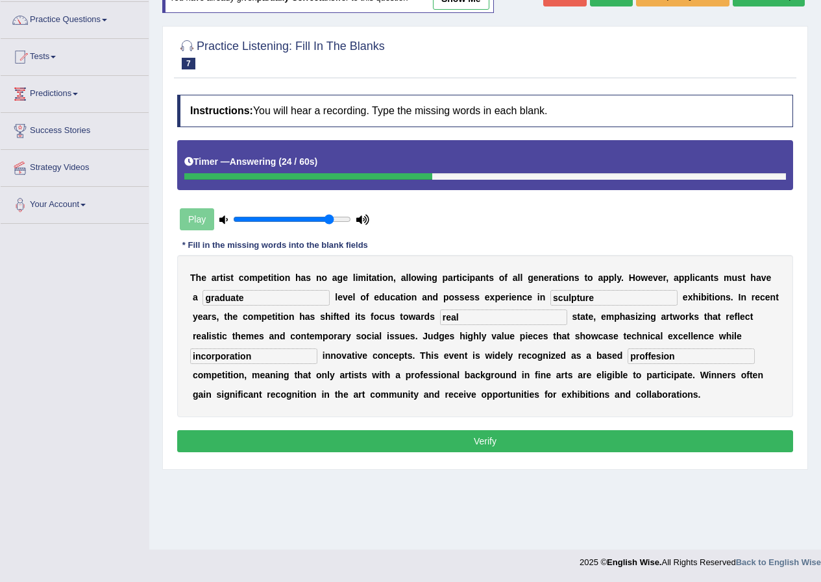
click at [670, 435] on button "Verify" at bounding box center [485, 441] width 616 height 22
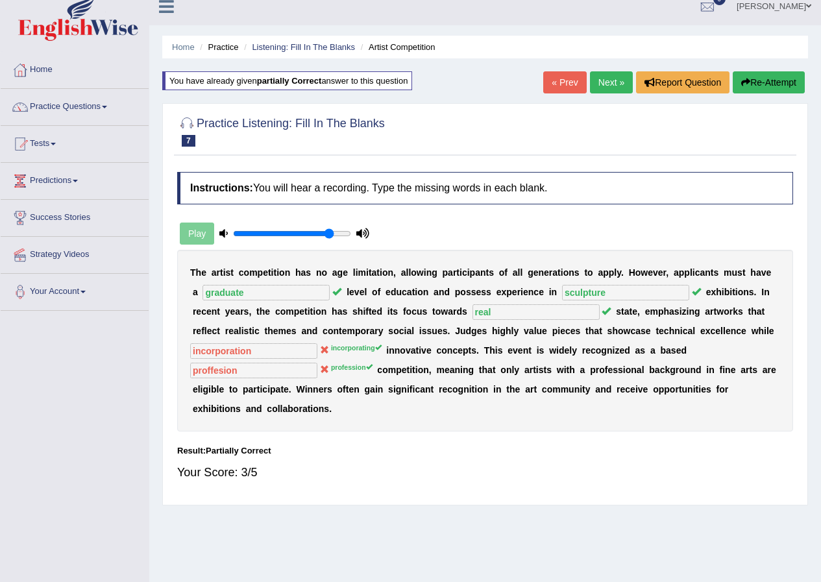
scroll to position [0, 0]
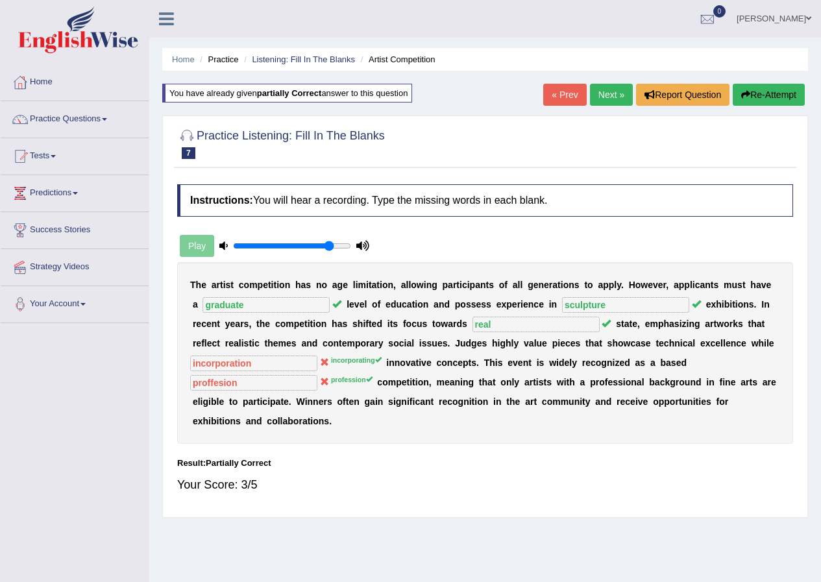
click at [778, 94] on button "Re-Attempt" at bounding box center [768, 95] width 72 height 22
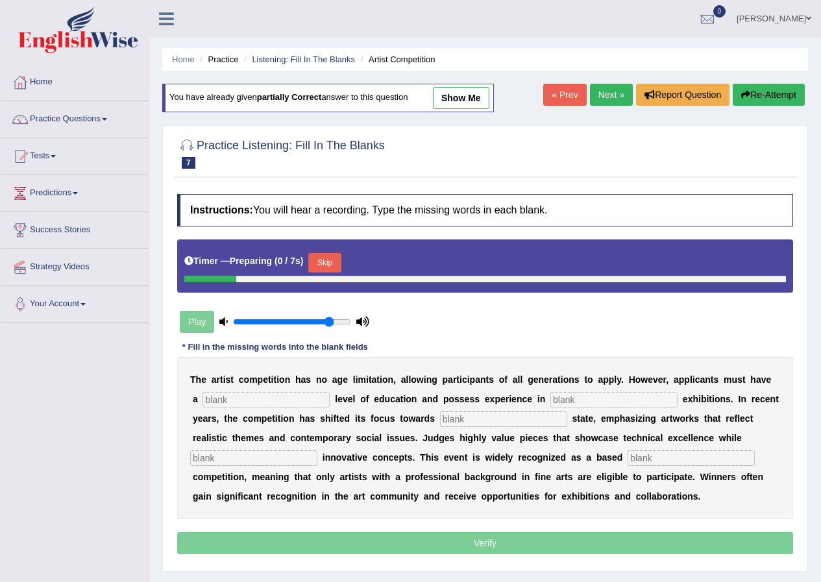
click at [456, 102] on link "show me" at bounding box center [461, 98] width 56 height 22
type input "graduate"
type input "sculpture"
type input "real"
type input "incorporation"
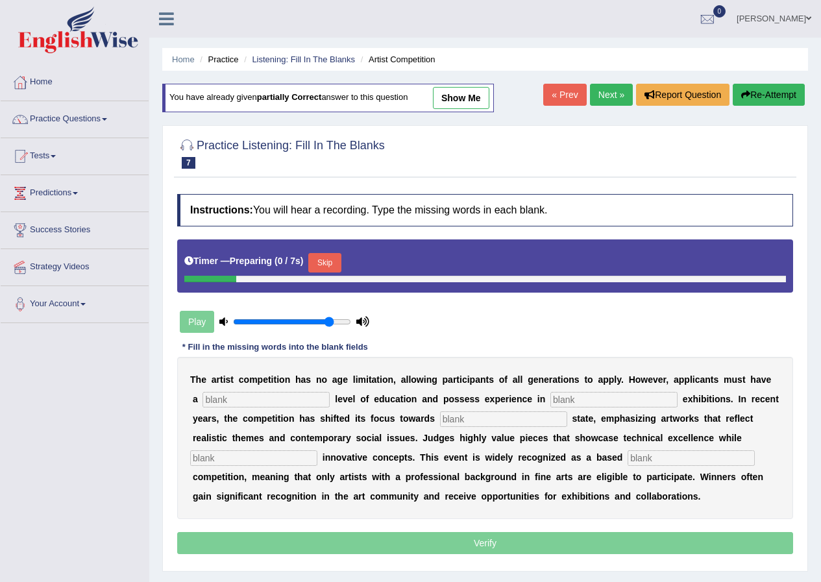
type input "proffesion"
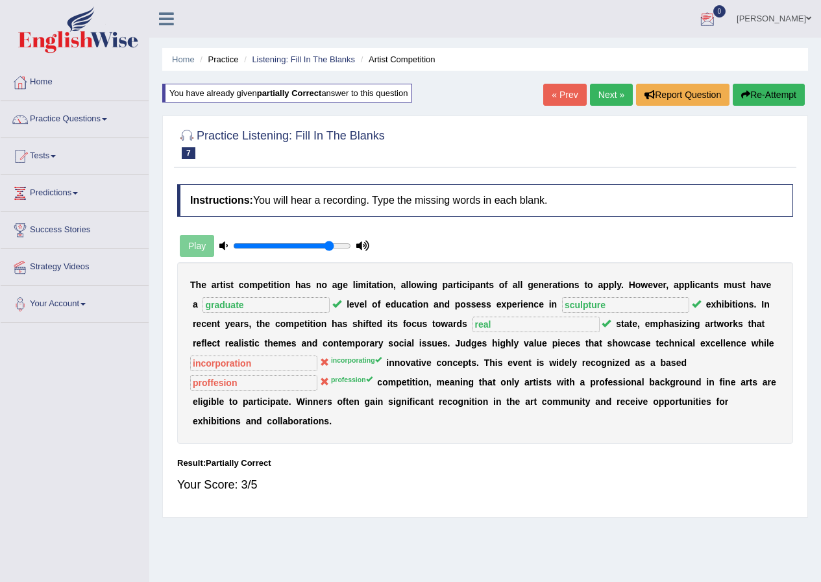
click at [621, 95] on link "Next »" at bounding box center [611, 95] width 43 height 22
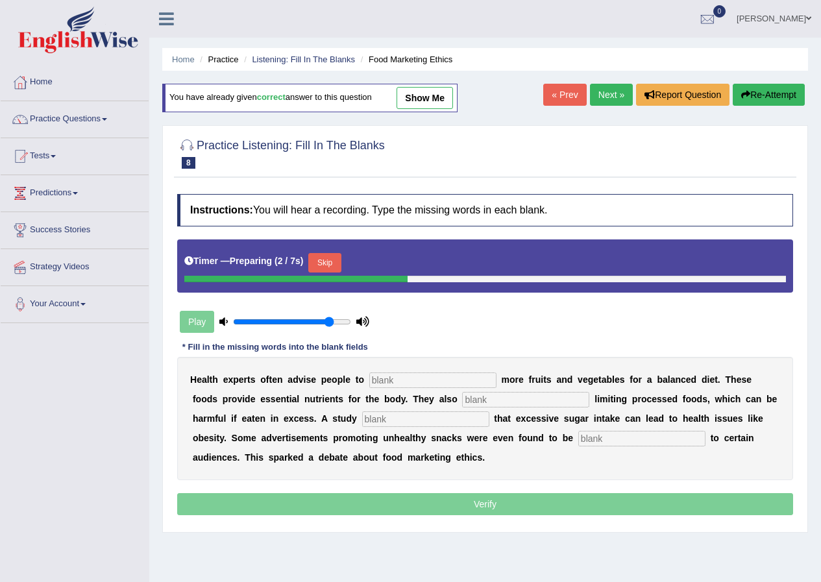
click at [447, 103] on link "show me" at bounding box center [424, 98] width 56 height 22
type input "consume"
type input "recommended"
type input "diagnosed"
type input "offensive"
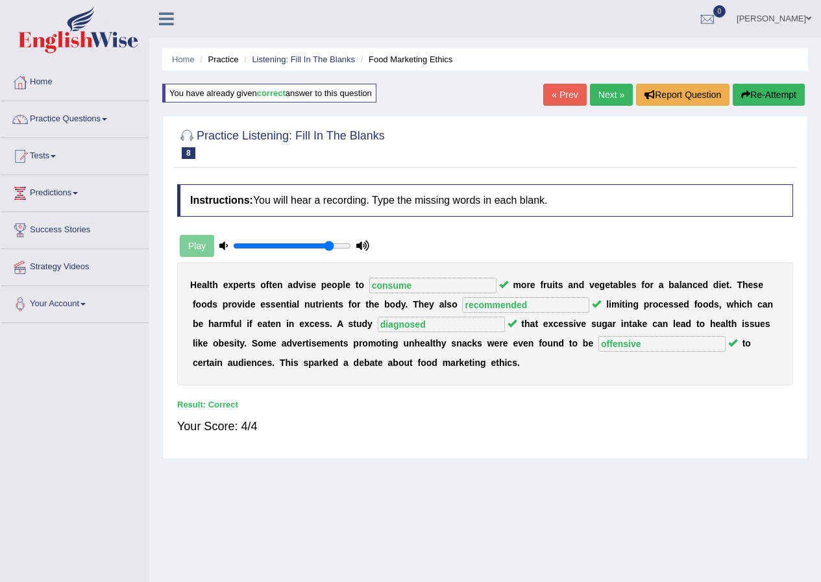
click at [610, 92] on link "Next »" at bounding box center [611, 95] width 43 height 22
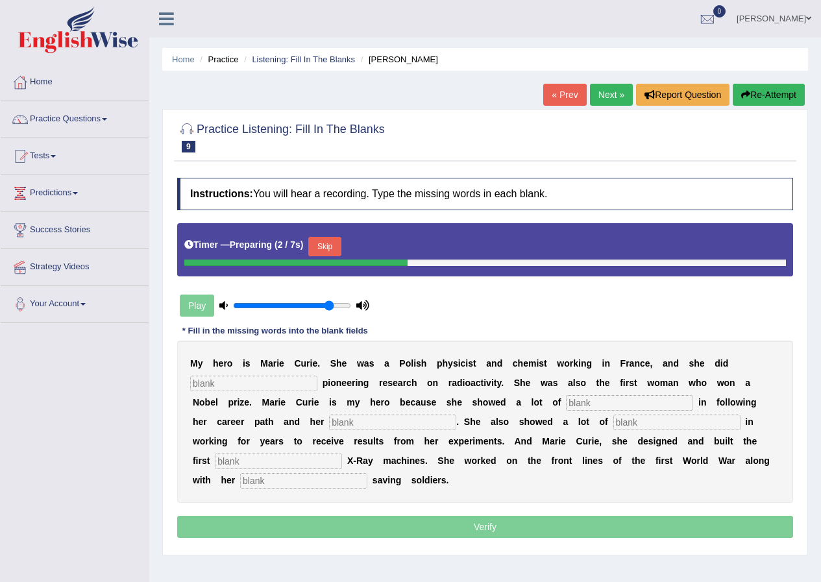
click at [250, 380] on input "text" at bounding box center [253, 384] width 127 height 16
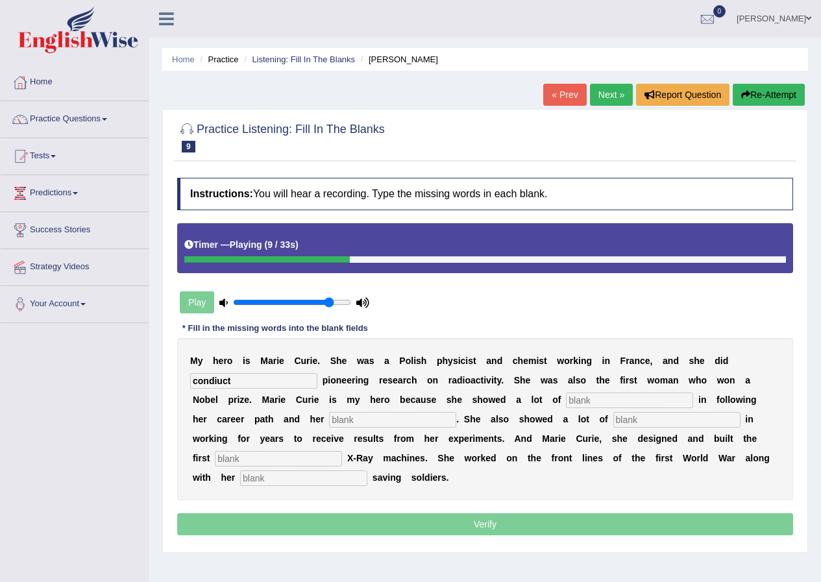
type input "condiuct"
type input "determiat9ojn"
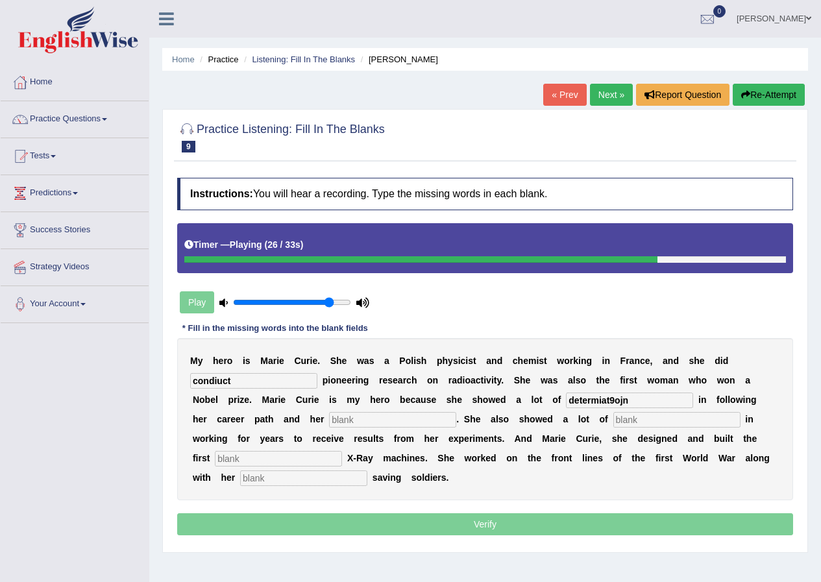
click at [780, 84] on button "Re-Attempt" at bounding box center [768, 95] width 72 height 22
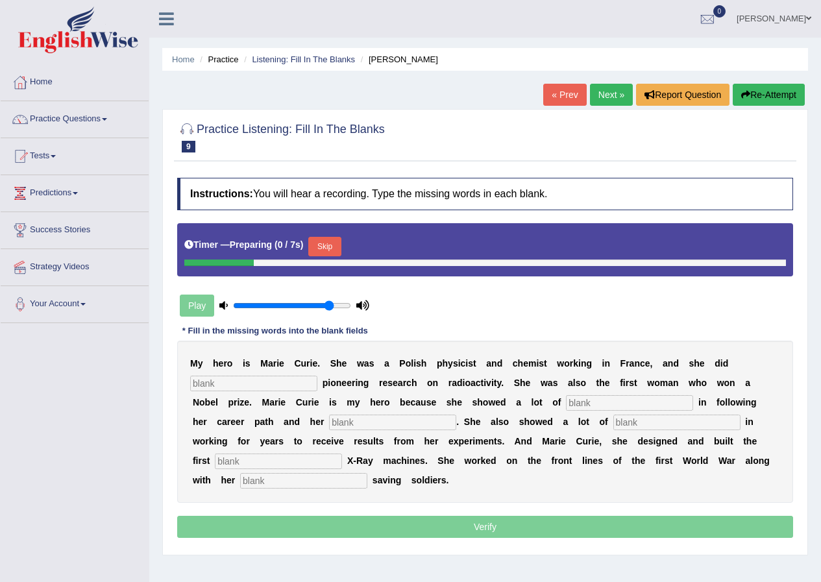
click at [290, 383] on input "text" at bounding box center [253, 384] width 127 height 16
drag, startPoint x: 319, startPoint y: 234, endPoint x: 324, endPoint y: 241, distance: 9.2
click at [322, 237] on div "Timer — Preparing ( 1 / 7s ) Skip" at bounding box center [484, 247] width 601 height 26
click at [326, 242] on button "Skip" at bounding box center [324, 246] width 32 height 19
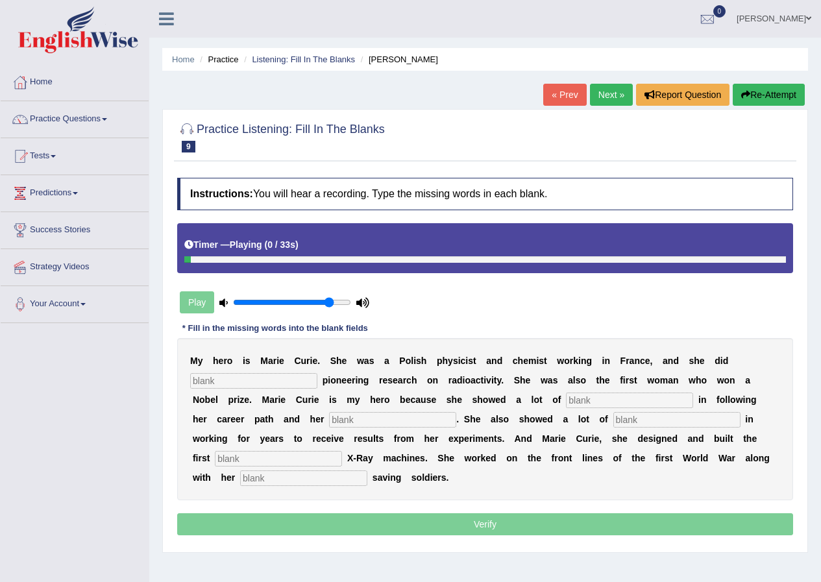
click at [302, 372] on div "M y h e r o i s M [PERSON_NAME] . S h e w a s [PERSON_NAME] p h y s i c i s t a…" at bounding box center [485, 419] width 616 height 162
click at [302, 377] on input "text" at bounding box center [253, 381] width 127 height 16
type input "conduct"
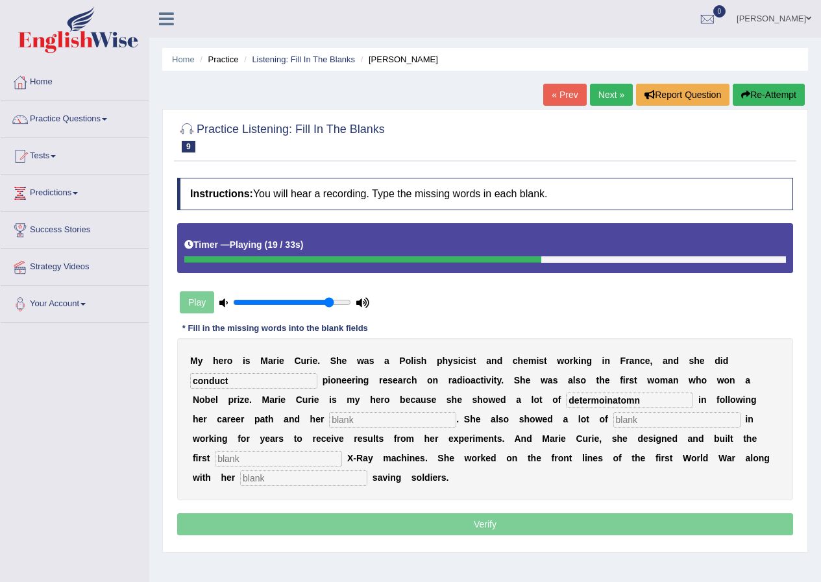
type input "determoinatomn"
type input "["
type input "passiom"
type input "research"
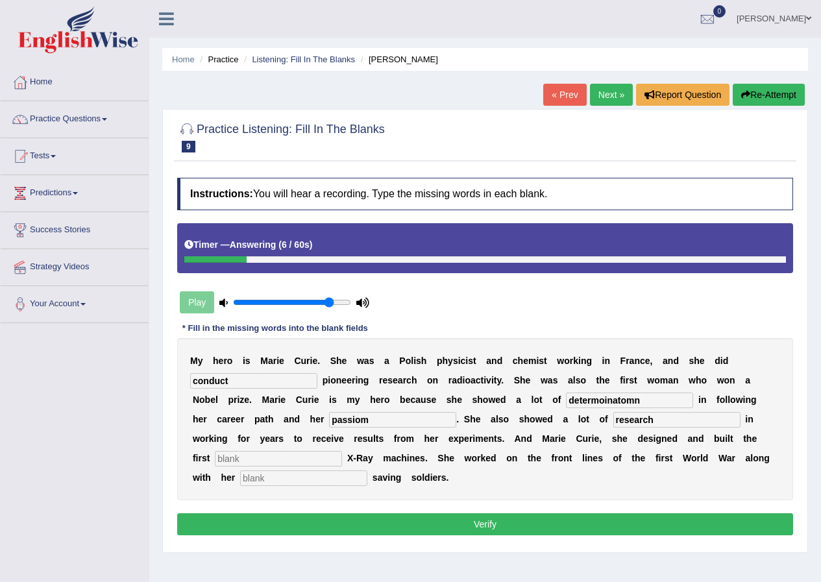
click at [770, 92] on button "Re-Attempt" at bounding box center [768, 95] width 72 height 22
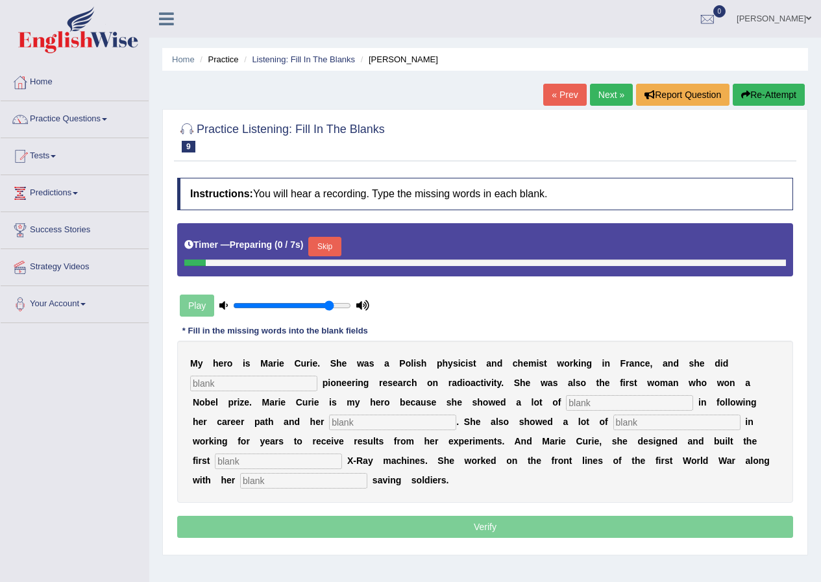
click at [302, 389] on input "text" at bounding box center [253, 384] width 127 height 16
click at [318, 382] on div "M y h e r o i s M [PERSON_NAME] . S h e w a s [PERSON_NAME] p h y s i c i s t a…" at bounding box center [485, 422] width 616 height 162
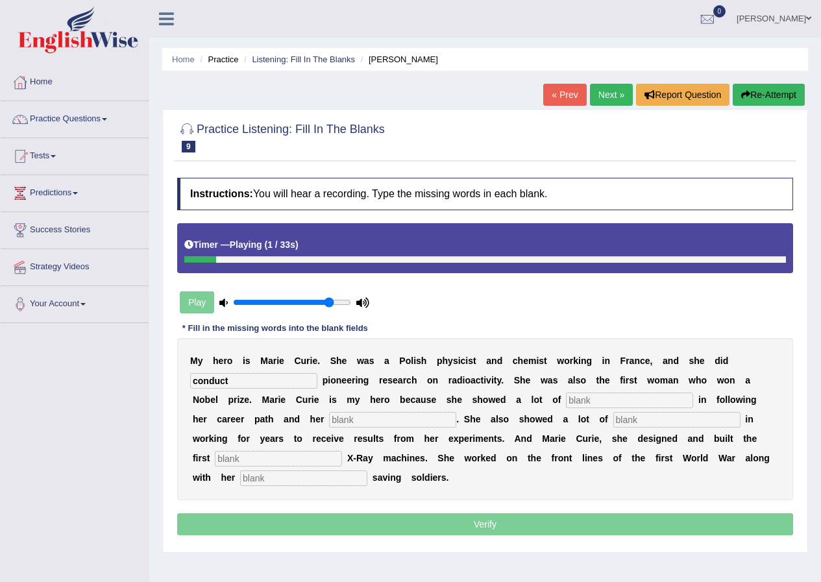
type input "conduct"
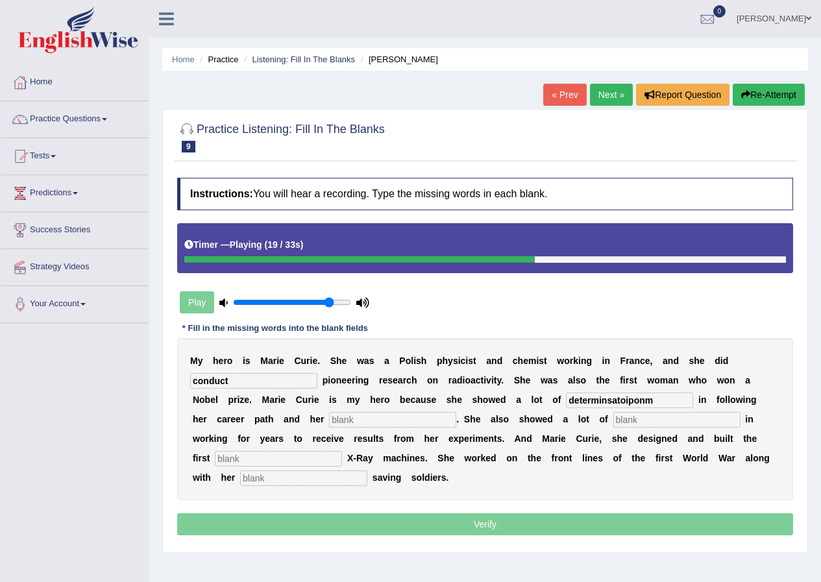
type input "determinsatoiponm"
type input "n"
type input "pateiences"
type input "monbile"
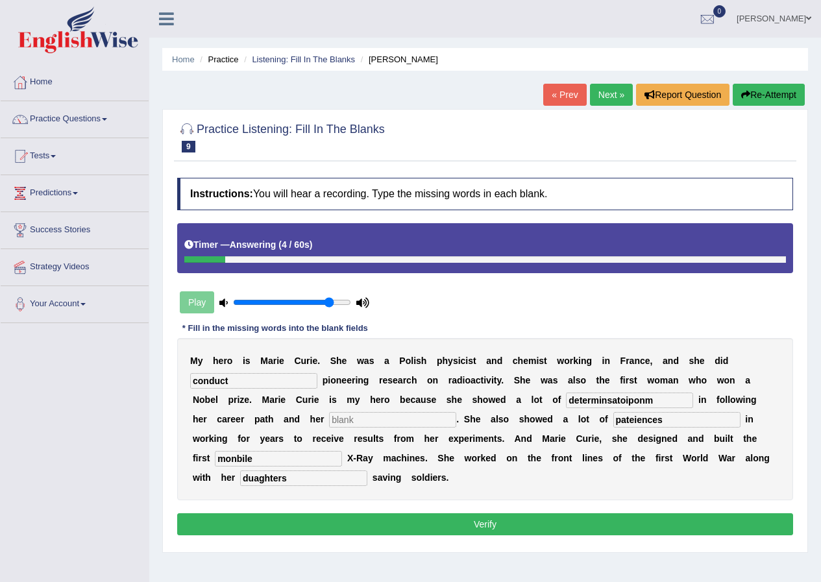
type input "duaghters"
click at [384, 422] on input "text" at bounding box center [392, 420] width 127 height 16
type input "pathway"
click at [235, 463] on input "monbile" at bounding box center [278, 459] width 127 height 16
type input "mobile"
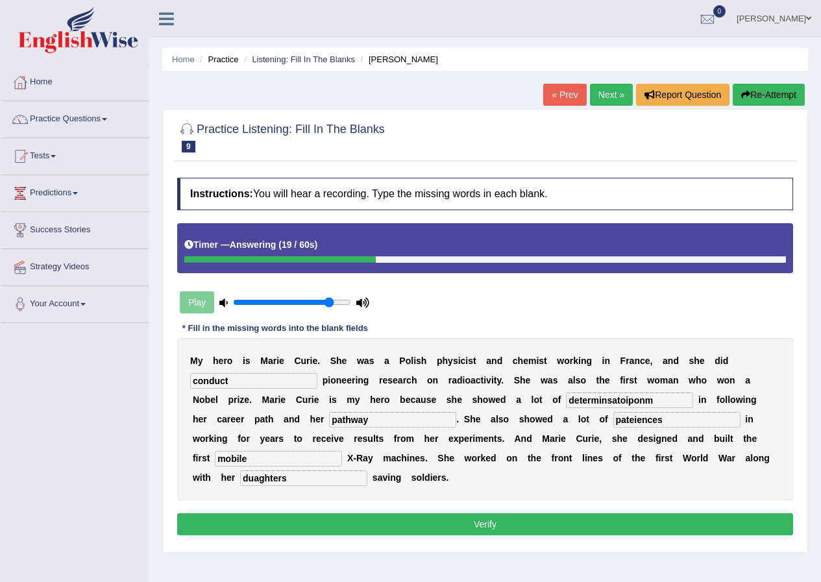
click at [288, 478] on input "duaghters" at bounding box center [303, 478] width 127 height 16
click at [250, 483] on input "duaghter" at bounding box center [303, 478] width 127 height 16
type input "daughter"
drag, startPoint x: 676, startPoint y: 419, endPoint x: 629, endPoint y: 426, distance: 47.3
click at [629, 426] on input "pateiences" at bounding box center [676, 420] width 127 height 16
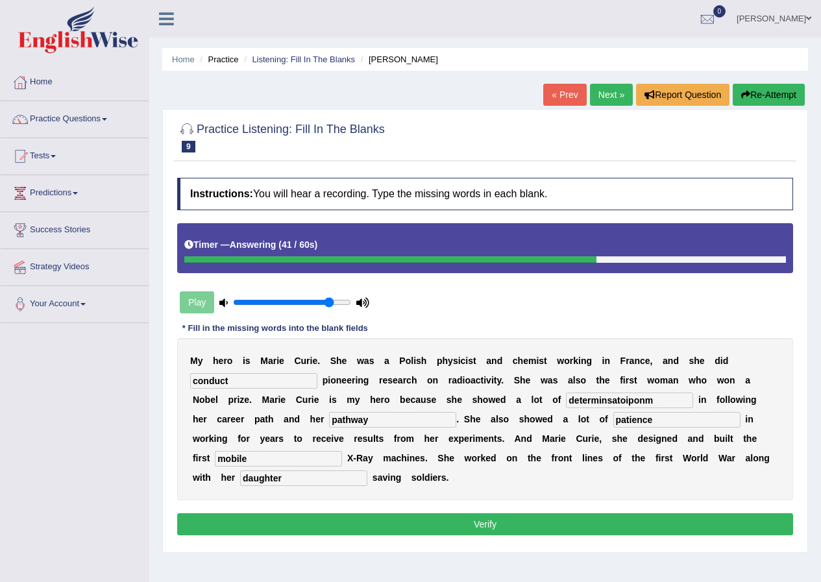
type input "patience"
drag, startPoint x: 659, startPoint y: 400, endPoint x: 605, endPoint y: 402, distance: 54.5
click at [605, 402] on input "determinsatoiponm" at bounding box center [629, 400] width 127 height 16
click at [588, 407] on input "determination" at bounding box center [629, 400] width 127 height 16
type input "determination"
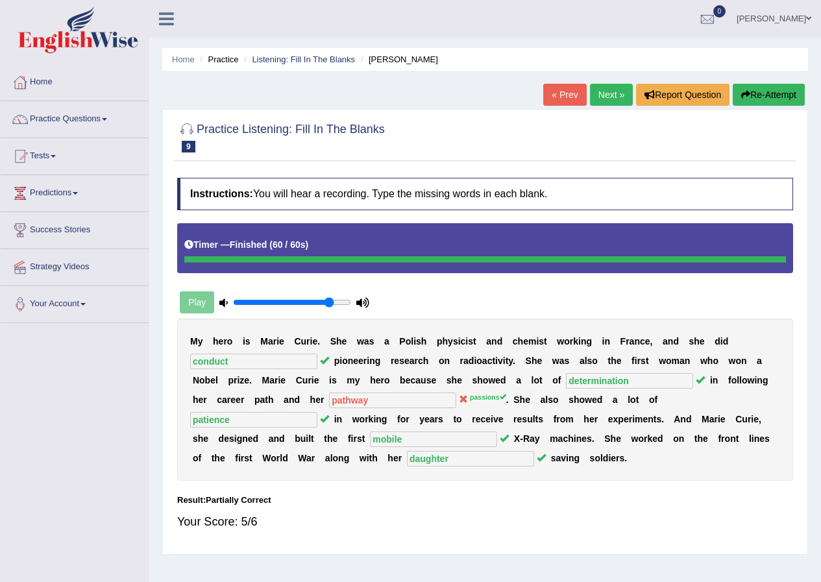
click at [619, 94] on link "Next »" at bounding box center [611, 95] width 43 height 22
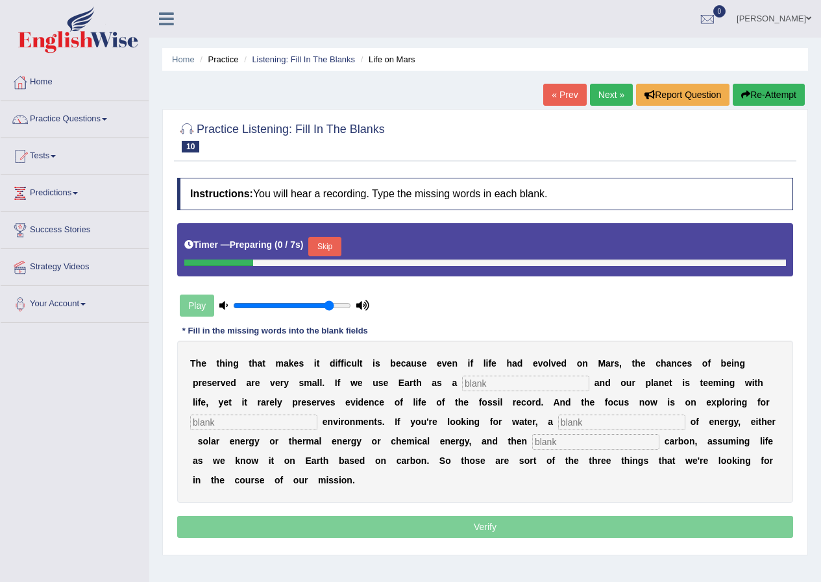
click at [476, 391] on input "text" at bounding box center [525, 384] width 127 height 16
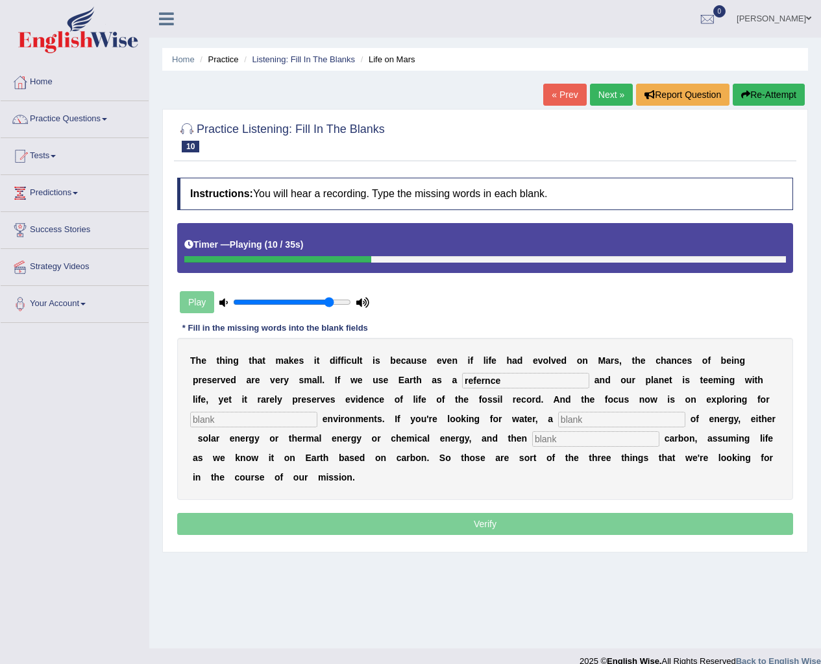
type input "refernce"
type input "habitrable"
type input "source"
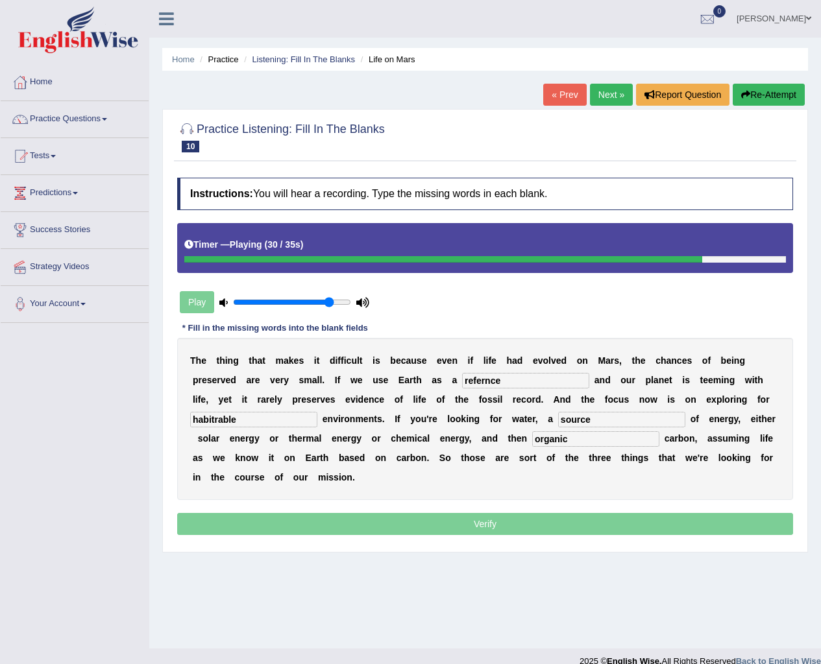
type input "organic"
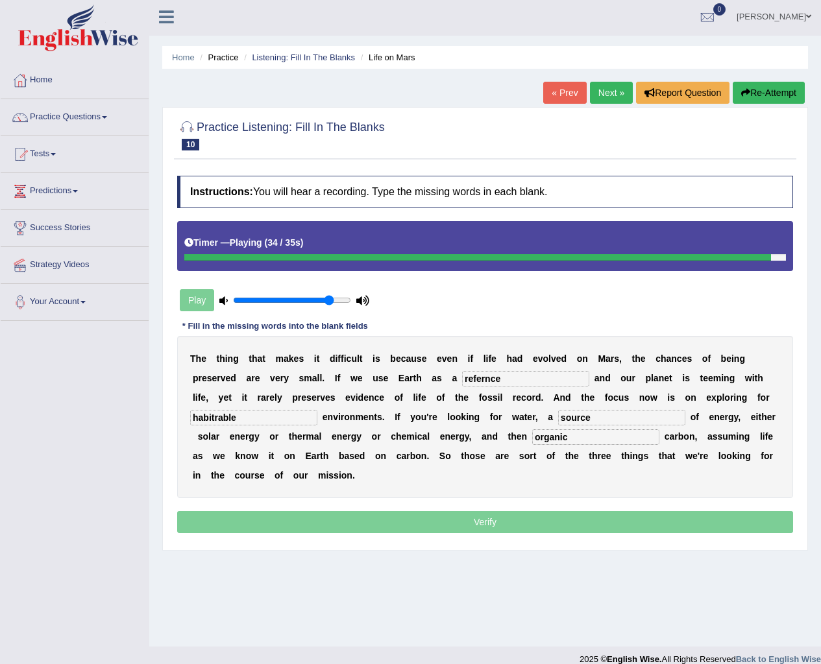
click at [479, 386] on input "refernce" at bounding box center [525, 379] width 127 height 16
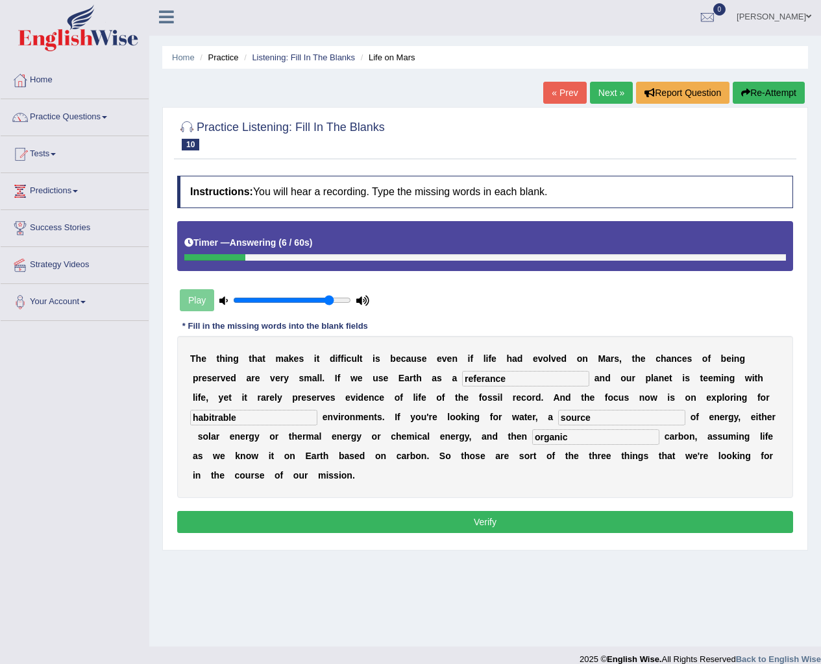
type input "referance"
click at [219, 424] on input "habitrable" at bounding box center [253, 418] width 127 height 16
type input "habitable"
click at [481, 378] on input "referance" at bounding box center [525, 379] width 127 height 16
type input "referance"
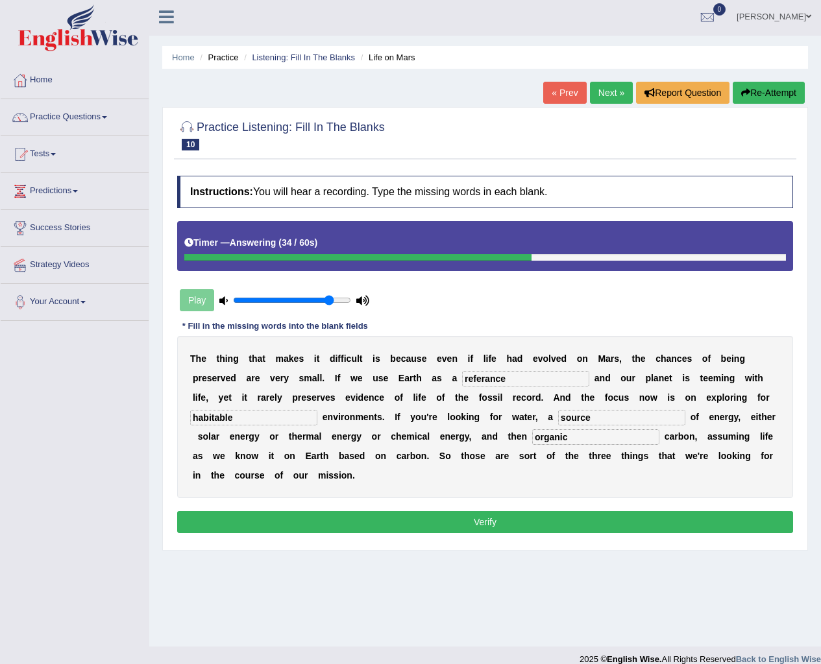
click at [575, 527] on button "Verify" at bounding box center [485, 522] width 616 height 22
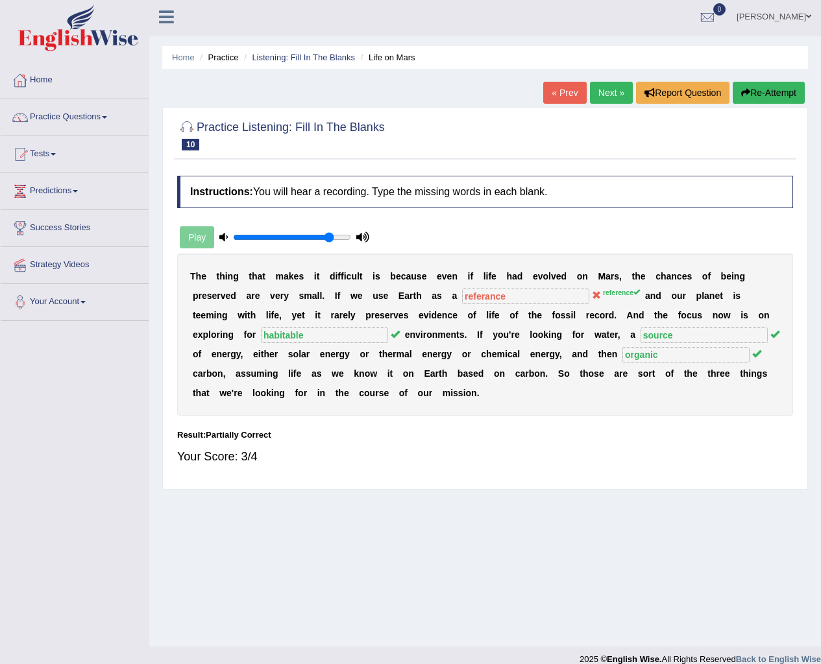
click at [220, 68] on ul "Home Practice Listening: Fill In The Blanks Life on Mars" at bounding box center [484, 57] width 645 height 23
click at [221, 52] on li "Practice" at bounding box center [218, 57] width 42 height 12
click at [197, 56] on li "Practice" at bounding box center [218, 57] width 42 height 12
click at [279, 47] on ul "Home Practice Listening: Fill In The Blanks Life on Mars" at bounding box center [484, 57] width 645 height 23
click at [61, 114] on link "Practice Questions" at bounding box center [75, 115] width 148 height 32
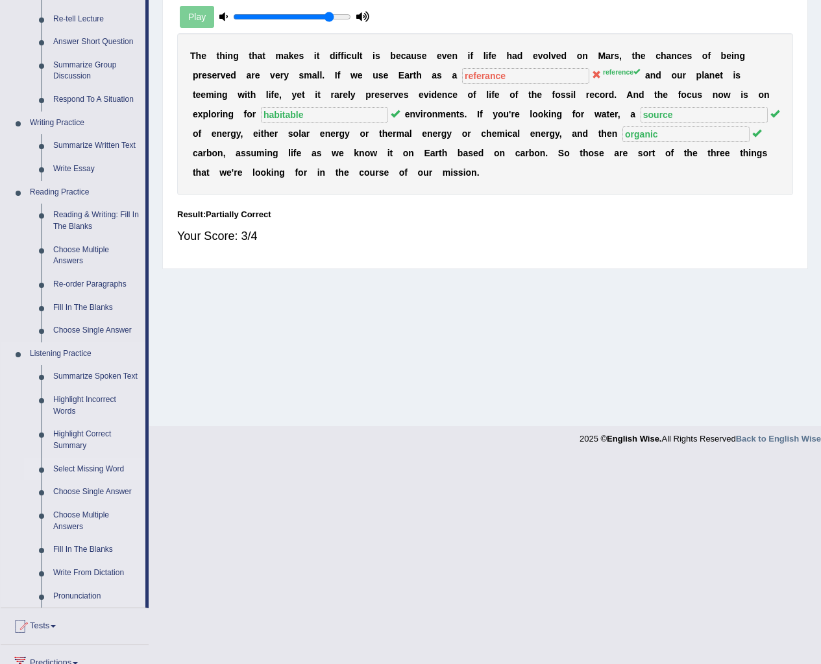
scroll to position [326, 0]
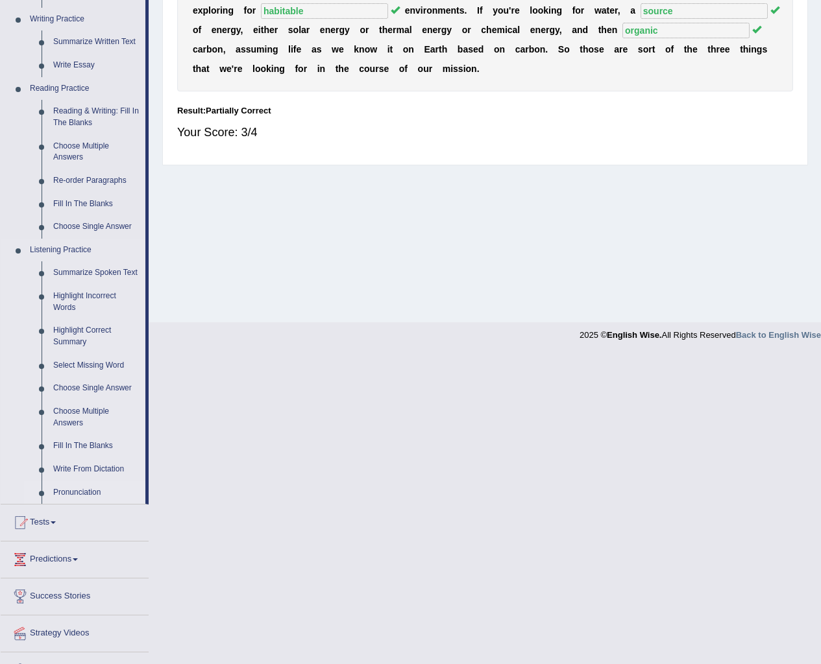
click at [96, 493] on link "Pronunciation" at bounding box center [96, 492] width 98 height 23
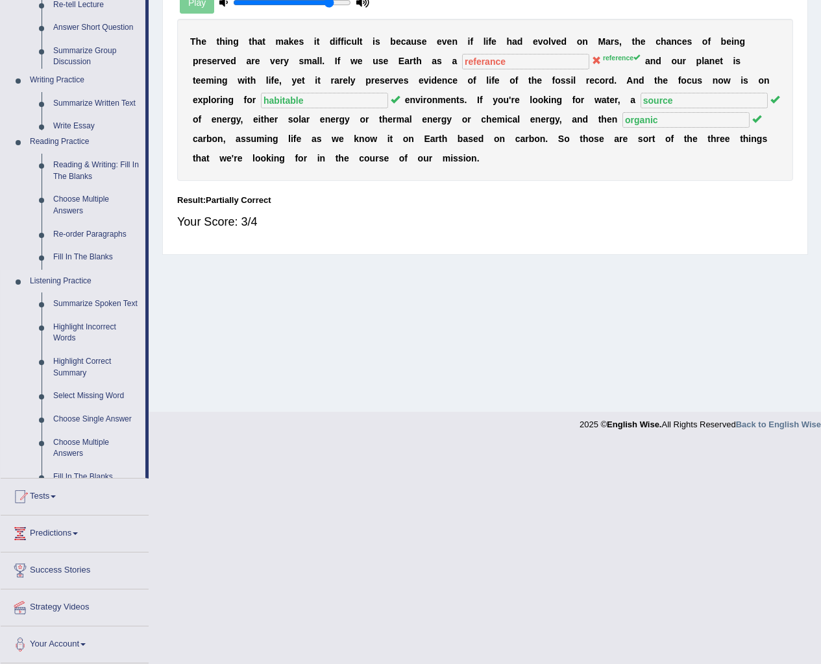
scroll to position [17, 0]
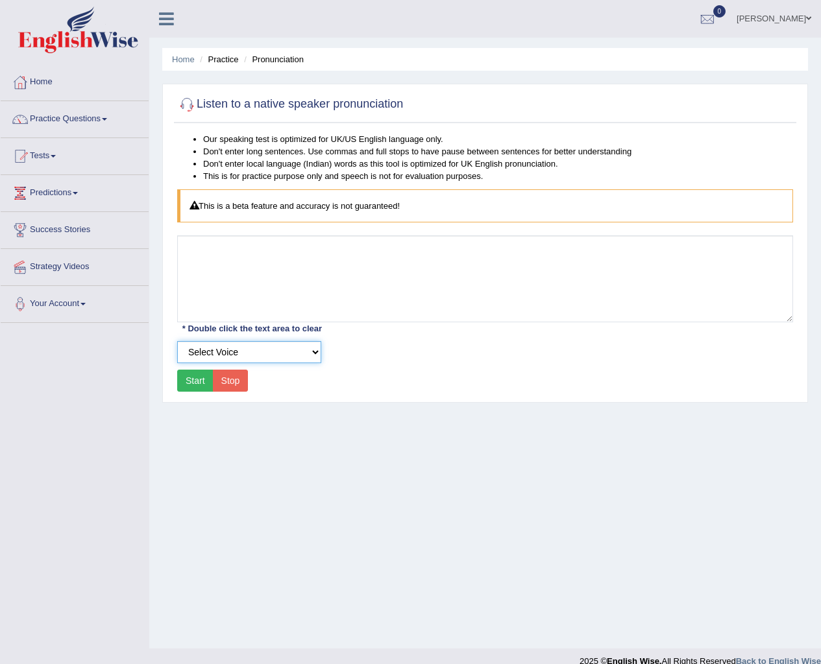
click at [279, 351] on select "Select Voice UK English Female UK English Male" at bounding box center [249, 352] width 144 height 22
select select "7"
click at [177, 341] on select "Select Voice UK English Female UK English Male" at bounding box center [249, 352] width 144 height 22
click at [202, 389] on button "Start" at bounding box center [195, 381] width 36 height 22
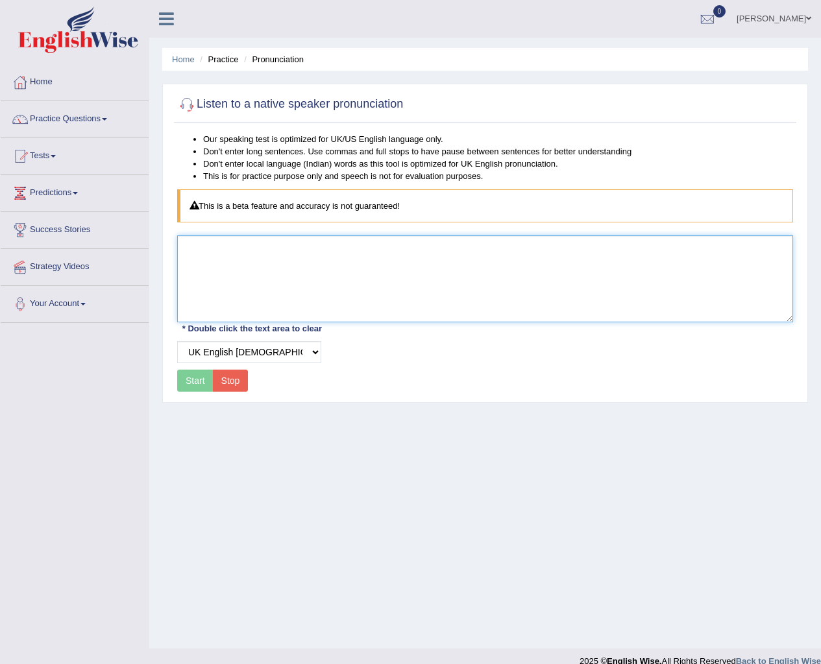
click at [249, 270] on textarea at bounding box center [485, 278] width 616 height 87
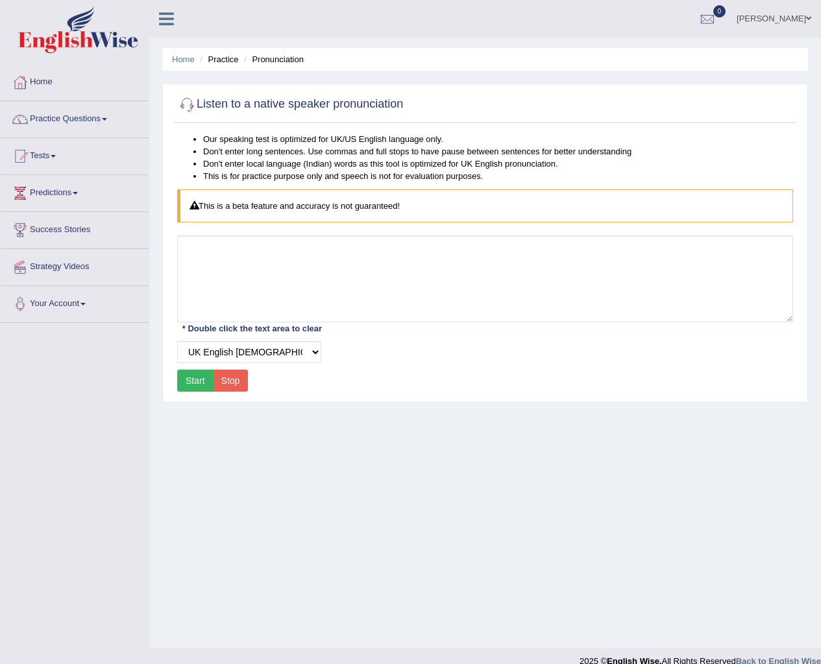
click at [205, 377] on button "Start" at bounding box center [195, 381] width 36 height 22
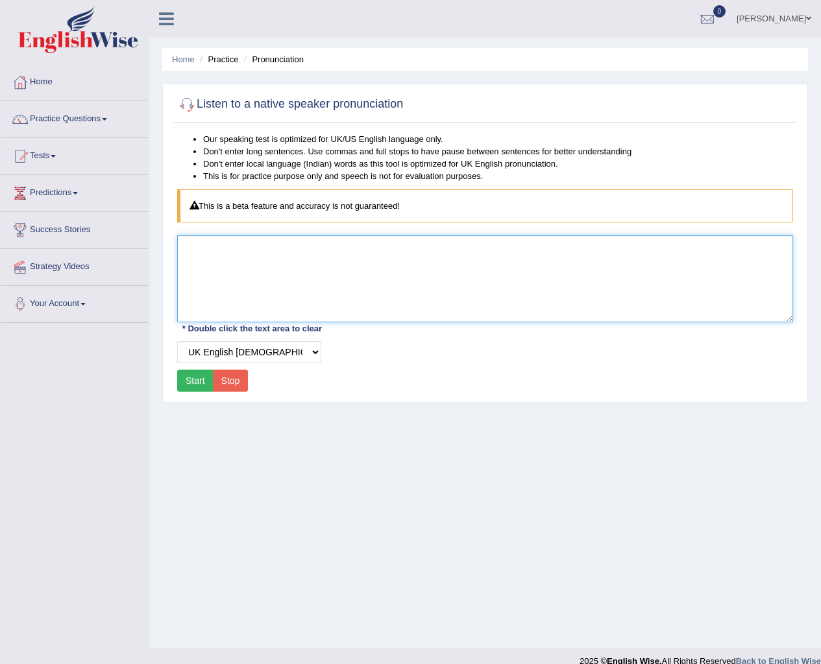
click at [260, 258] on textarea at bounding box center [485, 278] width 616 height 87
click at [261, 258] on textarea at bounding box center [485, 278] width 616 height 87
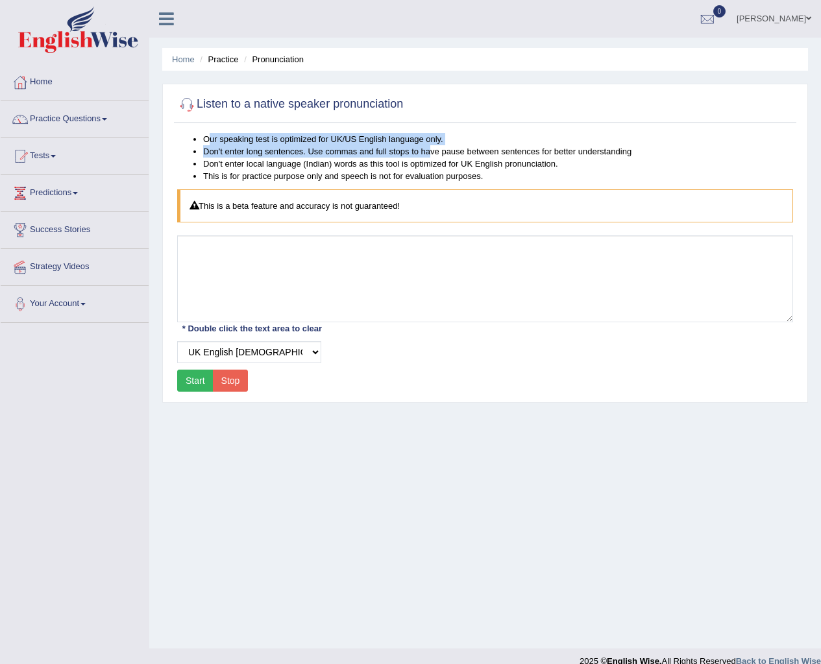
drag, startPoint x: 207, startPoint y: 134, endPoint x: 431, endPoint y: 148, distance: 224.9
click at [431, 148] on ul "Our speaking test is optimized for UK/US English language only. Don't enter lon…" at bounding box center [485, 157] width 616 height 49
click at [342, 149] on li "Don't enter long sentences. Use commas and full stops to have pause between sen…" at bounding box center [498, 151] width 590 height 12
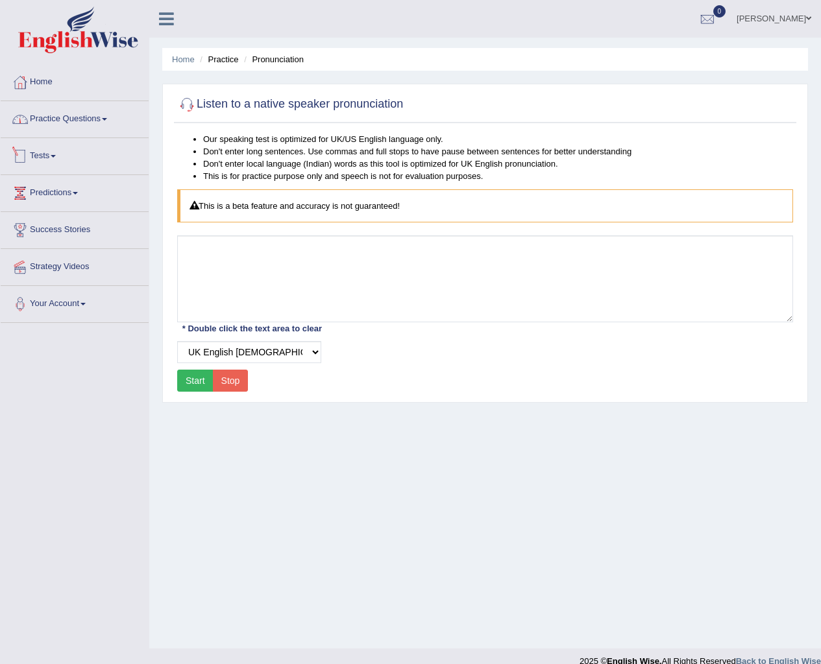
click at [71, 127] on link "Practice Questions" at bounding box center [75, 117] width 148 height 32
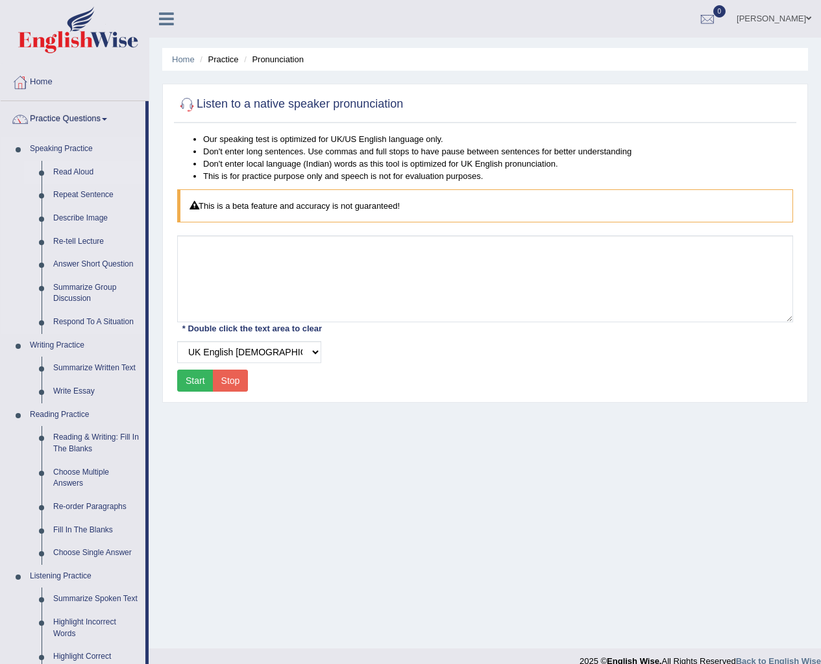
click at [78, 175] on link "Read Aloud" at bounding box center [96, 172] width 98 height 23
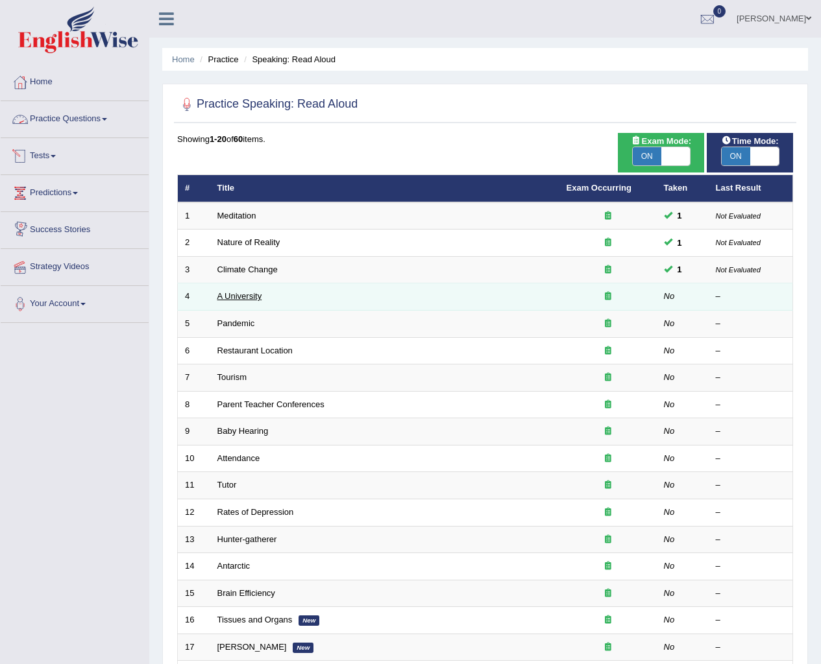
click at [228, 295] on link "A University" at bounding box center [239, 296] width 45 height 10
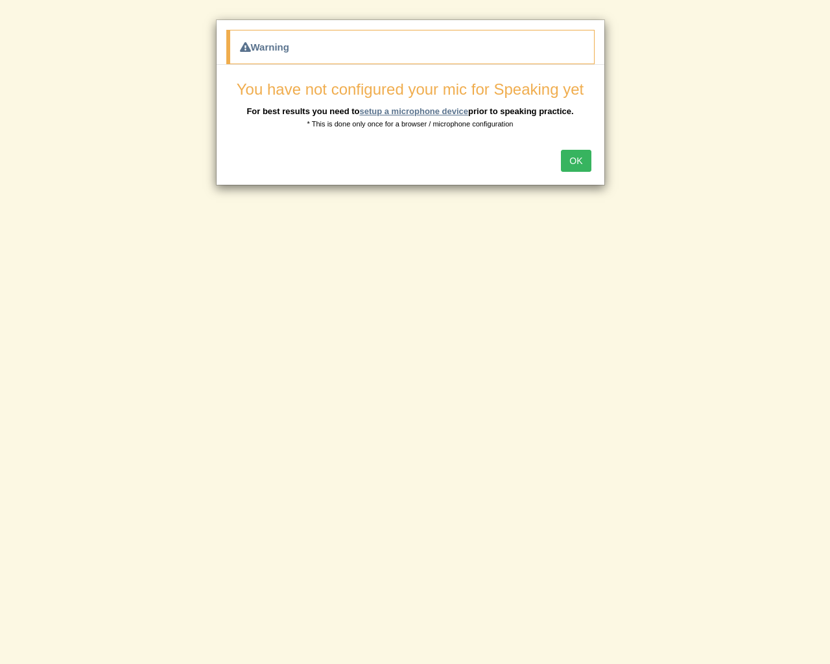
click at [416, 106] on link "setup a microphone device" at bounding box center [413, 111] width 109 height 10
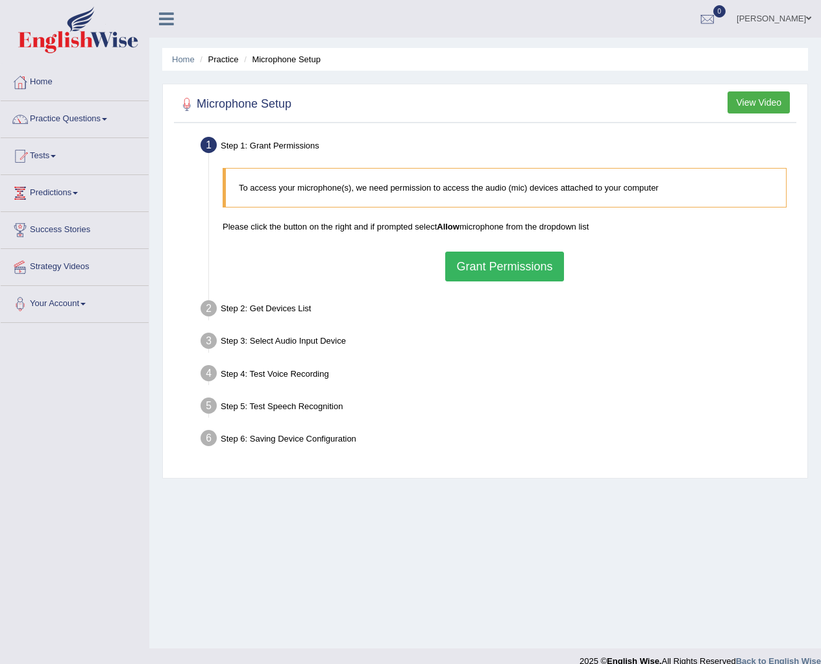
click at [529, 276] on button "Grant Permissions" at bounding box center [504, 267] width 118 height 30
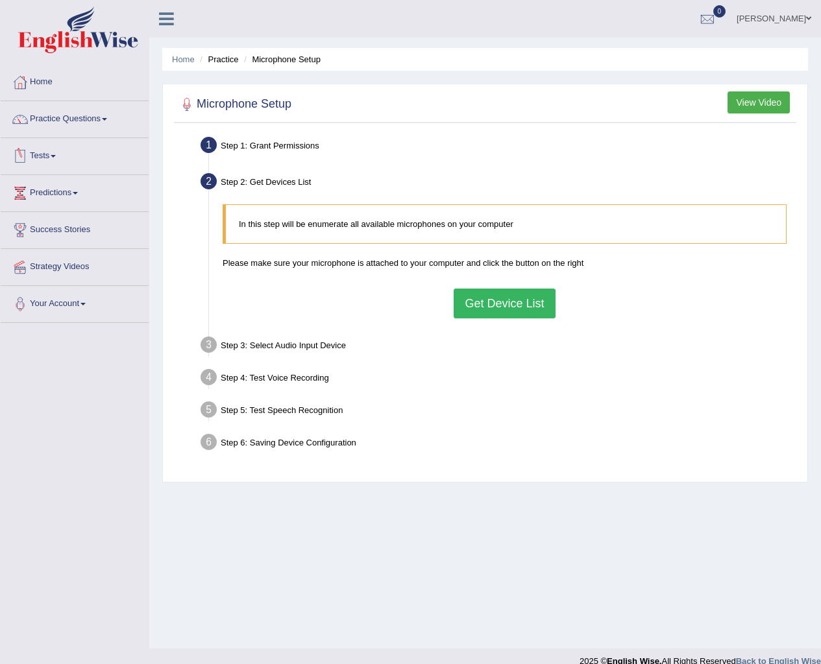
click at [492, 308] on button "Get Device List" at bounding box center [503, 304] width 101 height 30
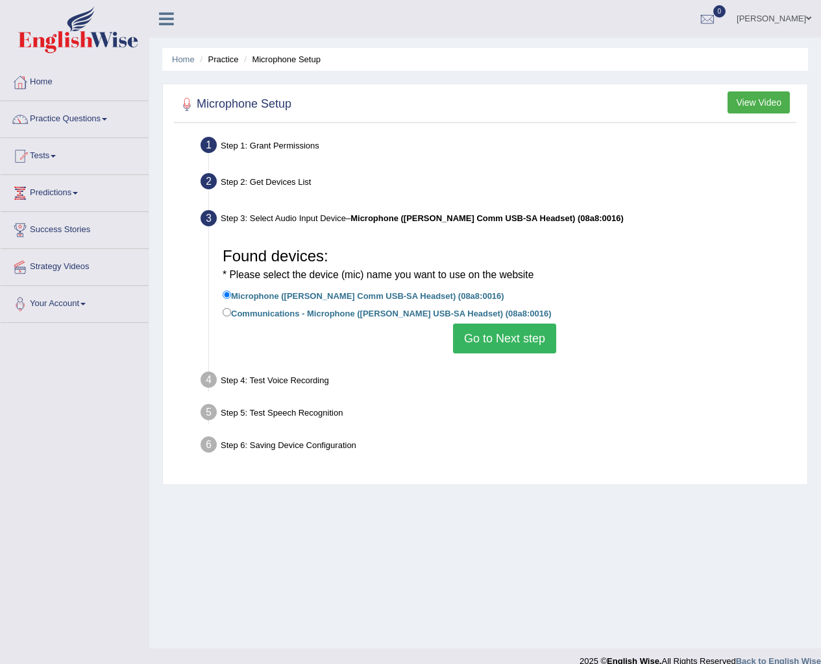
click at [514, 352] on button "Go to Next step" at bounding box center [504, 339] width 103 height 30
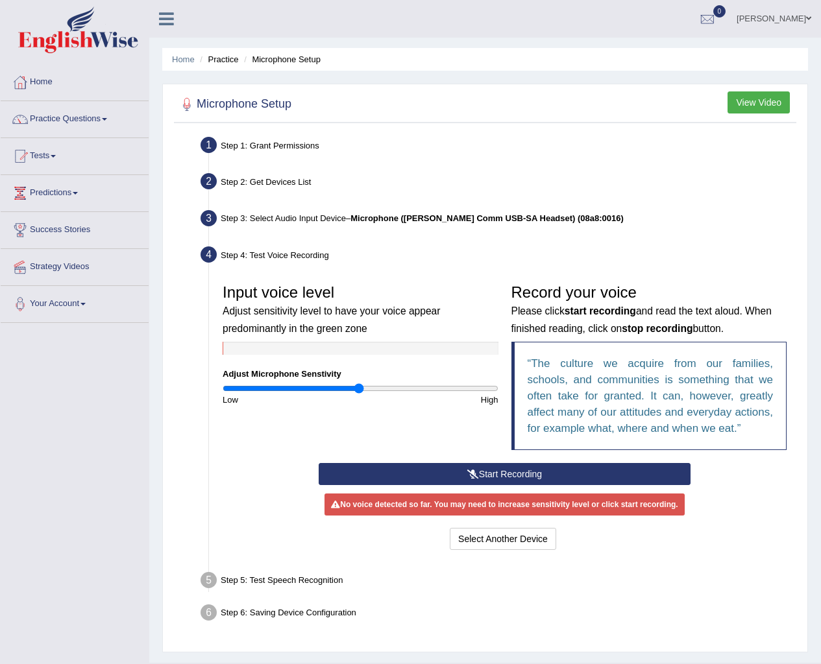
click at [518, 463] on button "Start Recording" at bounding box center [505, 474] width 372 height 22
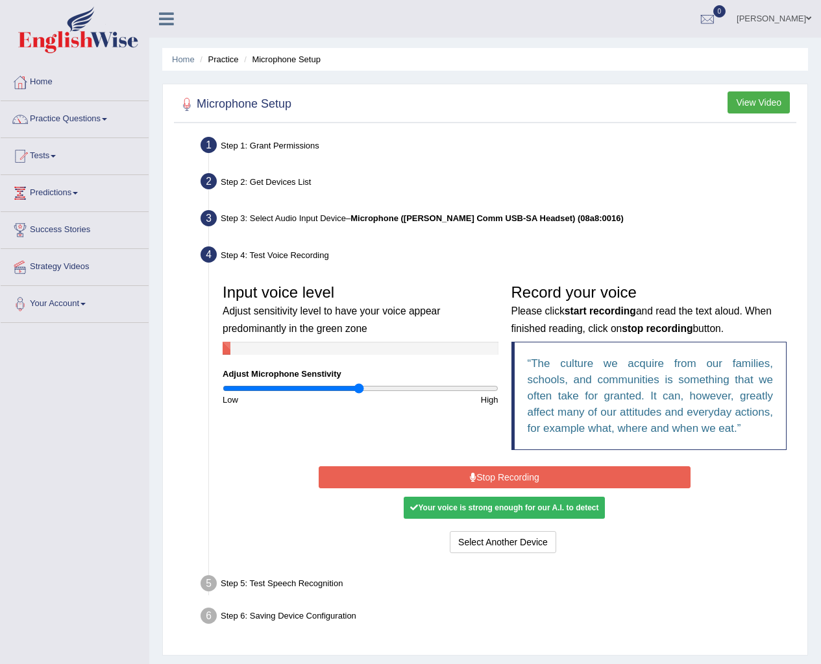
click at [540, 469] on button "Stop Recording" at bounding box center [505, 477] width 372 height 22
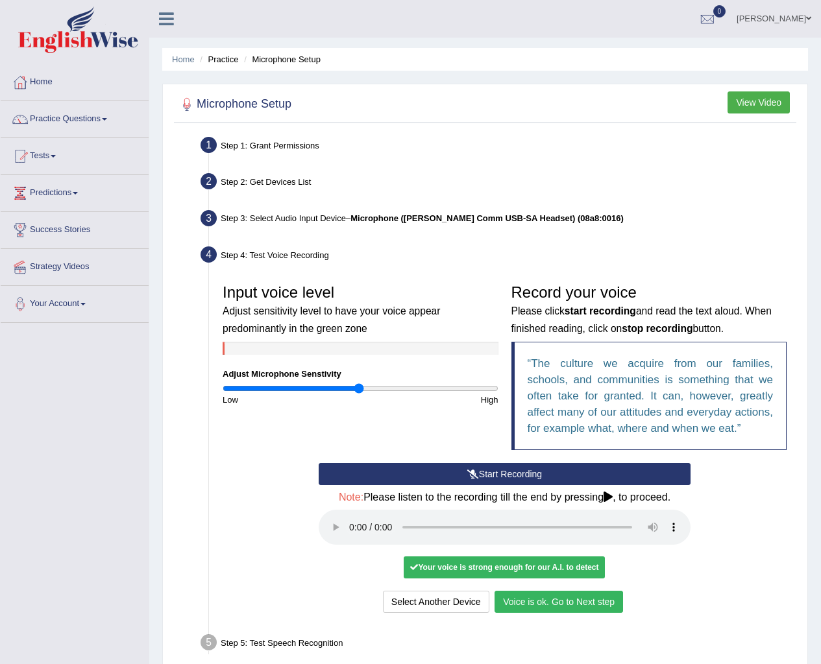
click at [595, 610] on button "Voice is ok. Go to Next step" at bounding box center [558, 602] width 128 height 22
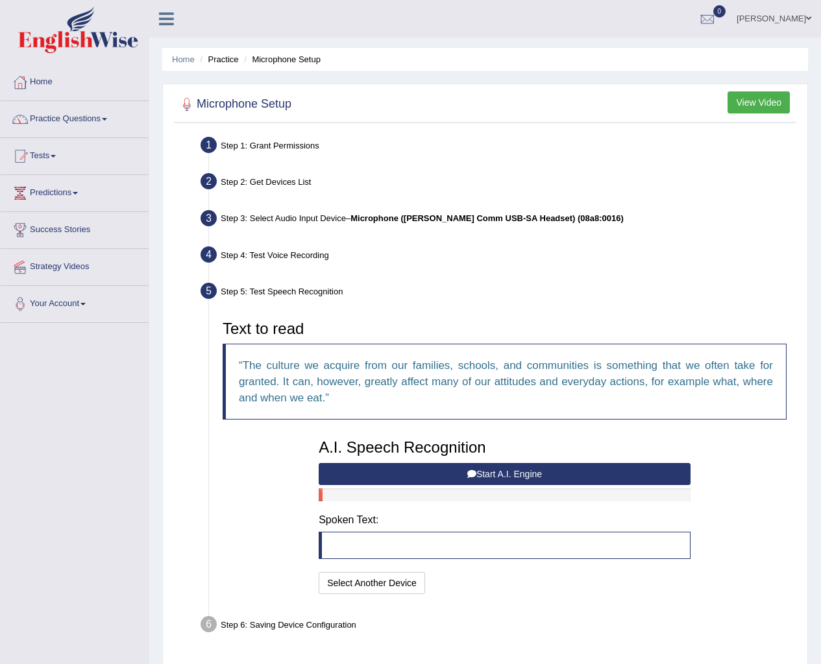
click at [448, 466] on button "Start A.I. Engine" at bounding box center [505, 474] width 372 height 22
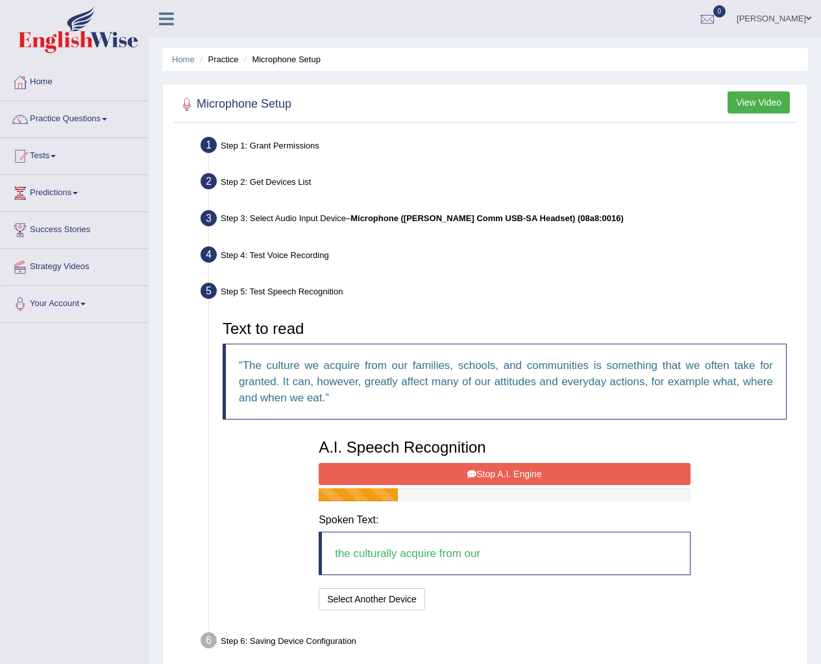
click at [525, 468] on button "Stop A.I. Engine" at bounding box center [505, 474] width 372 height 22
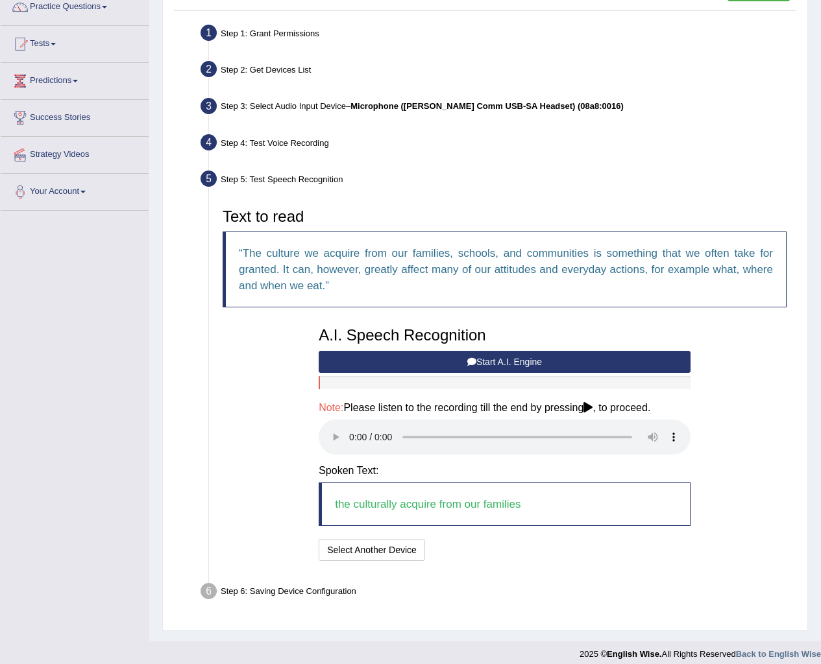
scroll to position [122, 0]
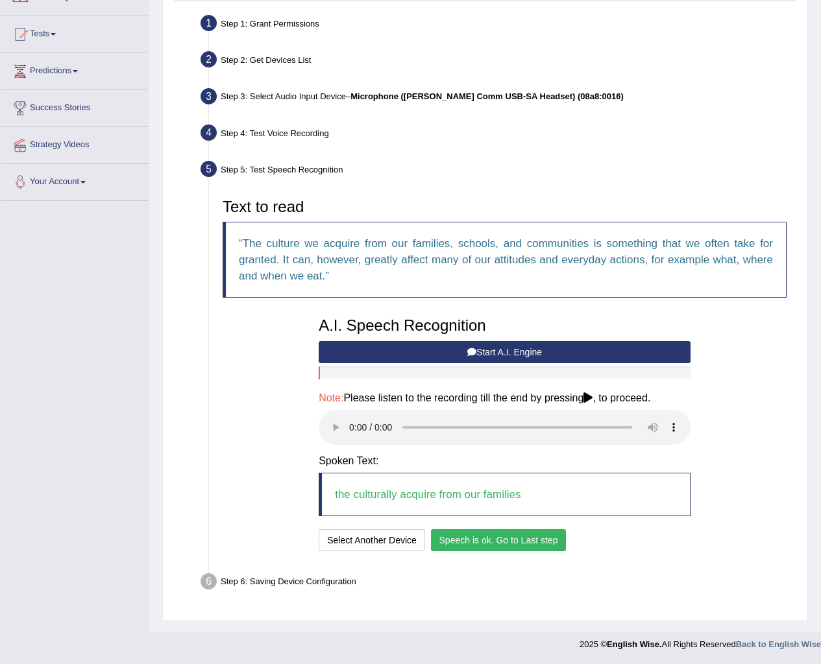
click at [540, 533] on button "Speech is ok. Go to Last step" at bounding box center [499, 540] width 136 height 22
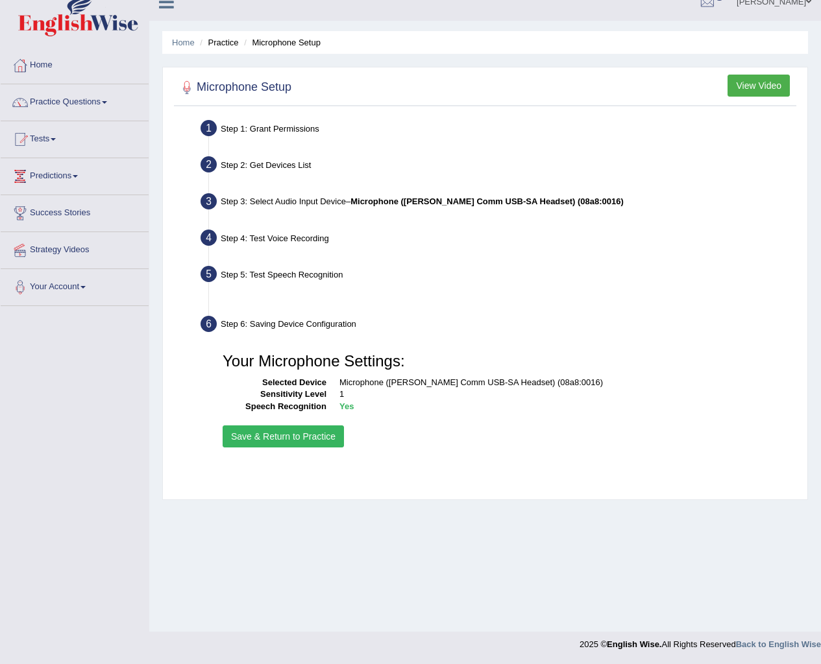
scroll to position [17, 0]
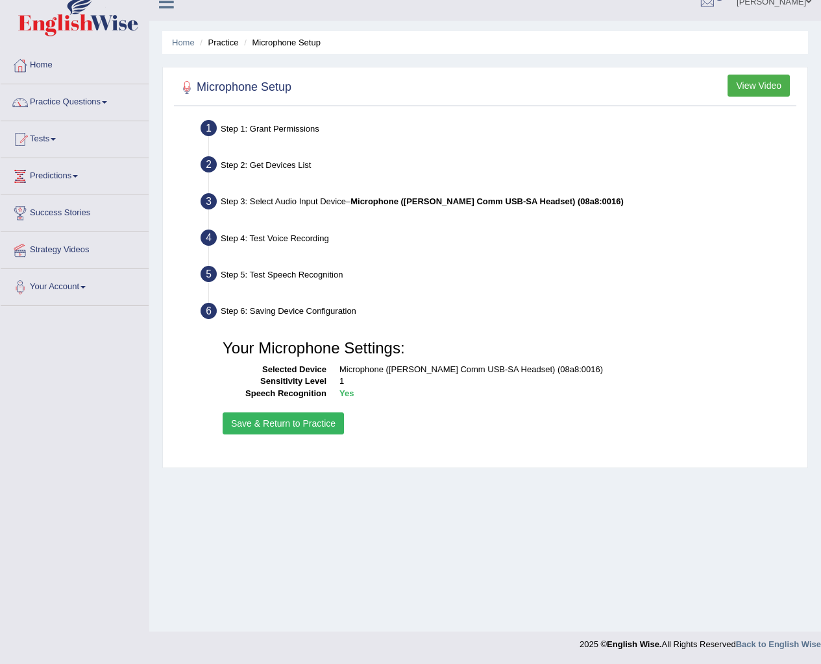
click at [279, 420] on button "Save & Return to Practice" at bounding box center [283, 424] width 121 height 22
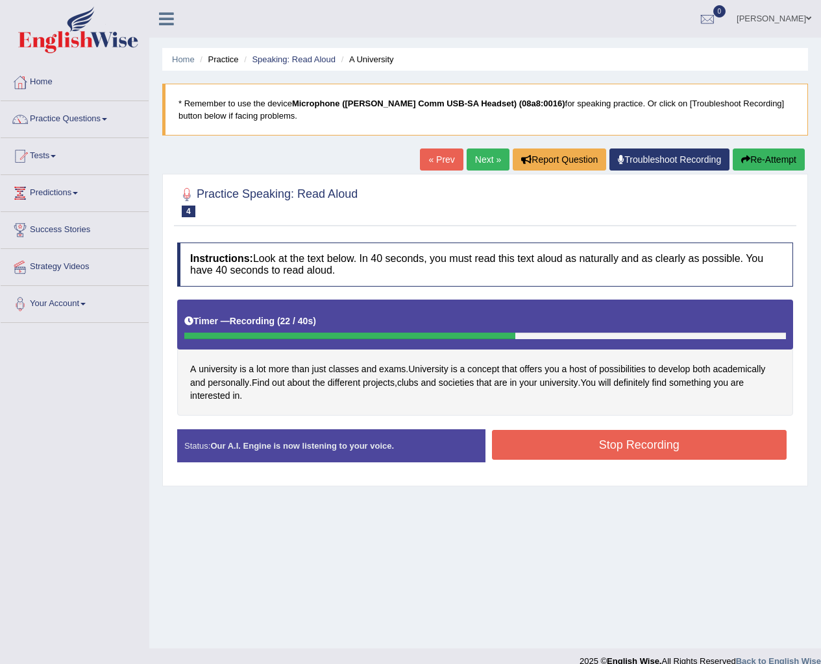
click at [618, 454] on button "Stop Recording" at bounding box center [639, 445] width 295 height 30
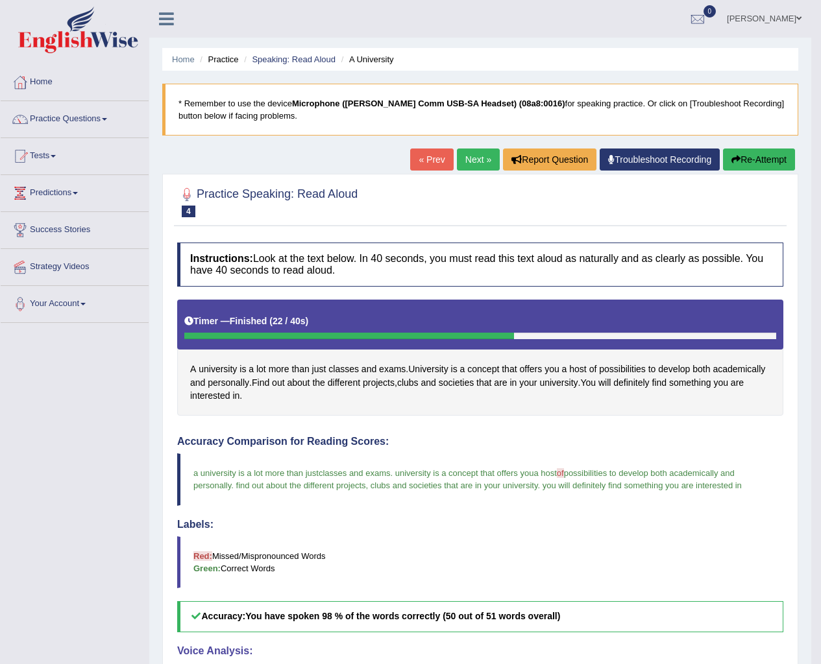
click at [473, 155] on link "Next »" at bounding box center [478, 160] width 43 height 22
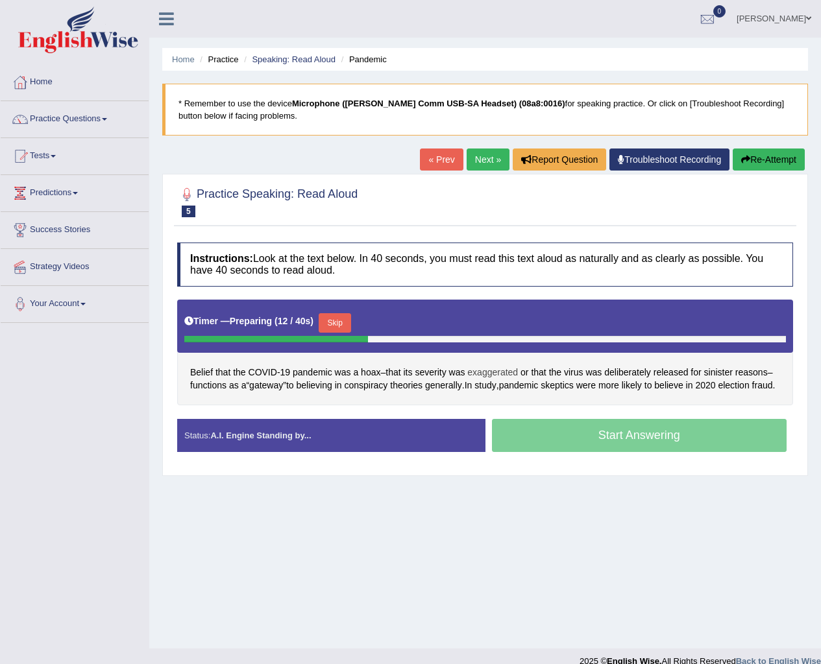
click at [496, 369] on span "exaggerated" at bounding box center [492, 373] width 51 height 14
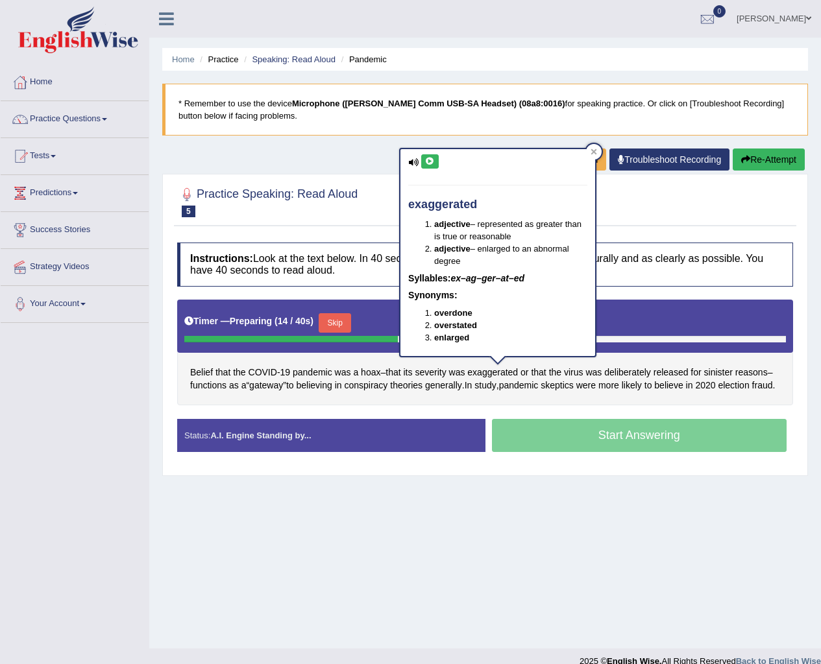
click at [428, 161] on icon at bounding box center [430, 162] width 10 height 8
click at [596, 149] on icon at bounding box center [593, 152] width 6 height 6
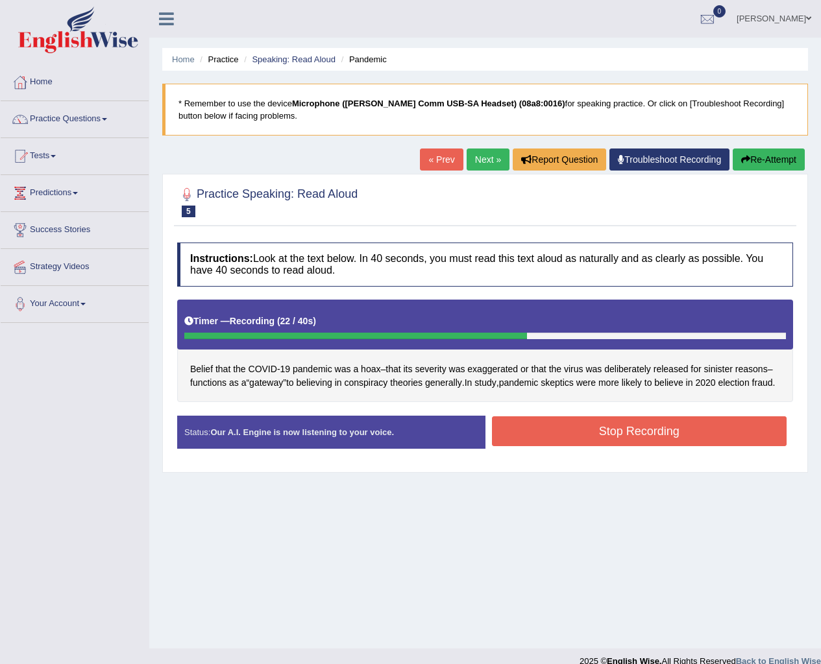
click at [721, 440] on button "Stop Recording" at bounding box center [639, 431] width 295 height 30
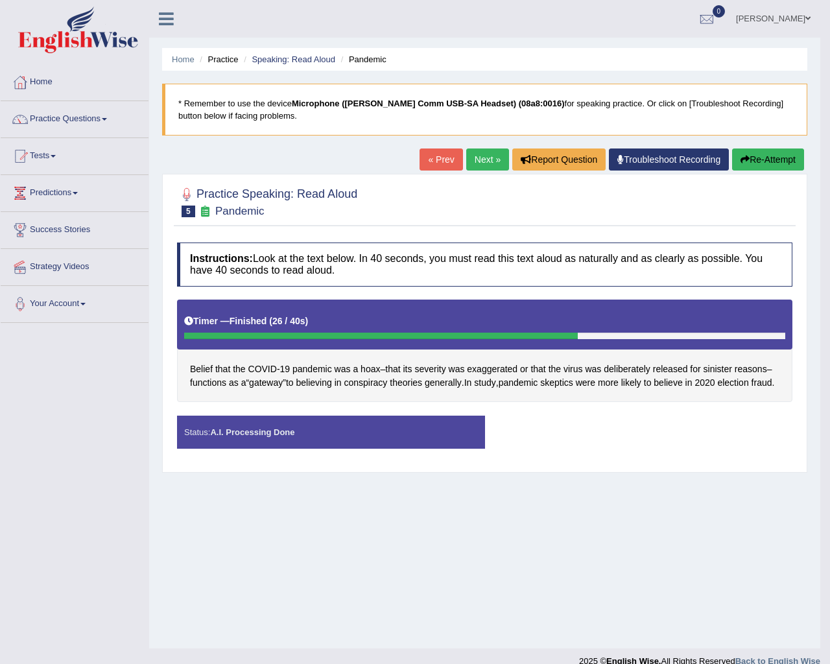
click at [591, 440] on body "Toggle navigation Home Practice Questions Speaking Practice Read Aloud Repeat S…" at bounding box center [415, 332] width 830 height 664
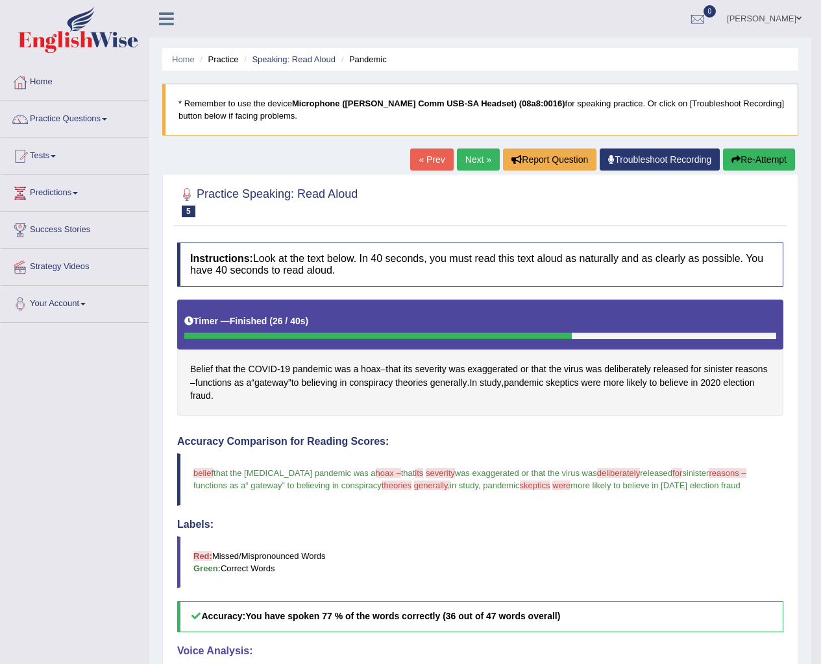
click at [776, 167] on button "Re-Attempt" at bounding box center [759, 160] width 72 height 22
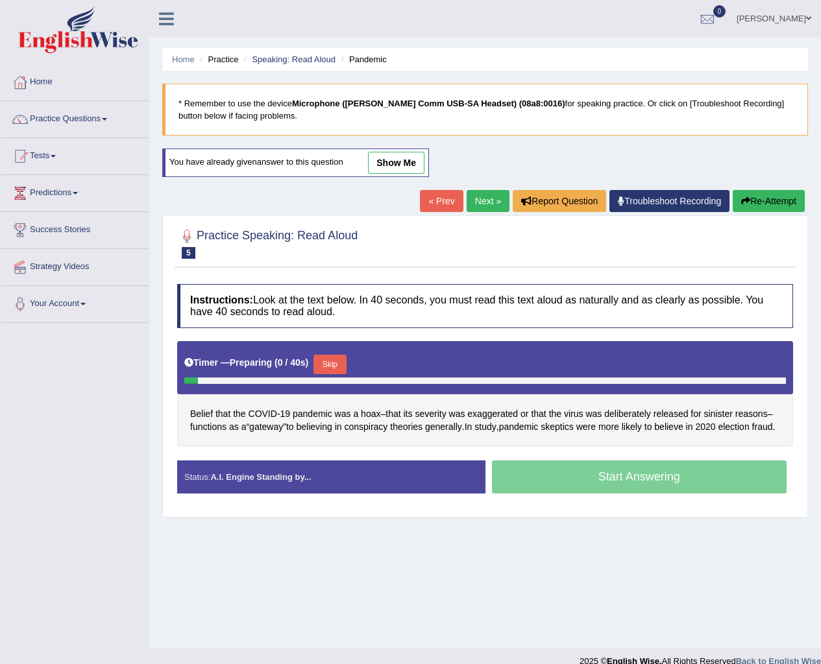
click at [327, 363] on button "Skip" at bounding box center [329, 364] width 32 height 19
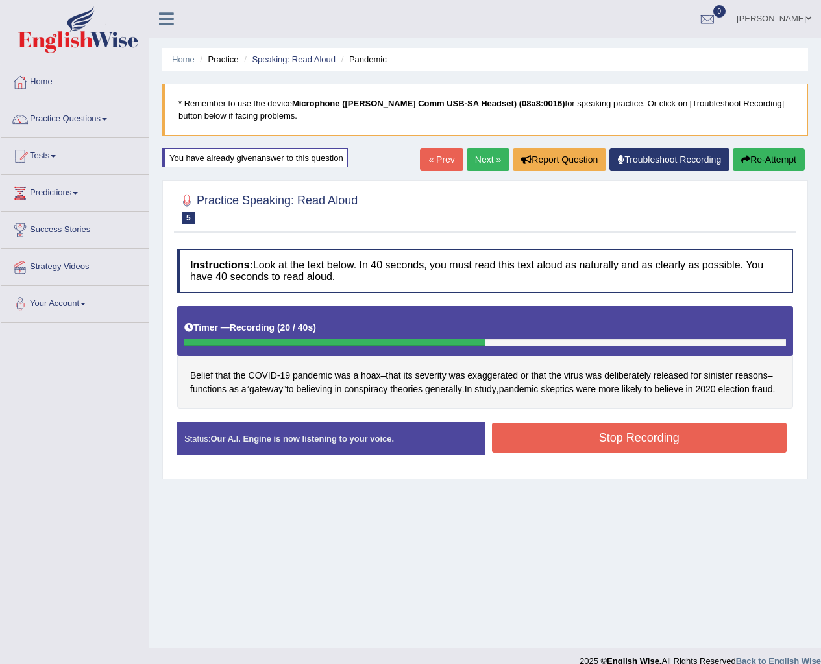
click at [619, 437] on button "Stop Recording" at bounding box center [639, 438] width 295 height 30
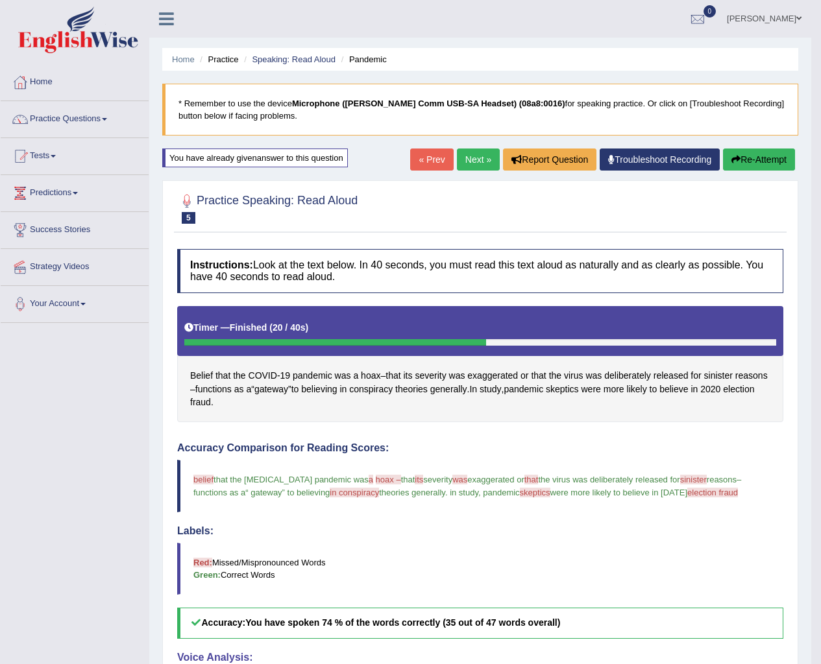
click at [475, 165] on link "Next »" at bounding box center [478, 160] width 43 height 22
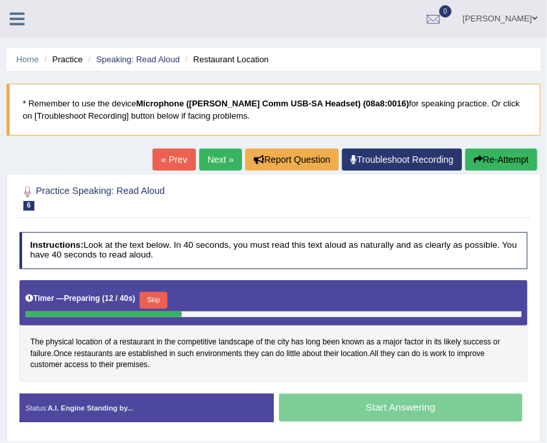
scroll to position [173, 0]
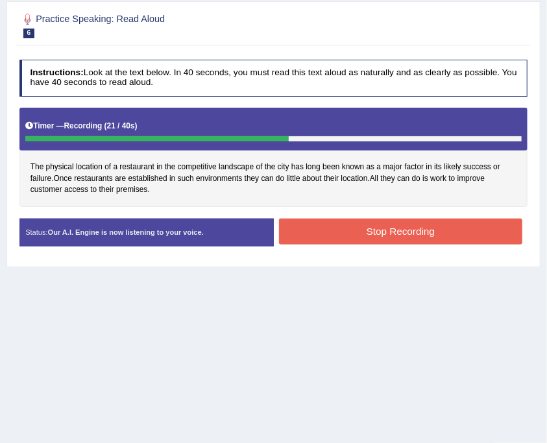
click at [435, 242] on div "Stop Recording" at bounding box center [401, 233] width 254 height 29
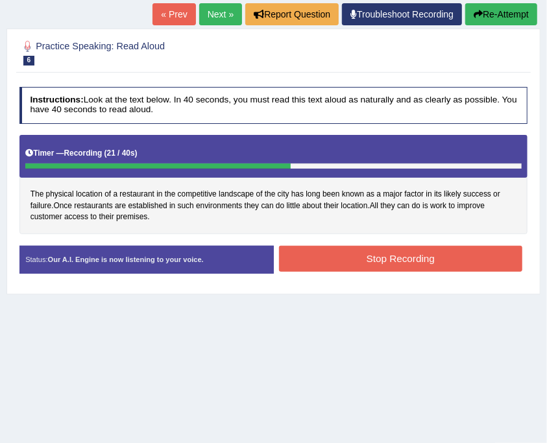
scroll to position [130, 0]
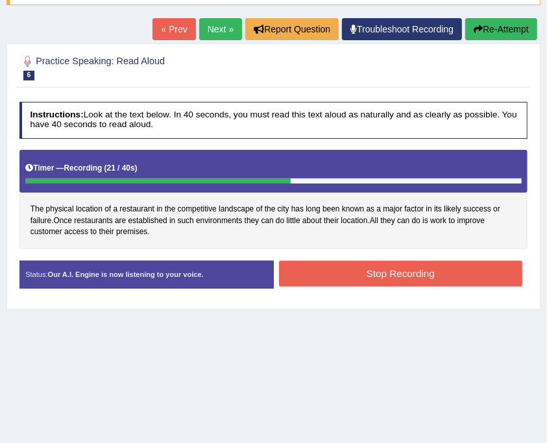
click at [435, 232] on div "Instructions: Look at the text below. In 40 seconds, you must read this text al…" at bounding box center [273, 199] width 514 height 207
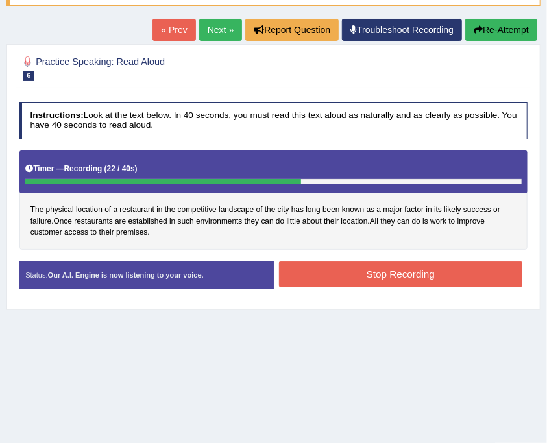
click at [436, 267] on button "Stop Recording" at bounding box center [400, 273] width 243 height 25
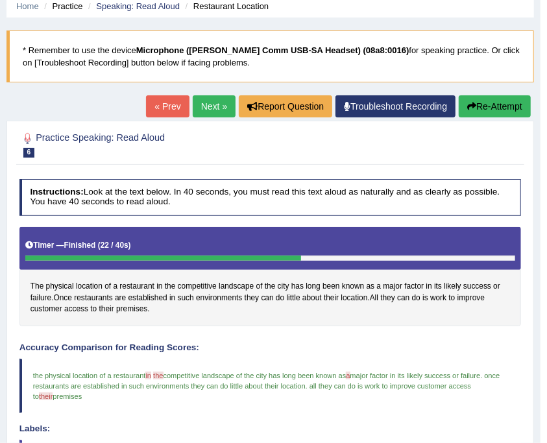
scroll to position [43, 0]
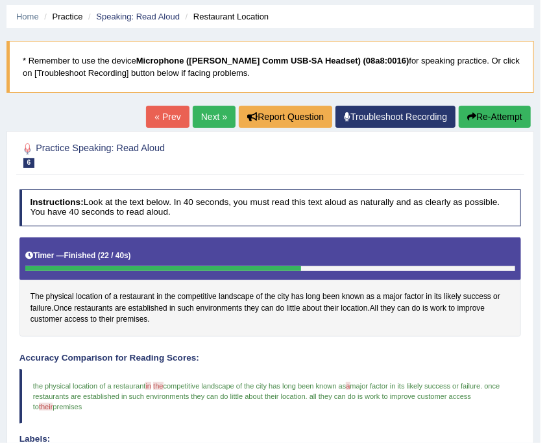
click at [208, 117] on link "Next »" at bounding box center [214, 117] width 43 height 22
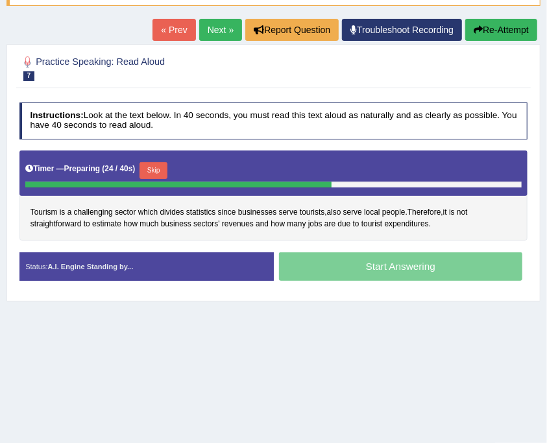
click at [163, 167] on button "Skip" at bounding box center [153, 170] width 28 height 17
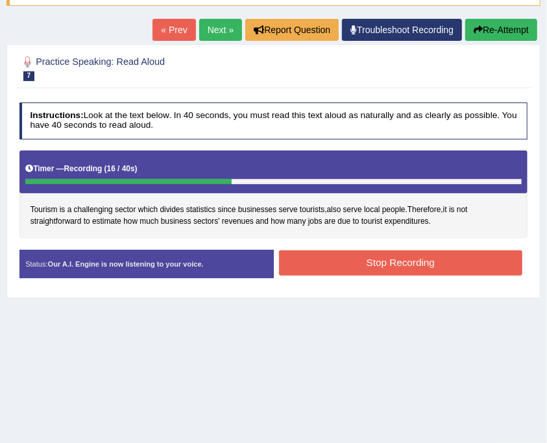
click at [353, 254] on button "Stop Recording" at bounding box center [400, 262] width 243 height 25
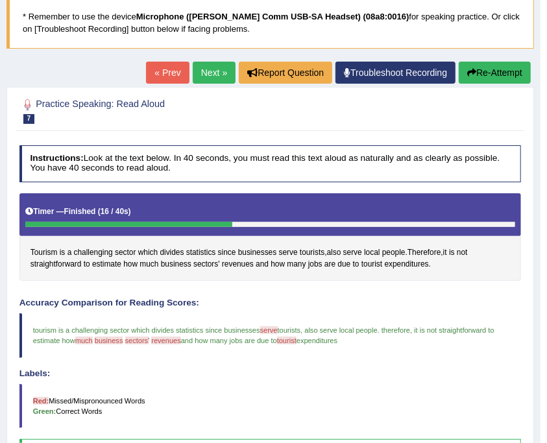
scroll to position [86, 0]
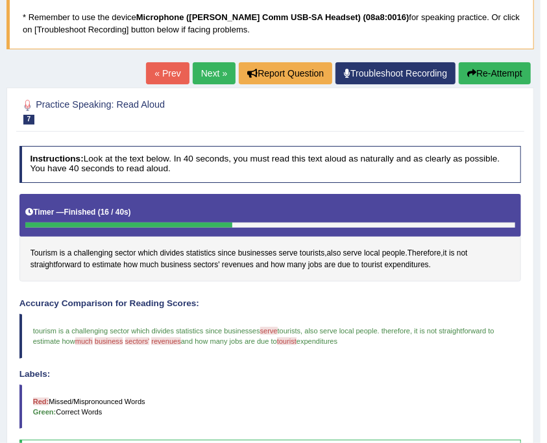
click at [202, 71] on link "Next »" at bounding box center [214, 73] width 43 height 22
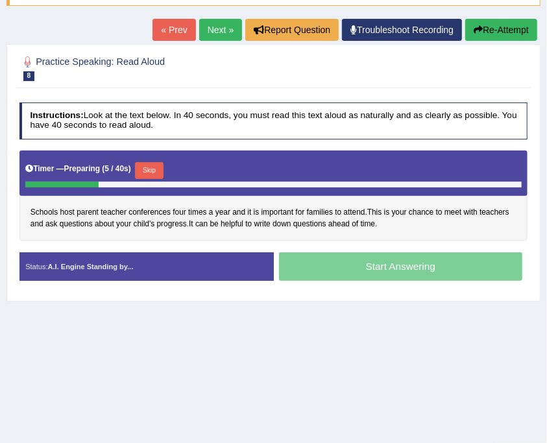
scroll to position [173, 0]
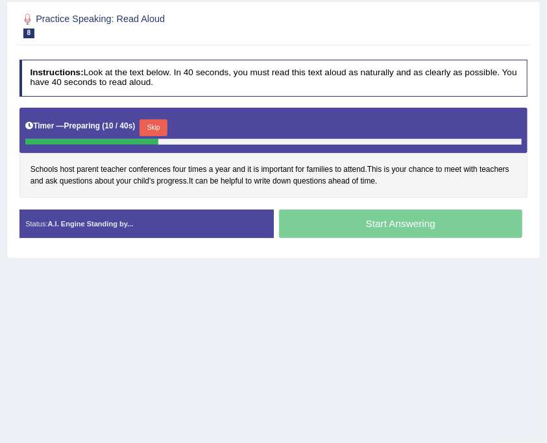
click at [162, 128] on button "Skip" at bounding box center [153, 127] width 28 height 17
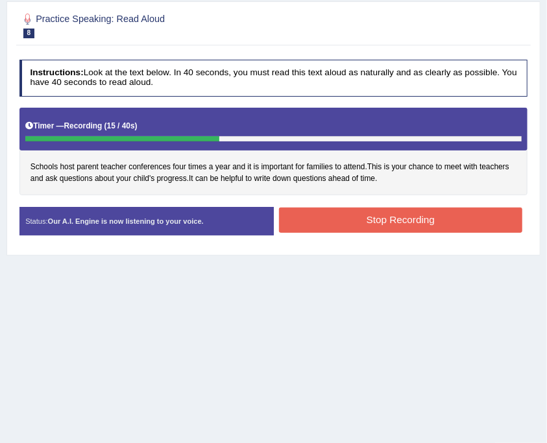
click at [391, 221] on button "Stop Recording" at bounding box center [400, 220] width 243 height 25
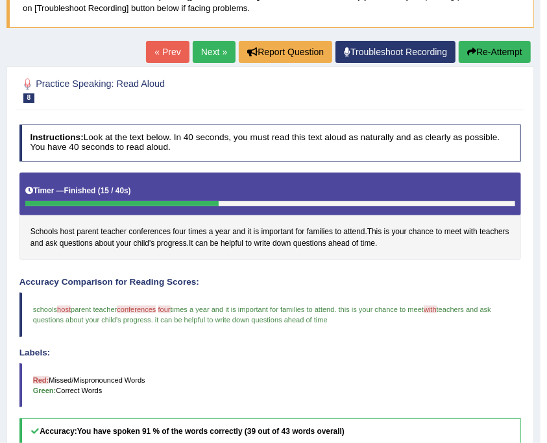
scroll to position [107, 0]
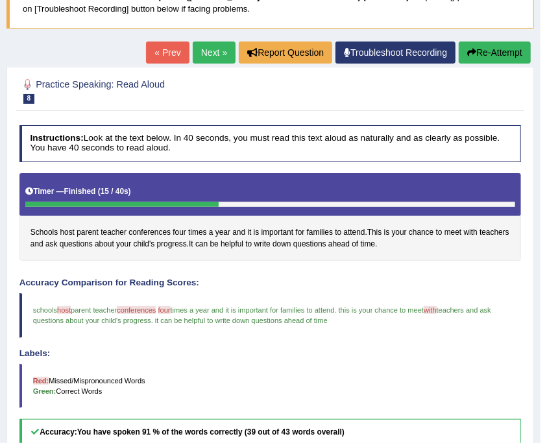
click at [217, 56] on link "Next »" at bounding box center [214, 53] width 43 height 22
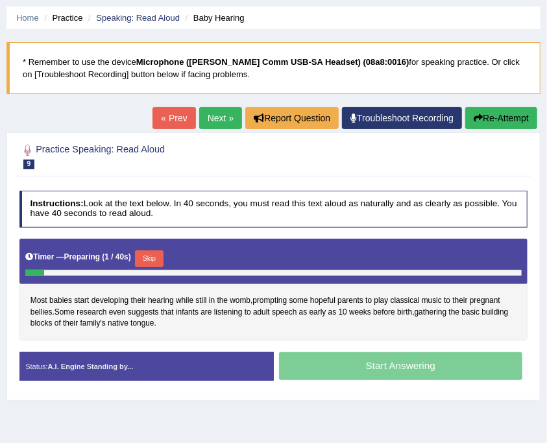
scroll to position [173, 0]
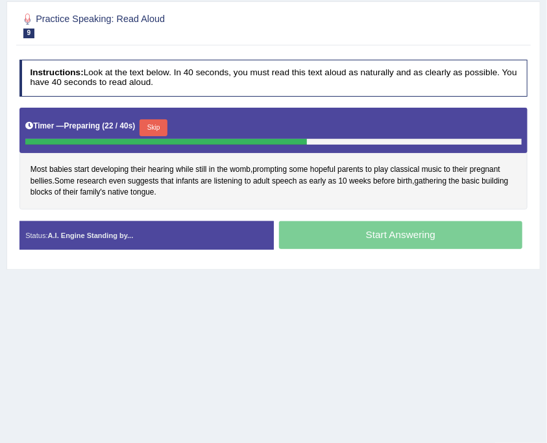
click at [147, 119] on button "Skip" at bounding box center [153, 127] width 28 height 17
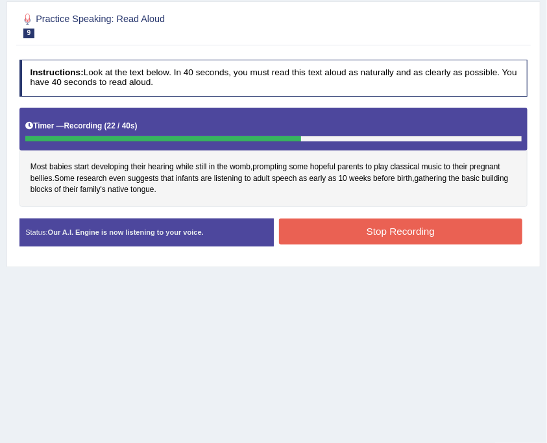
click at [367, 234] on button "Stop Recording" at bounding box center [400, 231] width 243 height 25
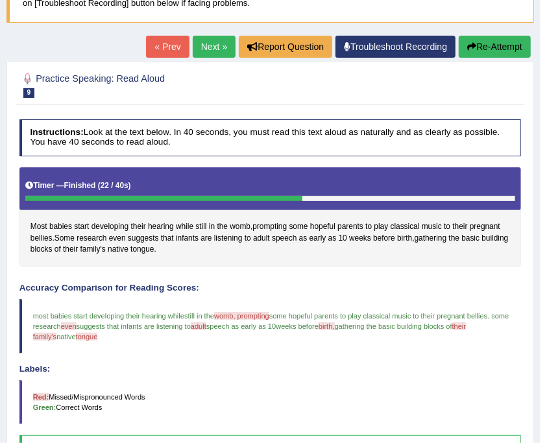
scroll to position [42, 0]
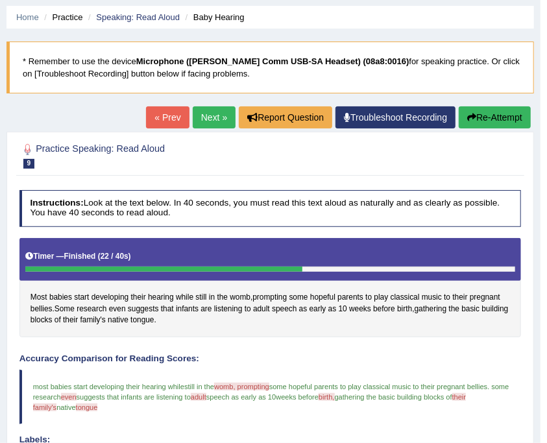
click at [193, 126] on link "Next »" at bounding box center [214, 117] width 43 height 22
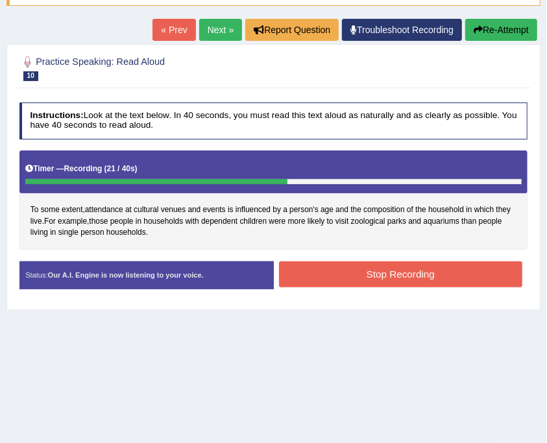
click at [380, 271] on button "Stop Recording" at bounding box center [400, 273] width 243 height 25
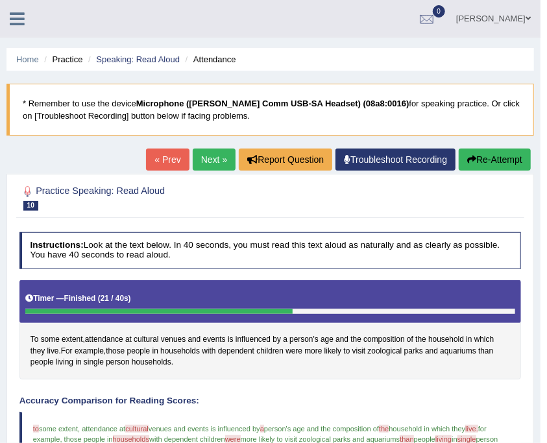
click at [16, 13] on icon at bounding box center [17, 18] width 15 height 17
